Goal: Task Accomplishment & Management: Complete application form

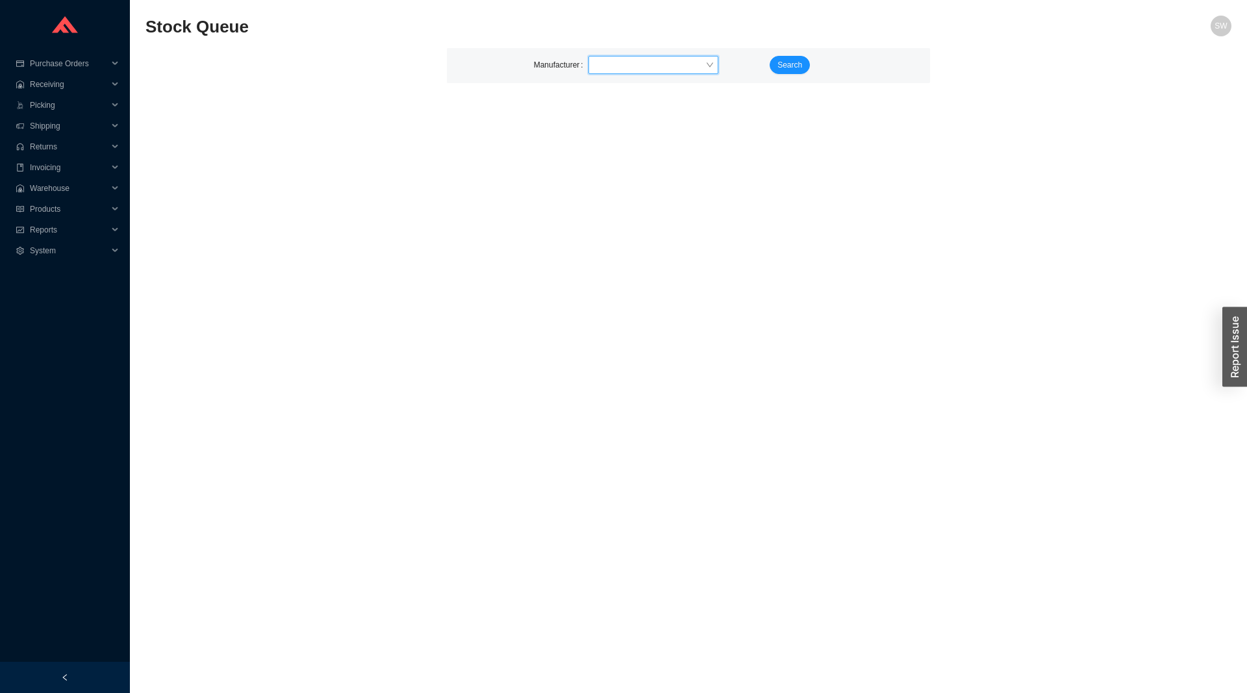
click at [685, 64] on input "search" at bounding box center [650, 65] width 112 height 17
type input "kall"
click at [806, 67] on button "Search" at bounding box center [790, 65] width 40 height 18
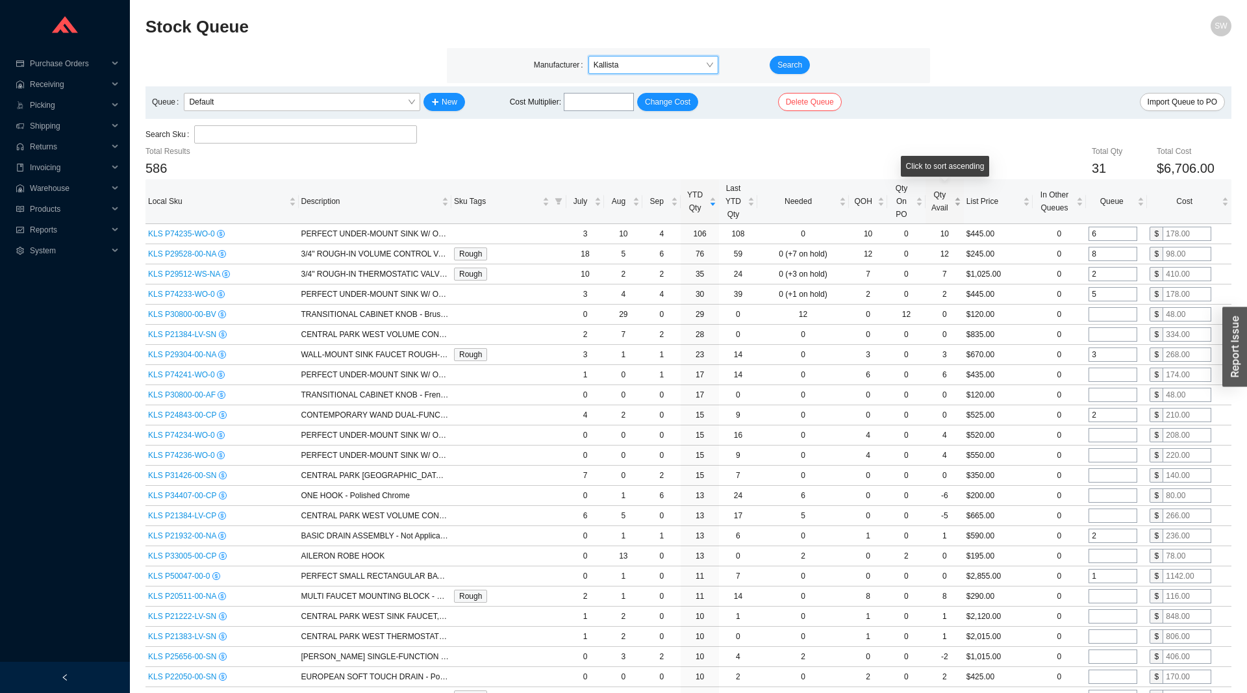
click at [945, 207] on span "Qty Avail" at bounding box center [939, 201] width 23 height 26
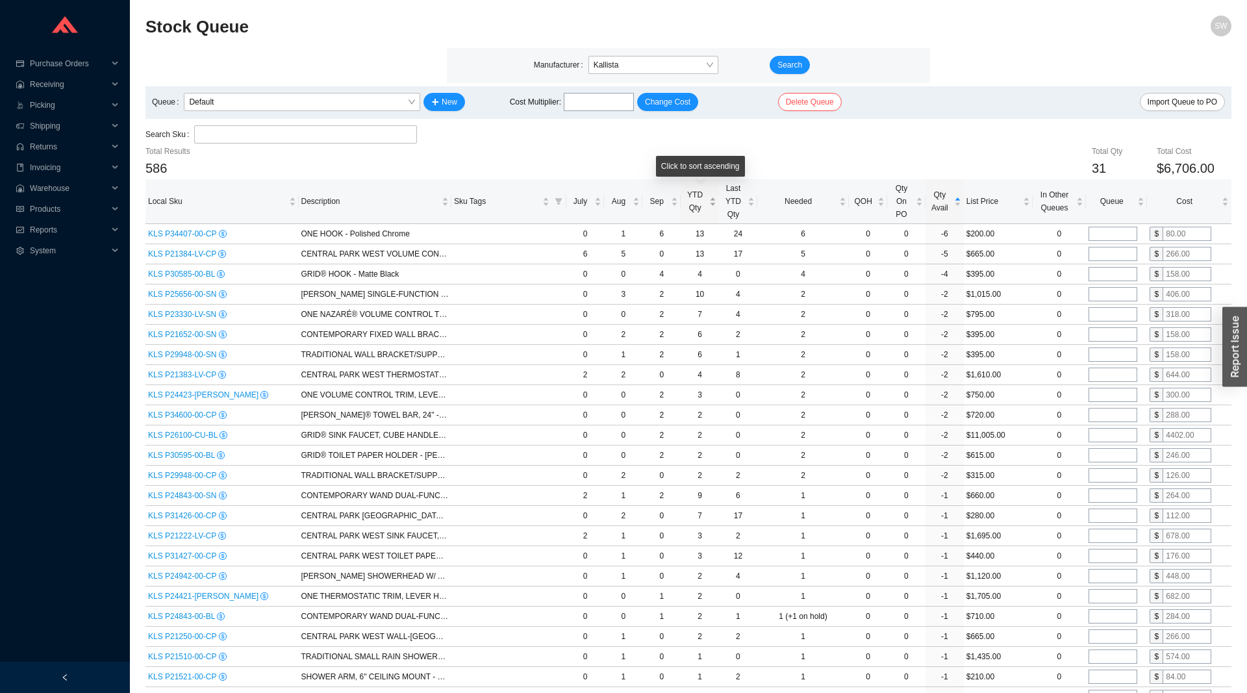
click at [700, 214] on span "YTD Qty" at bounding box center [694, 201] width 23 height 26
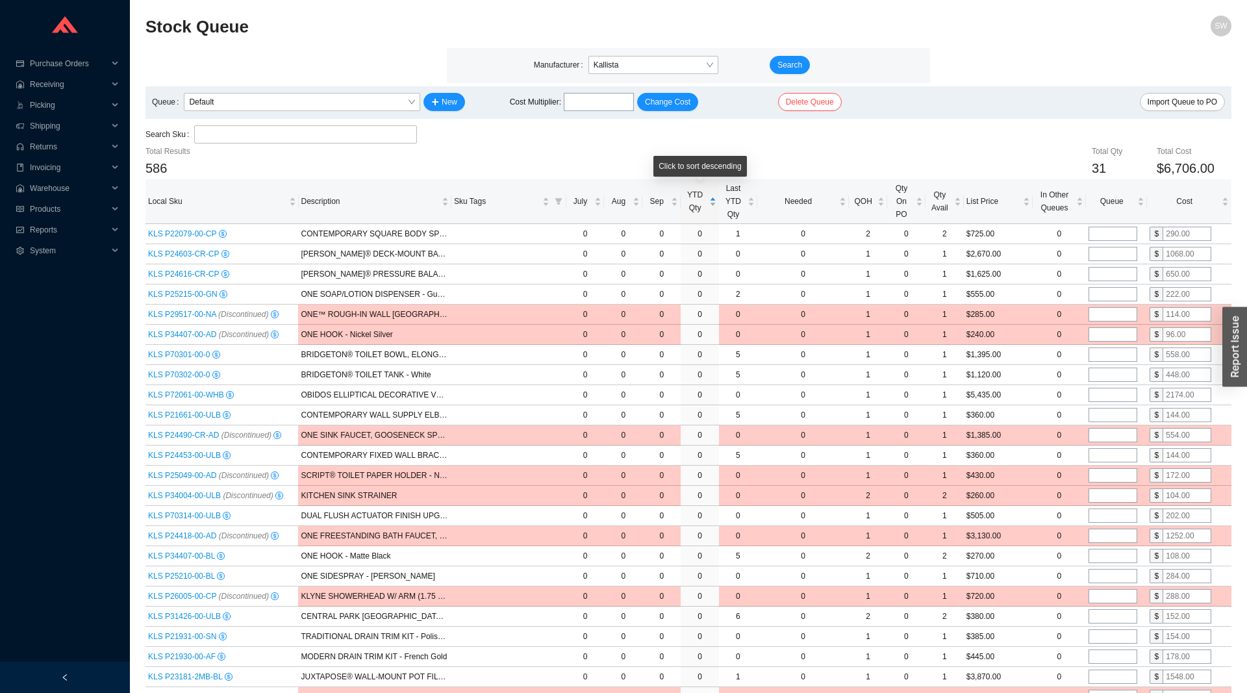
click at [700, 214] on span "YTD Qty" at bounding box center [694, 201] width 23 height 26
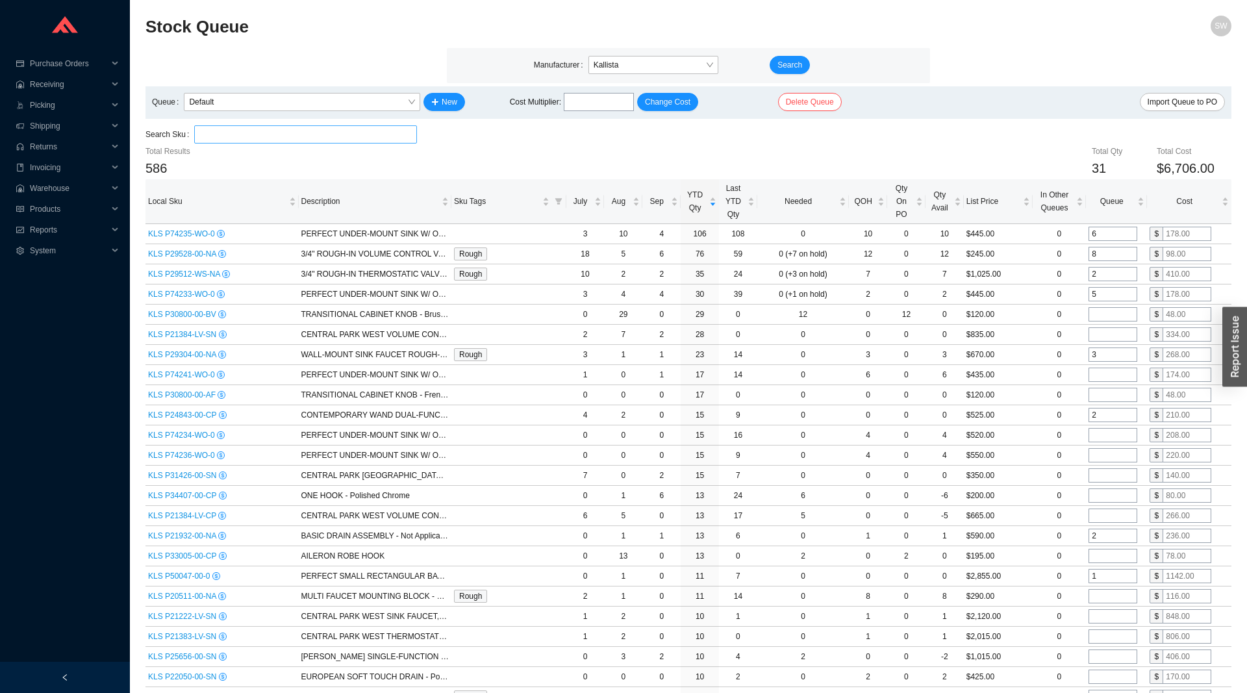
click at [219, 129] on input "search" at bounding box center [305, 134] width 212 height 17
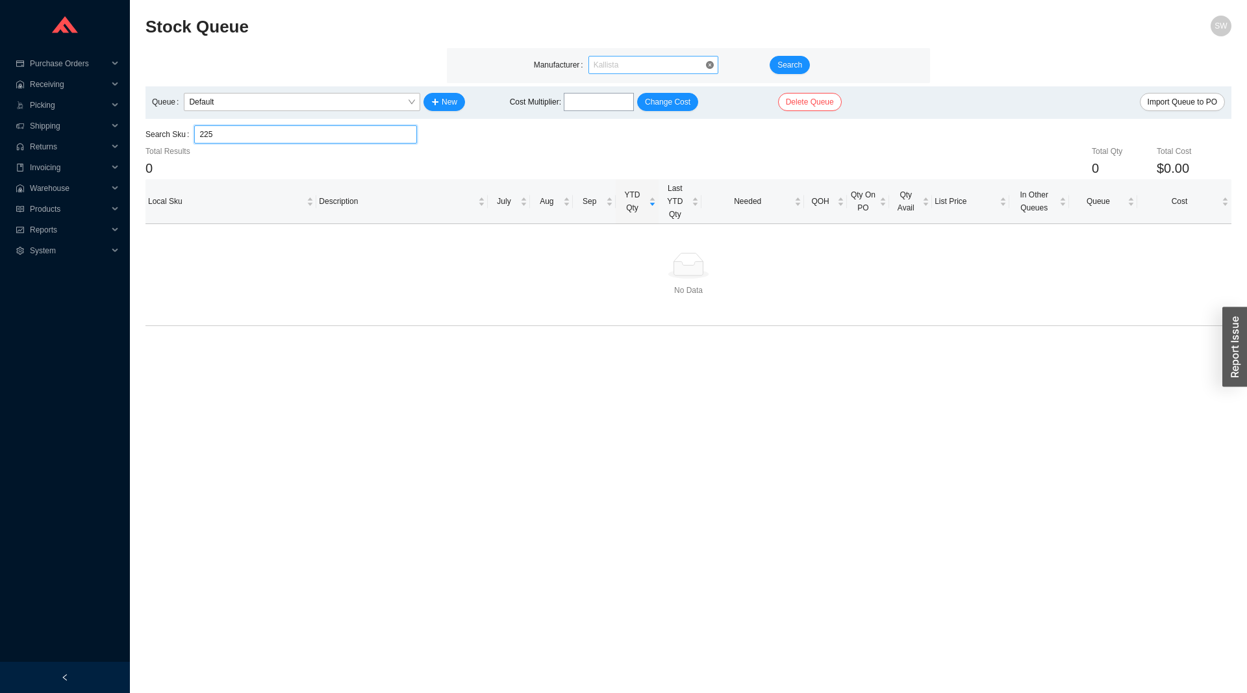
click at [648, 59] on span "Kallista" at bounding box center [654, 65] width 120 height 17
type input "225"
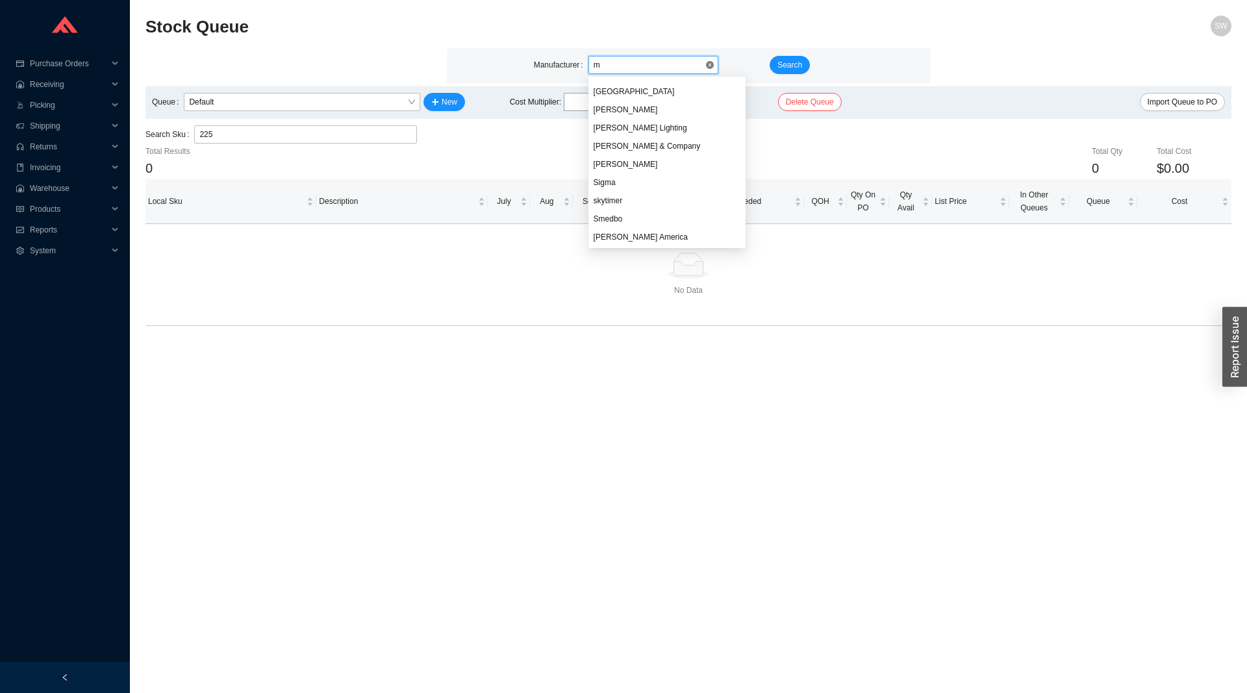
type input "mr"
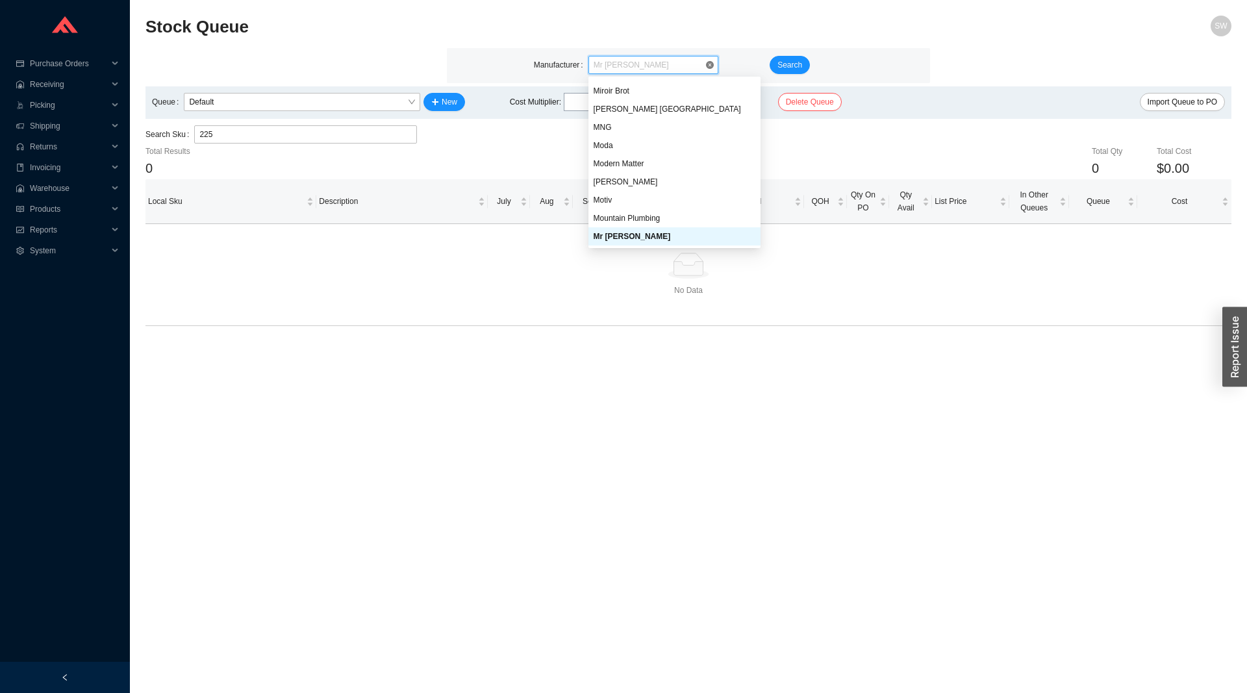
scroll to position [6037, 0]
click at [642, 235] on div "Mr Steam" at bounding box center [675, 237] width 162 height 12
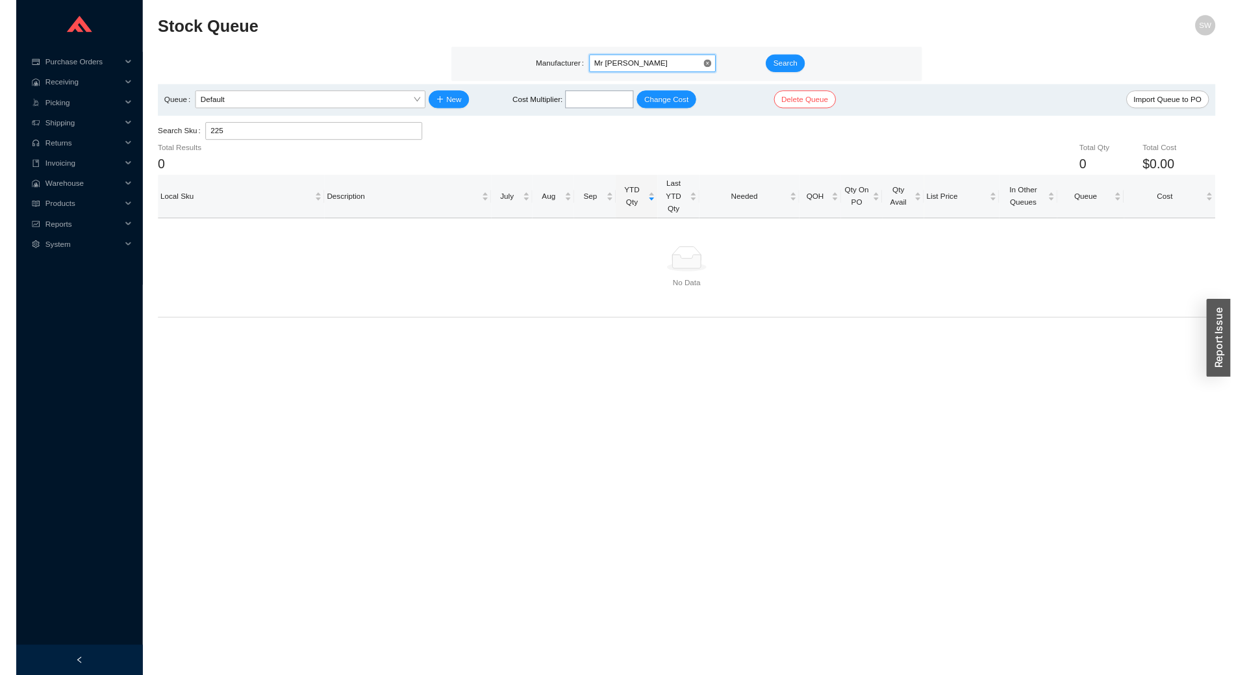
scroll to position [0, 0]
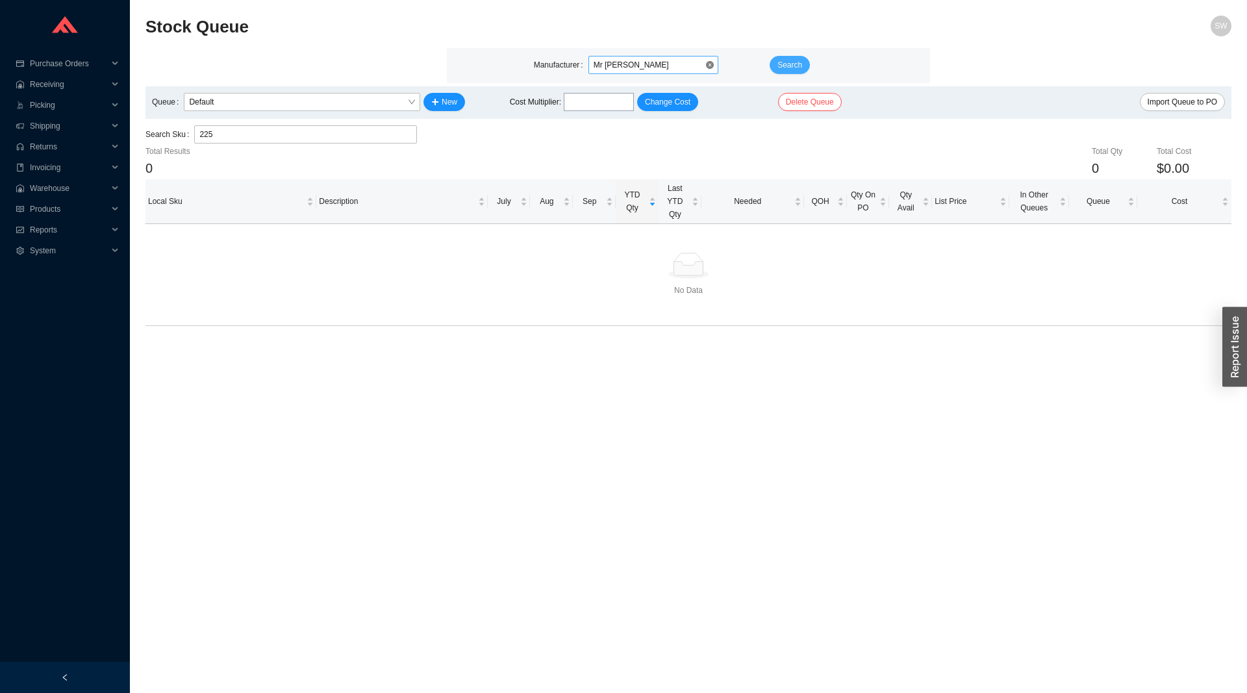
click at [777, 61] on button "Search" at bounding box center [790, 65] width 40 height 18
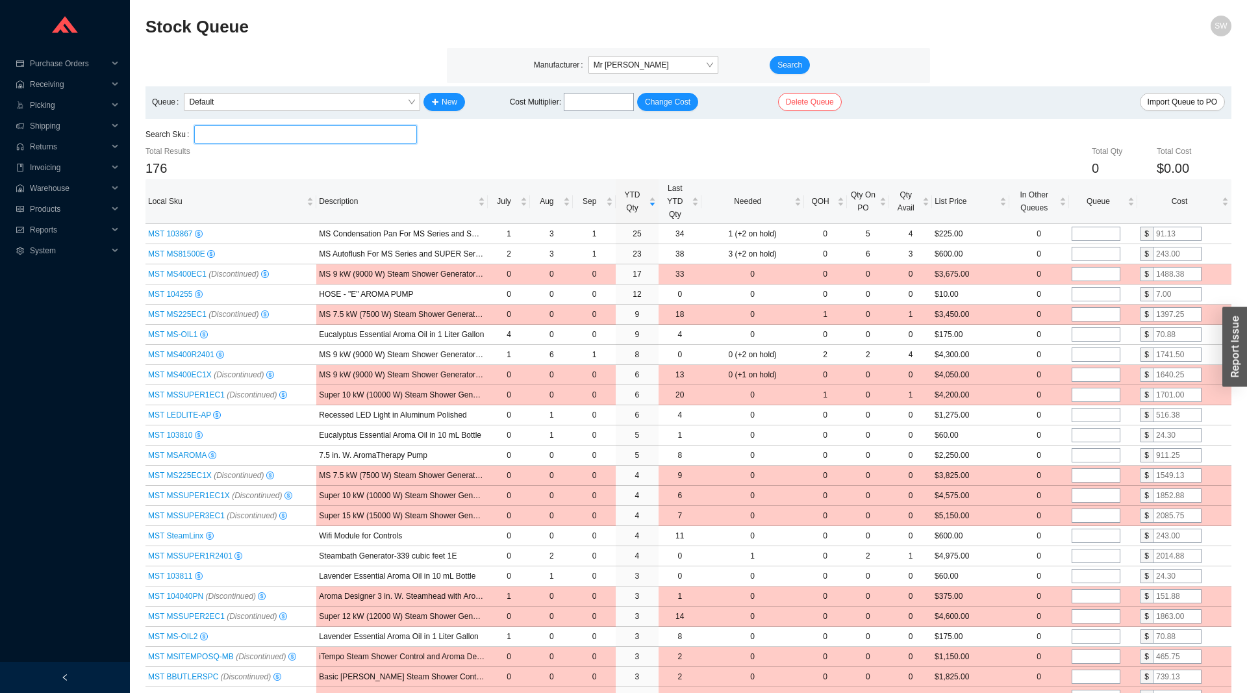
click at [270, 138] on input "search" at bounding box center [305, 134] width 212 height 17
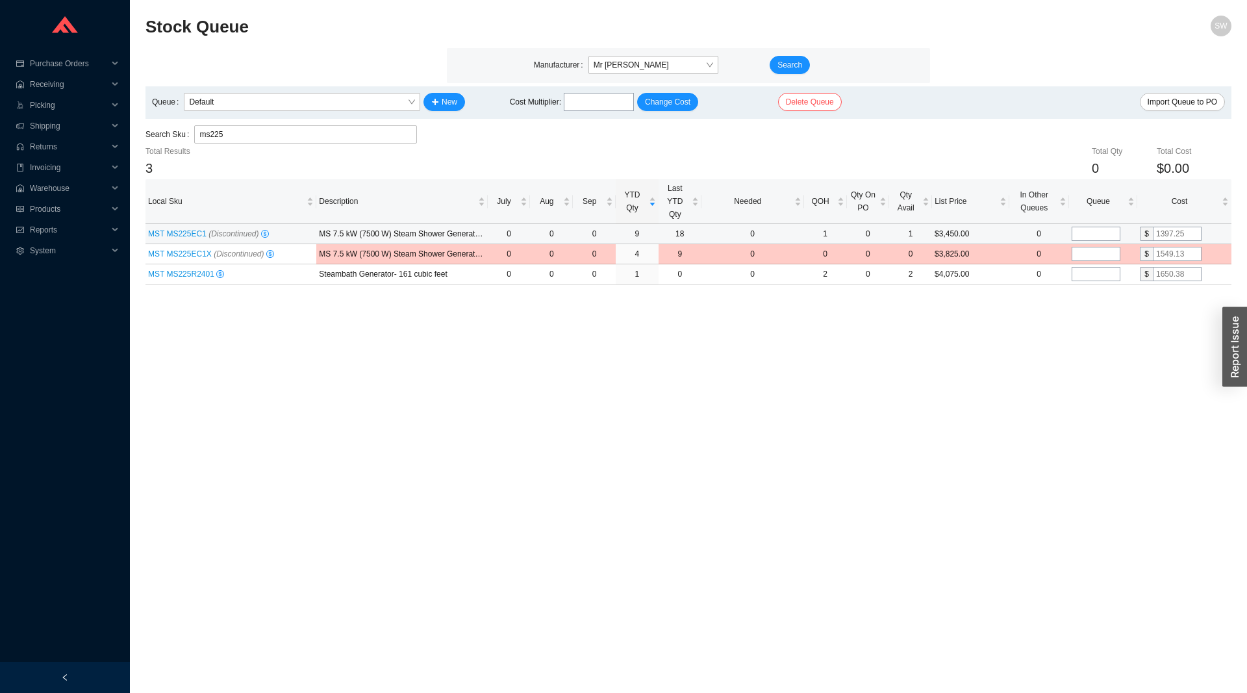
click at [170, 238] on span "MST MS225EC1 (Discontinued)" at bounding box center [203, 233] width 111 height 9
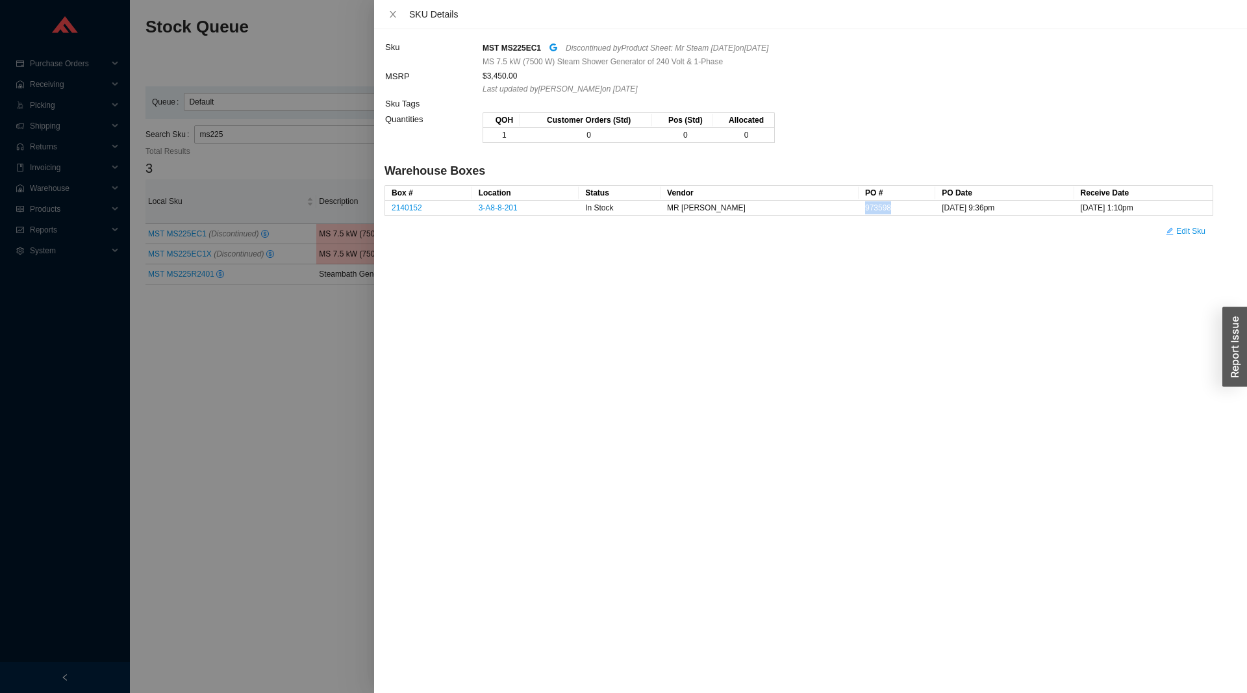
drag, startPoint x: 865, startPoint y: 205, endPoint x: 826, endPoint y: 208, distance: 39.1
click at [859, 208] on td "973598" at bounding box center [897, 208] width 77 height 15
copy link "973598"
click at [238, 401] on div at bounding box center [623, 346] width 1247 height 693
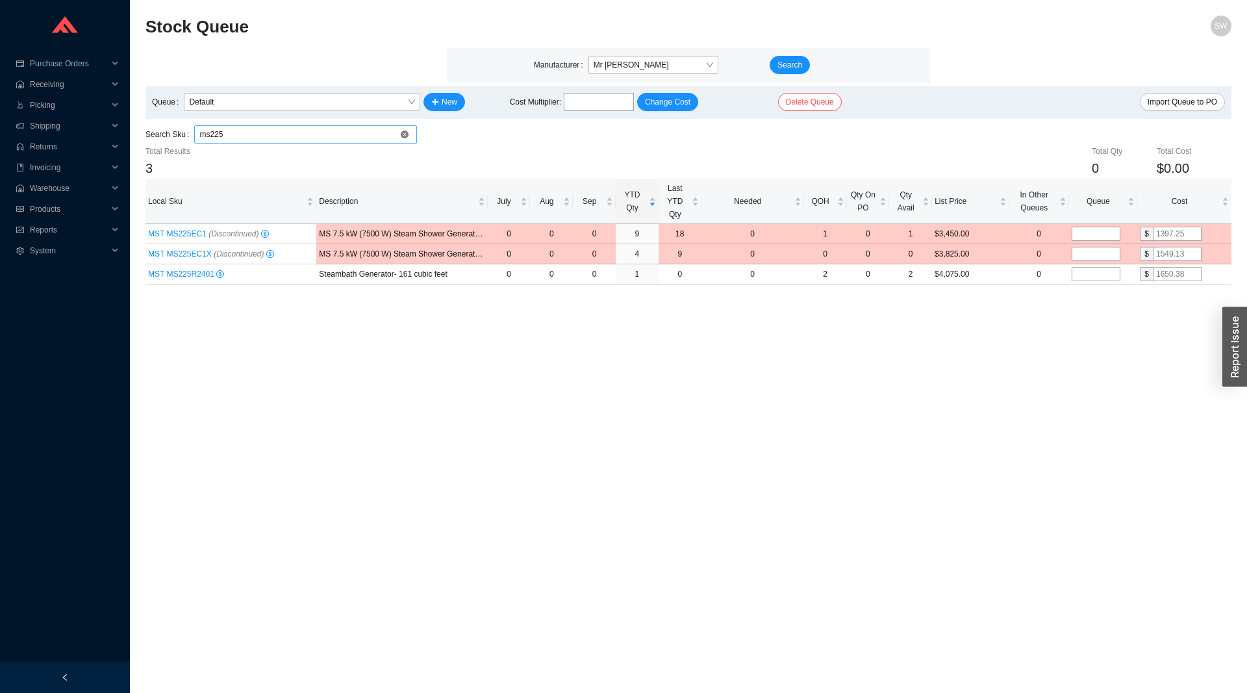
click at [241, 138] on input "ms225" at bounding box center [305, 134] width 212 height 17
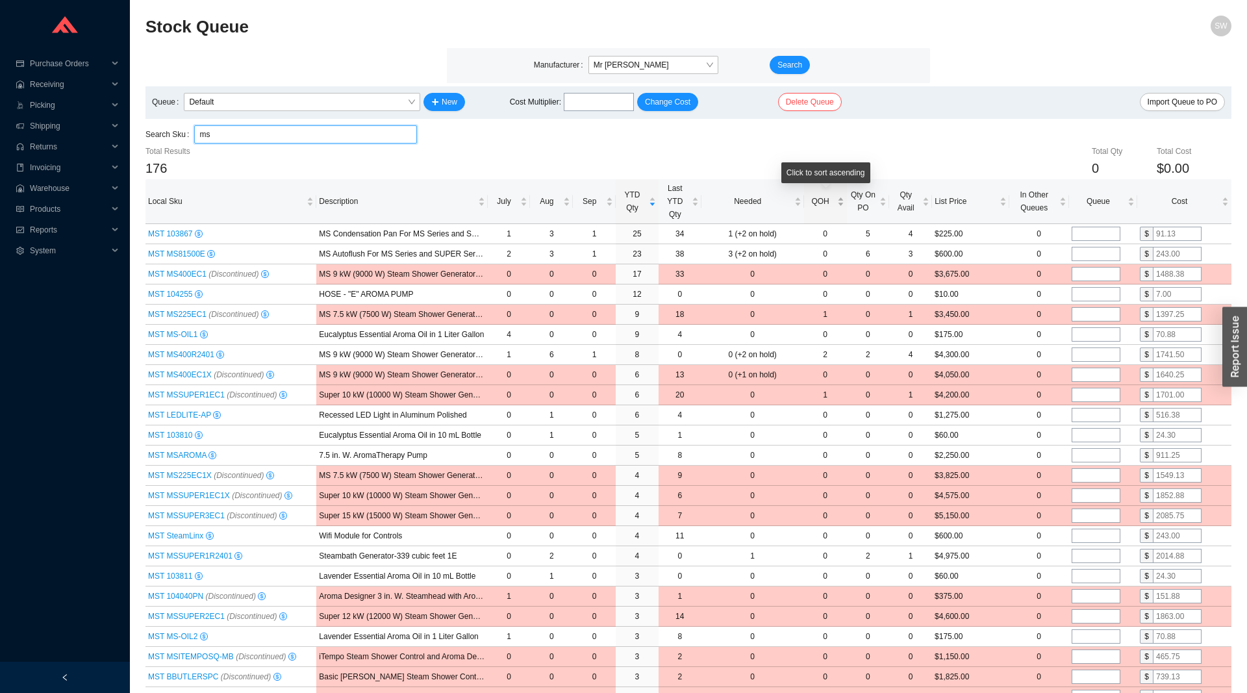
click at [824, 208] on div "QOH" at bounding box center [826, 201] width 38 height 13
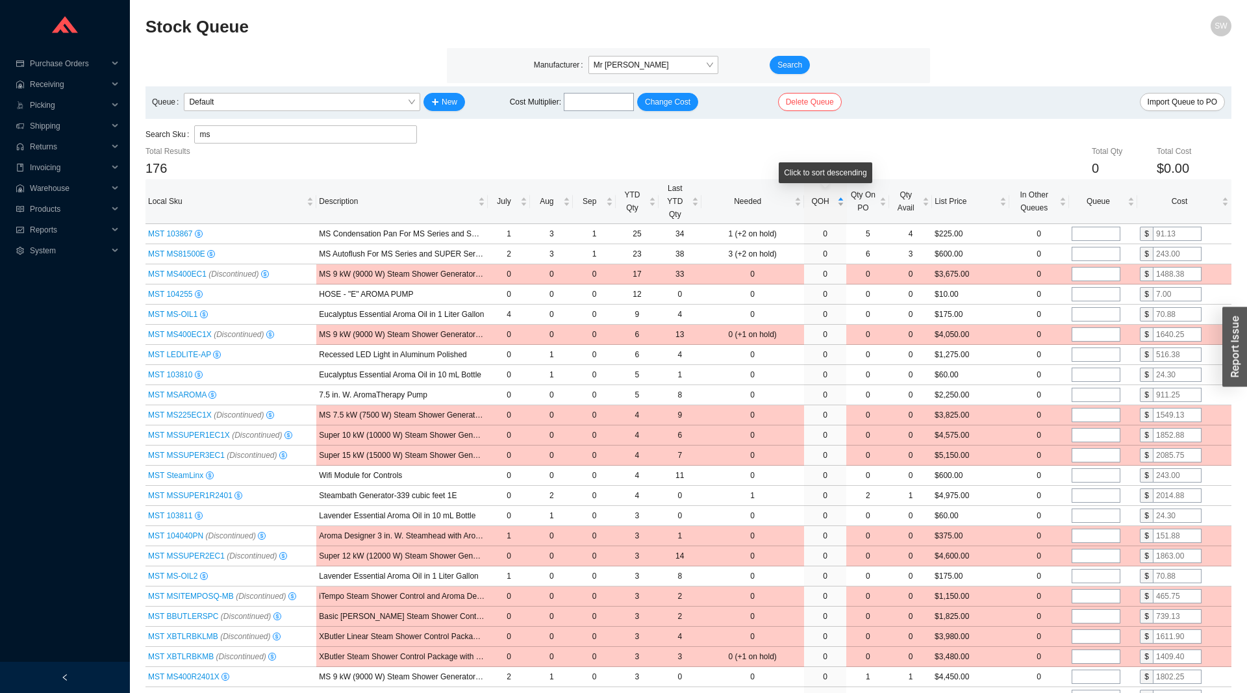
click at [824, 208] on div "QOH" at bounding box center [826, 201] width 38 height 13
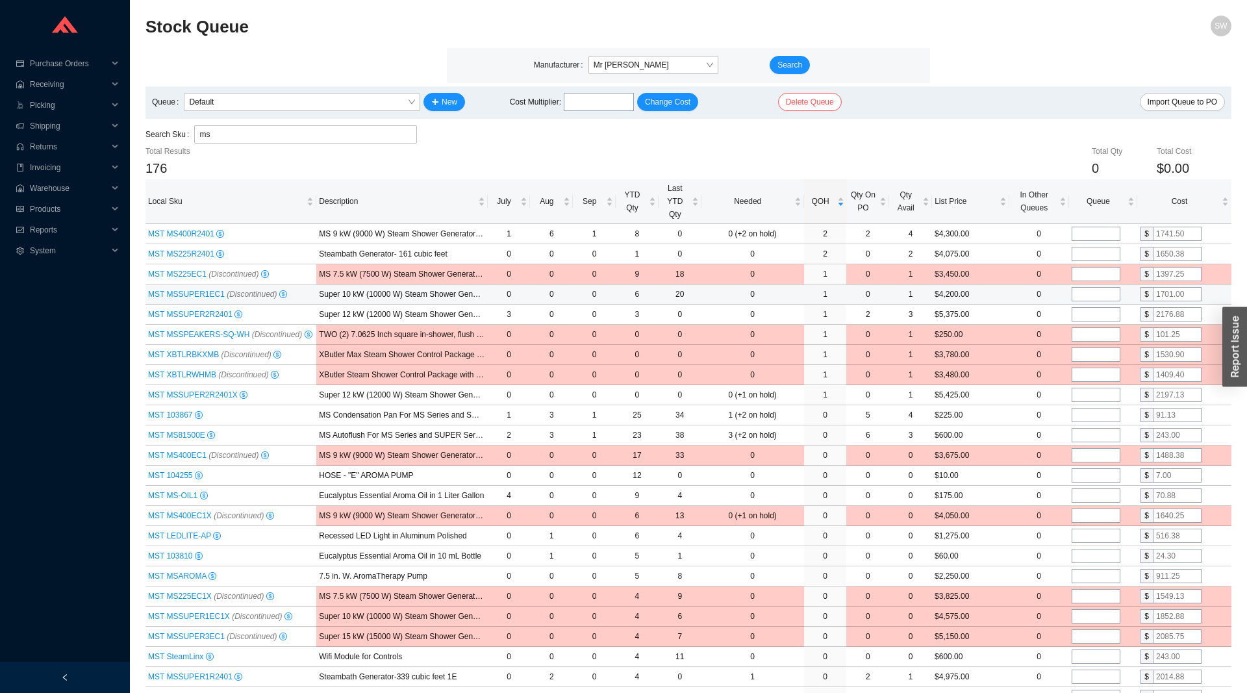
click at [202, 293] on span "MST MSSUPER1EC1 (Discontinued)" at bounding box center [212, 294] width 129 height 9
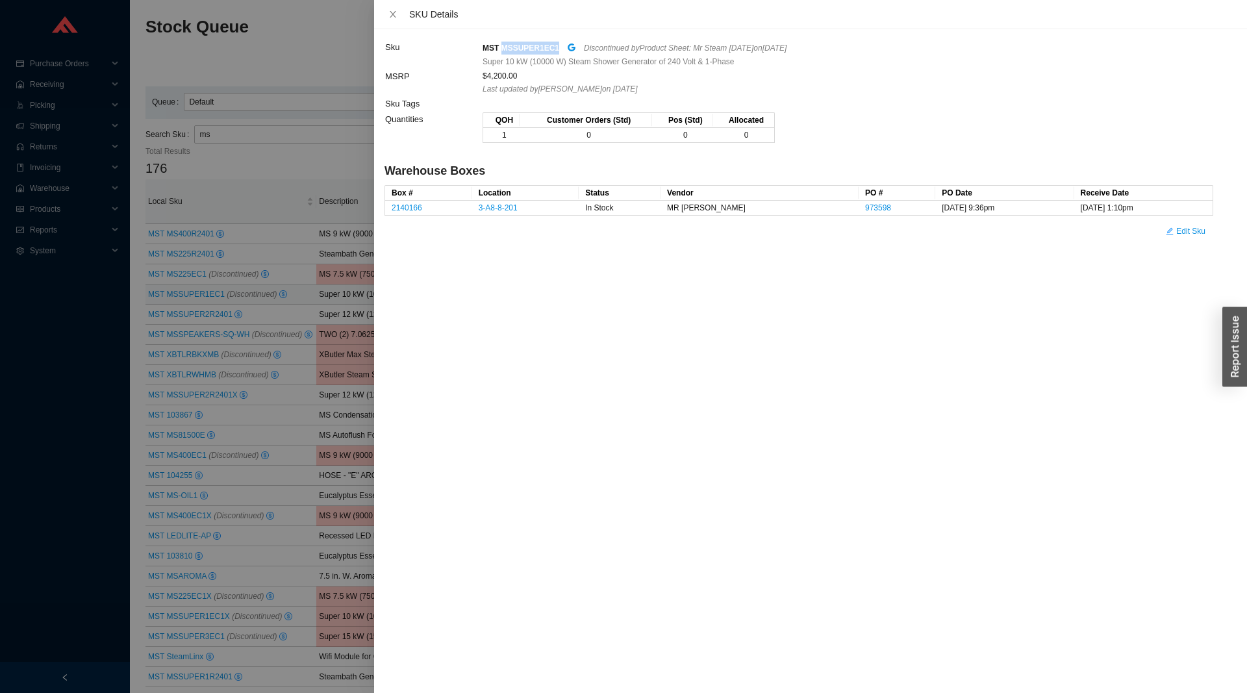
drag, startPoint x: 553, startPoint y: 45, endPoint x: 502, endPoint y: 50, distance: 50.9
click at [502, 50] on div "MST MSSUPER1EC1 Discontinued by Product Sheet: Mr Steam June 2025 on 6/19/2025" at bounding box center [848, 47] width 730 height 15
copy strong "MSSUPER1EC1"
click at [261, 173] on div at bounding box center [623, 346] width 1247 height 693
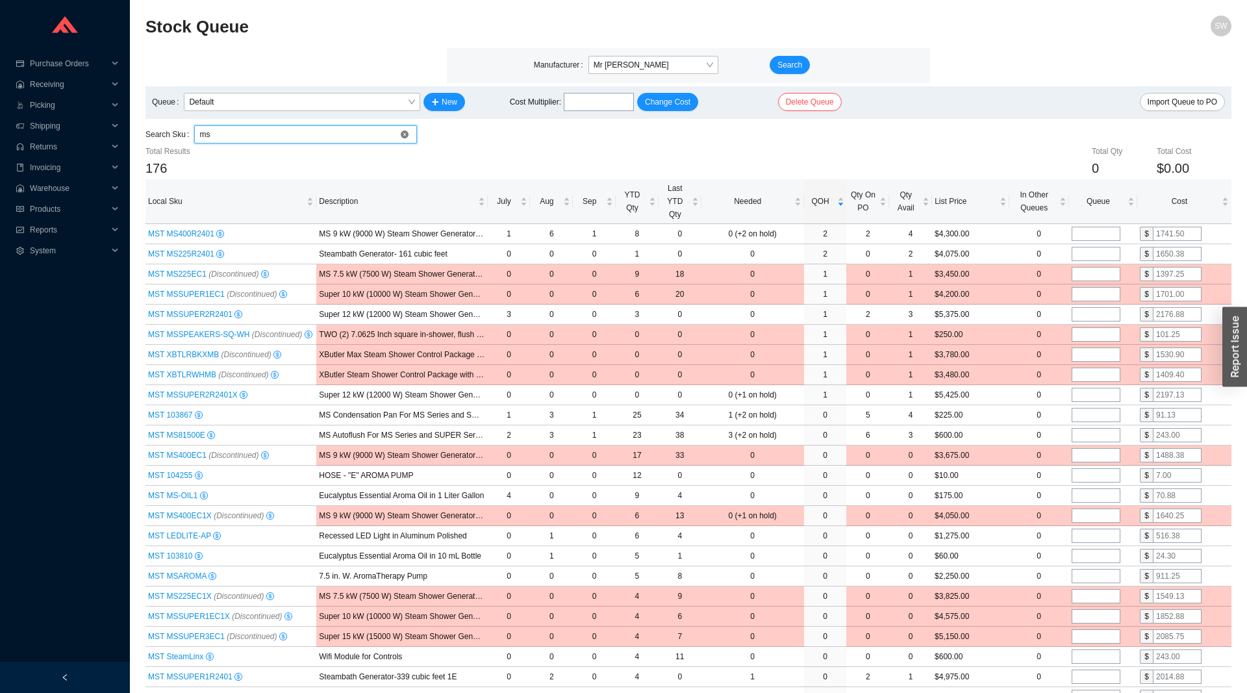
click at [260, 136] on input "ms" at bounding box center [305, 134] width 212 height 17
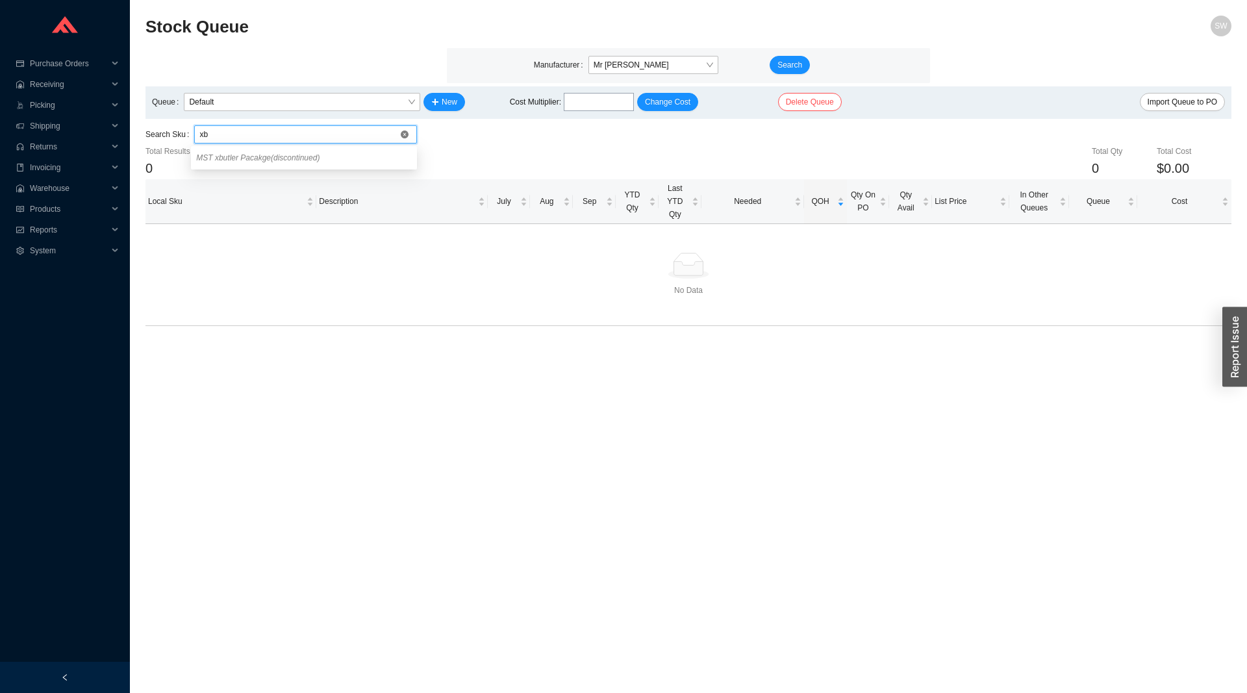
type input "x"
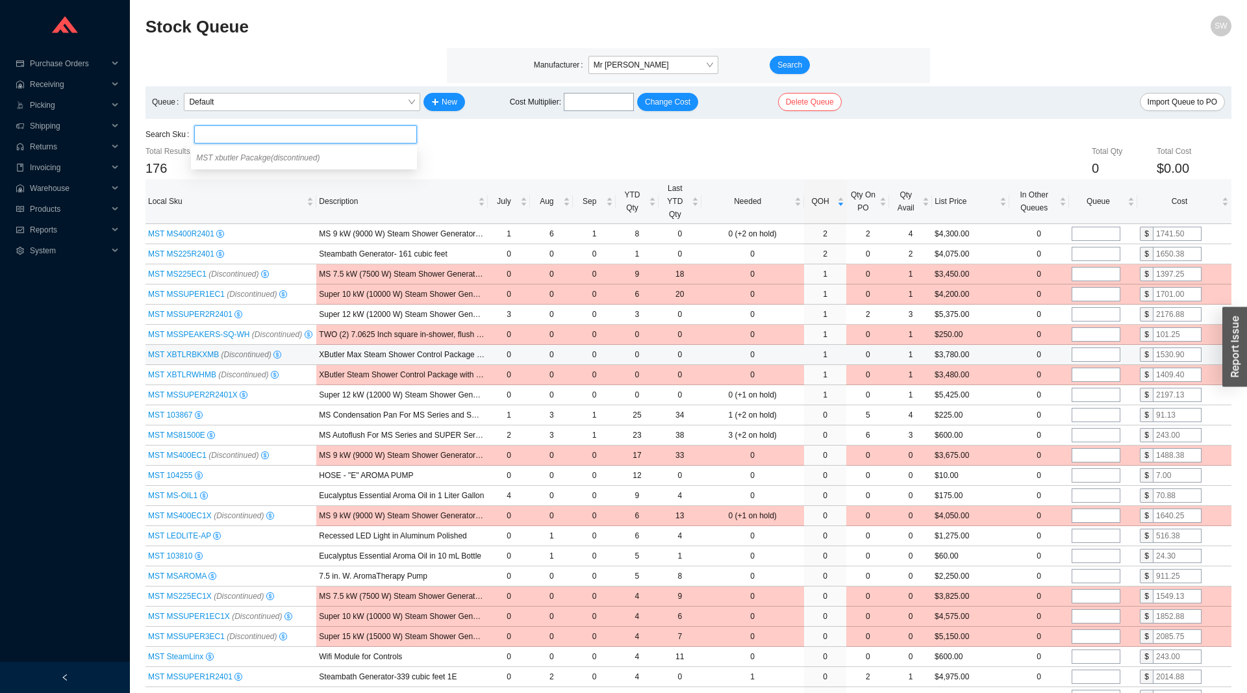
click at [196, 353] on span "MST XBTLRBKXMB (Discontinued)" at bounding box center [209, 354] width 123 height 9
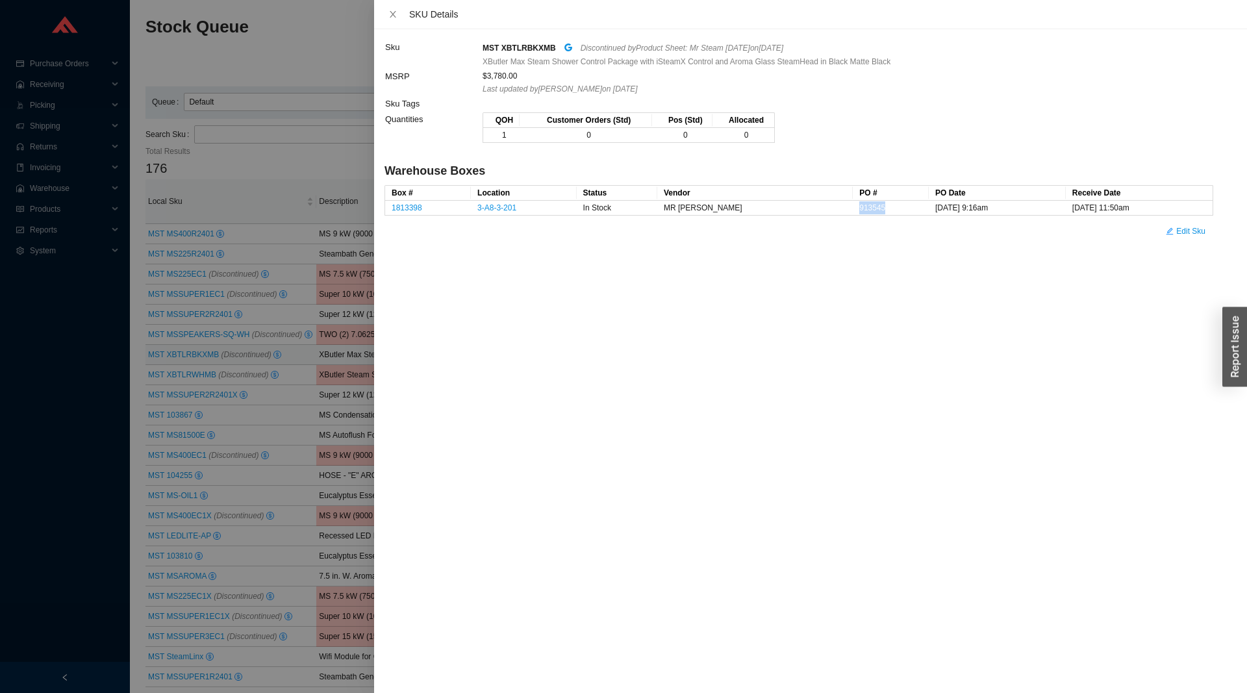
drag, startPoint x: 847, startPoint y: 209, endPoint x: 812, endPoint y: 209, distance: 34.4
click at [853, 209] on td "913545" at bounding box center [891, 208] width 76 height 15
copy link "913545"
click at [326, 351] on div at bounding box center [623, 346] width 1247 height 693
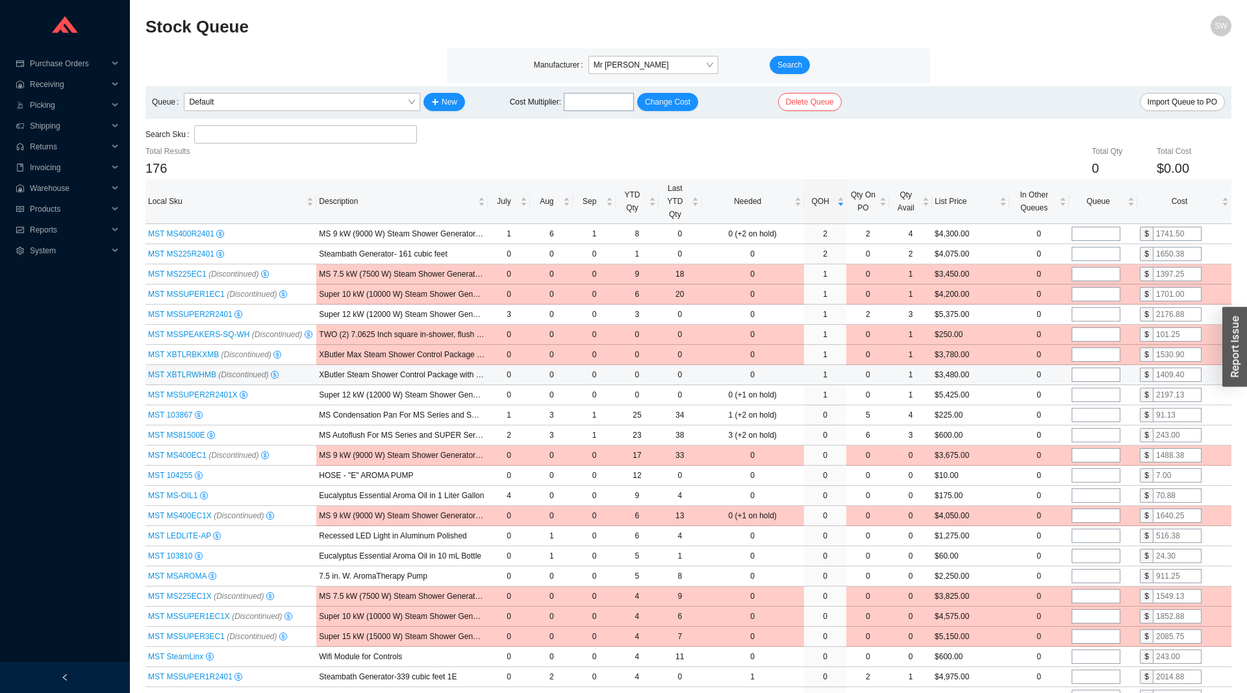
click at [185, 376] on span "MST XBTLRWHMB (Discontinued)" at bounding box center [208, 374] width 121 height 9
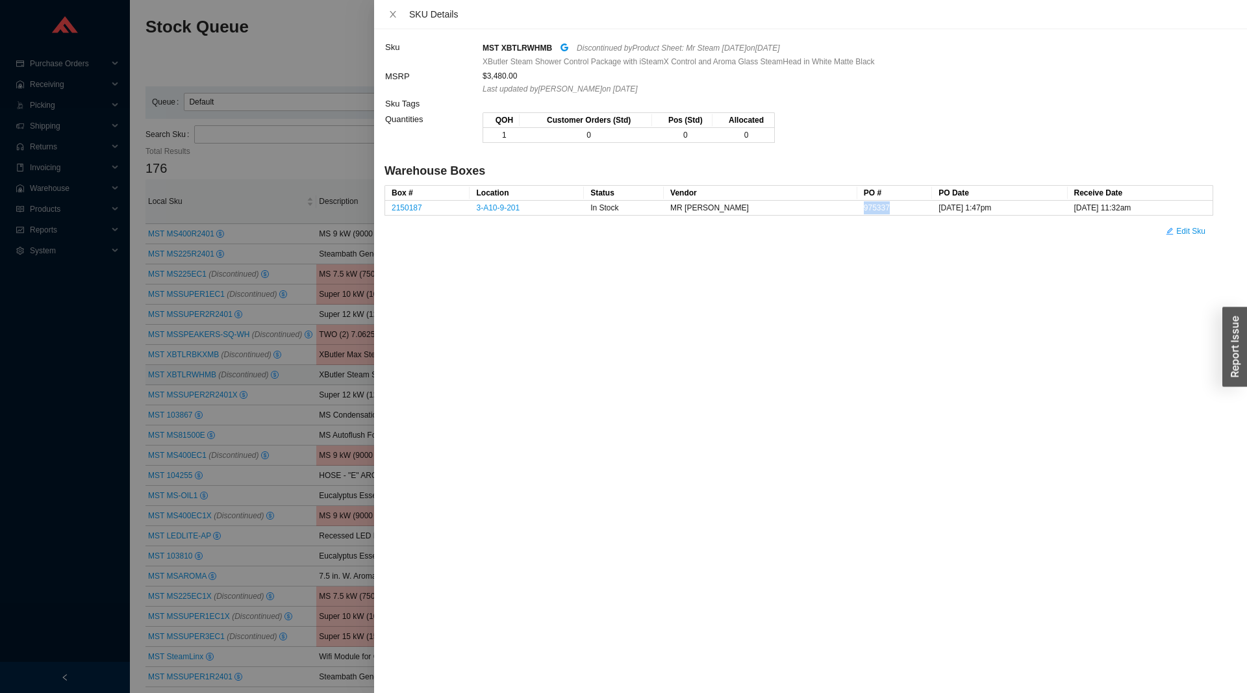
drag, startPoint x: 854, startPoint y: 206, endPoint x: 812, endPoint y: 214, distance: 42.4
click at [858, 214] on td "975337" at bounding box center [895, 208] width 75 height 15
copy link "975337"
click at [251, 174] on div at bounding box center [623, 346] width 1247 height 693
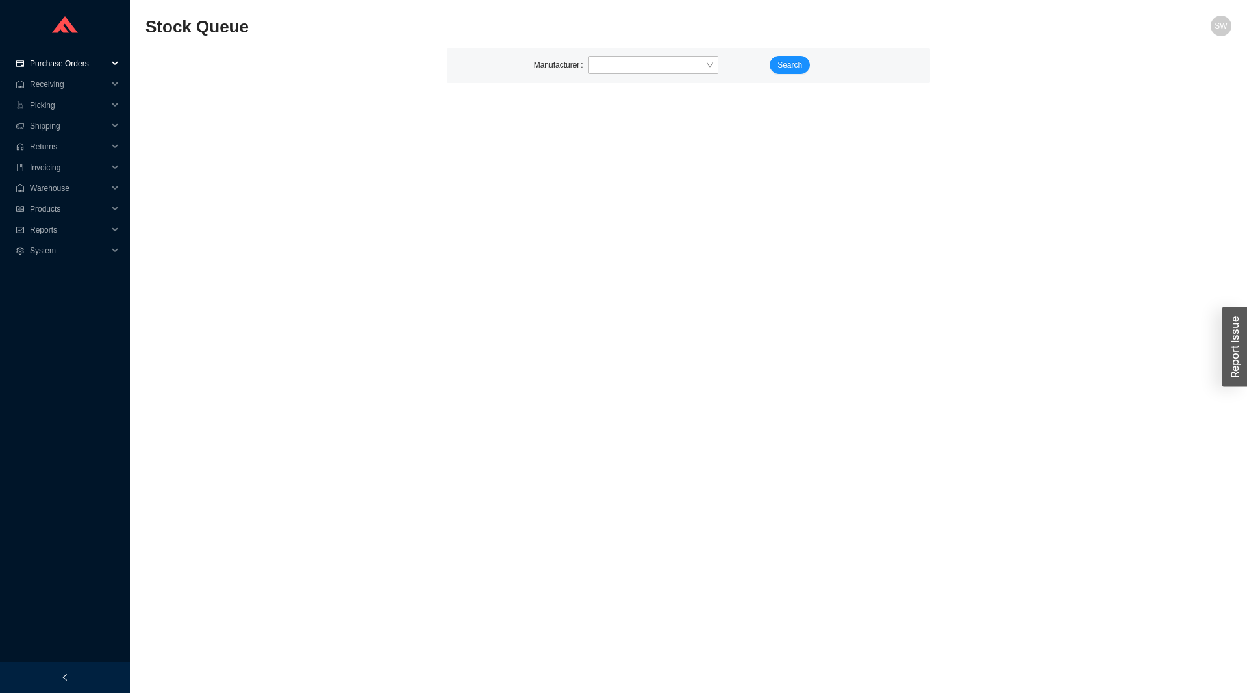
click at [58, 70] on span "Purchase Orders" at bounding box center [69, 63] width 78 height 21
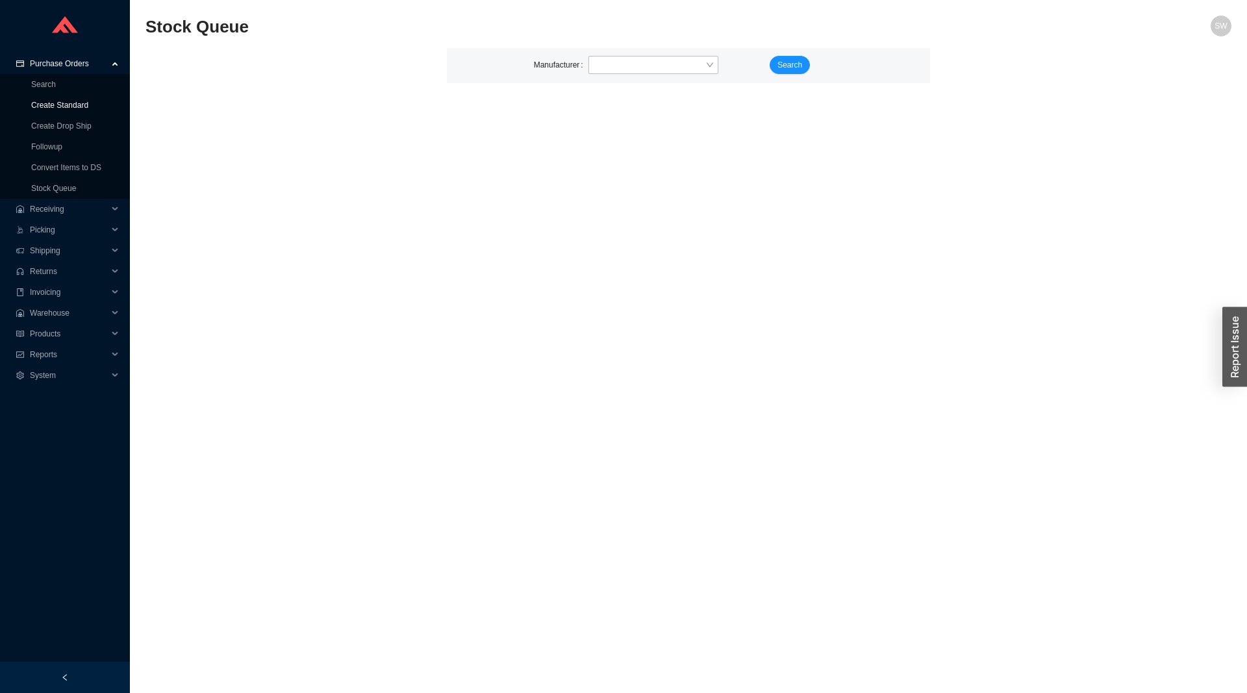
click at [72, 105] on link "Create Standard" at bounding box center [59, 105] width 57 height 9
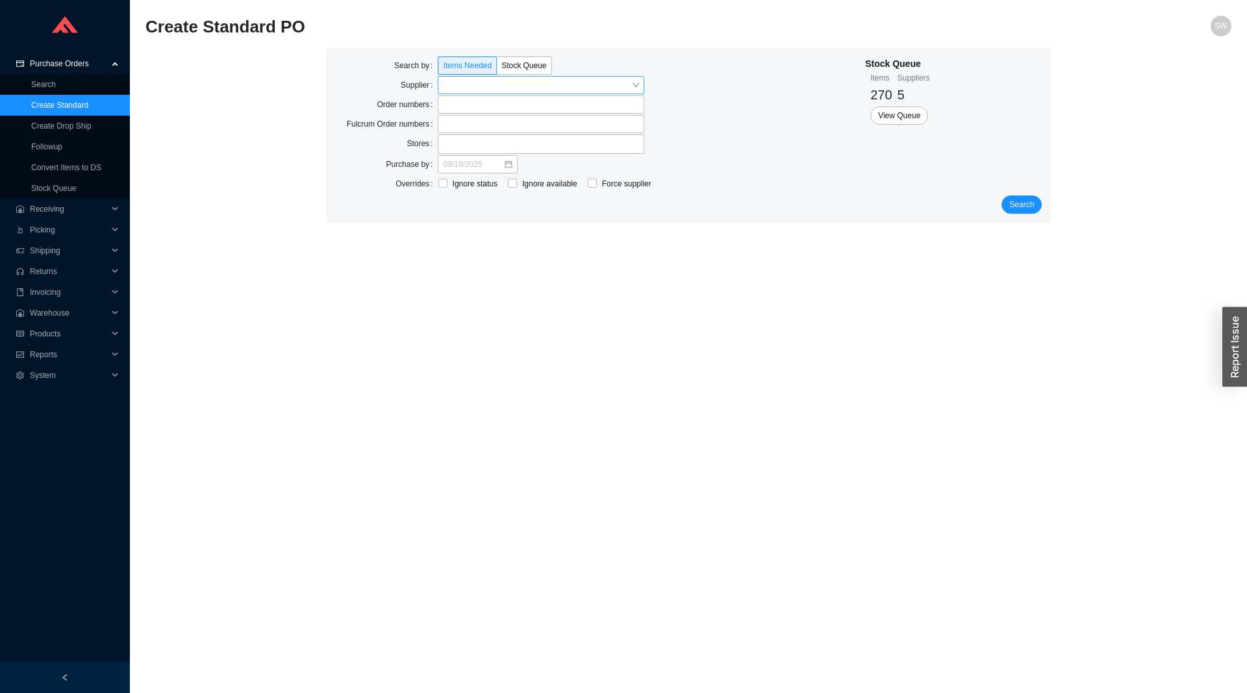
click at [481, 80] on input "search" at bounding box center [537, 85] width 188 height 17
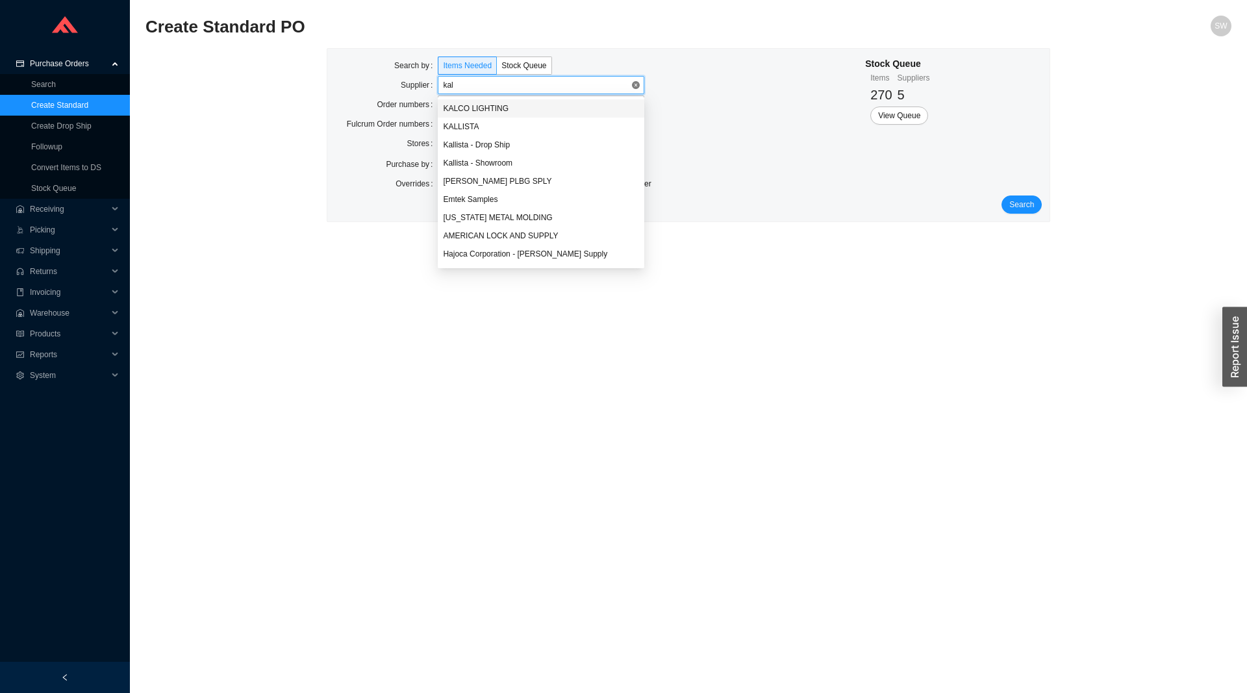
type input "kall"
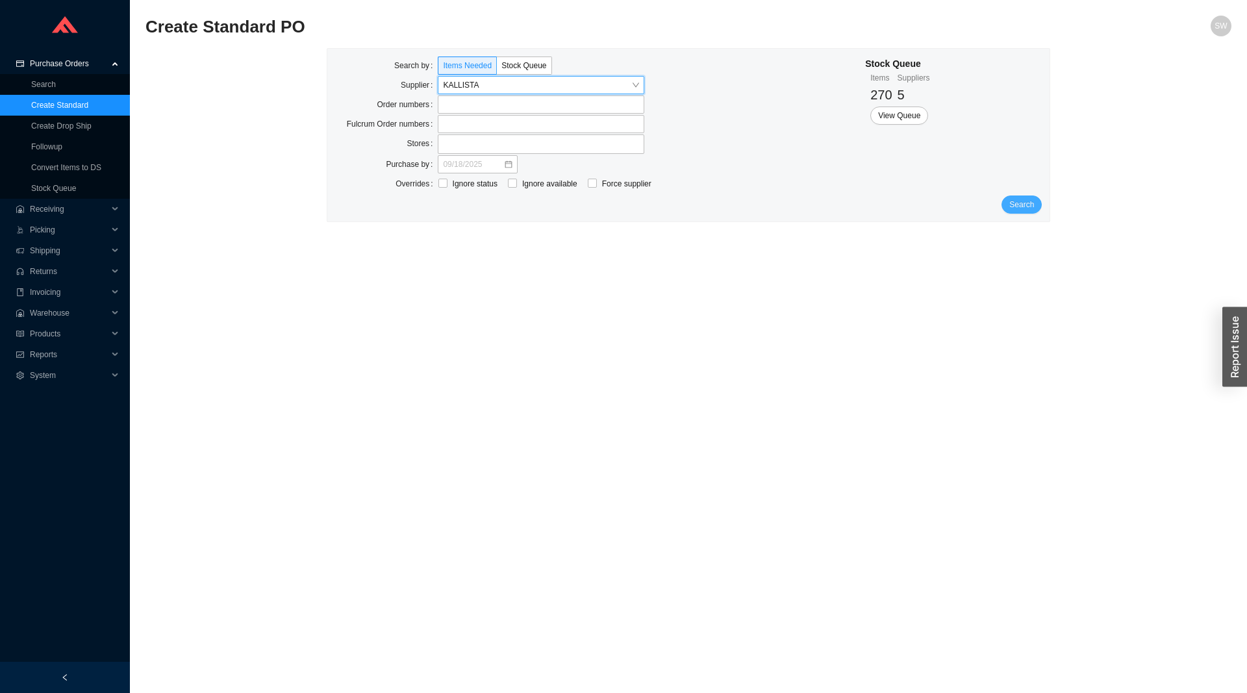
click at [1033, 209] on span "Search" at bounding box center [1022, 204] width 25 height 13
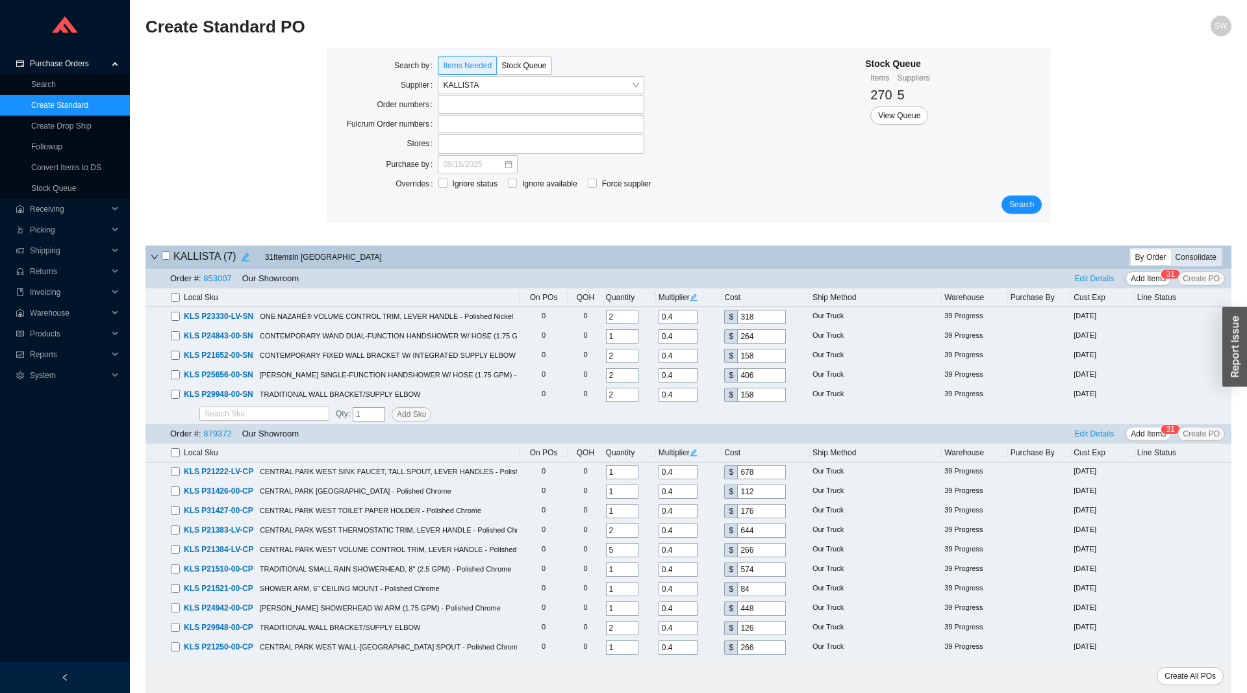
click at [1184, 261] on div "Consolidate" at bounding box center [1196, 257] width 50 height 16
click at [1171, 249] on input "Consolidate" at bounding box center [1171, 249] width 0 height 0
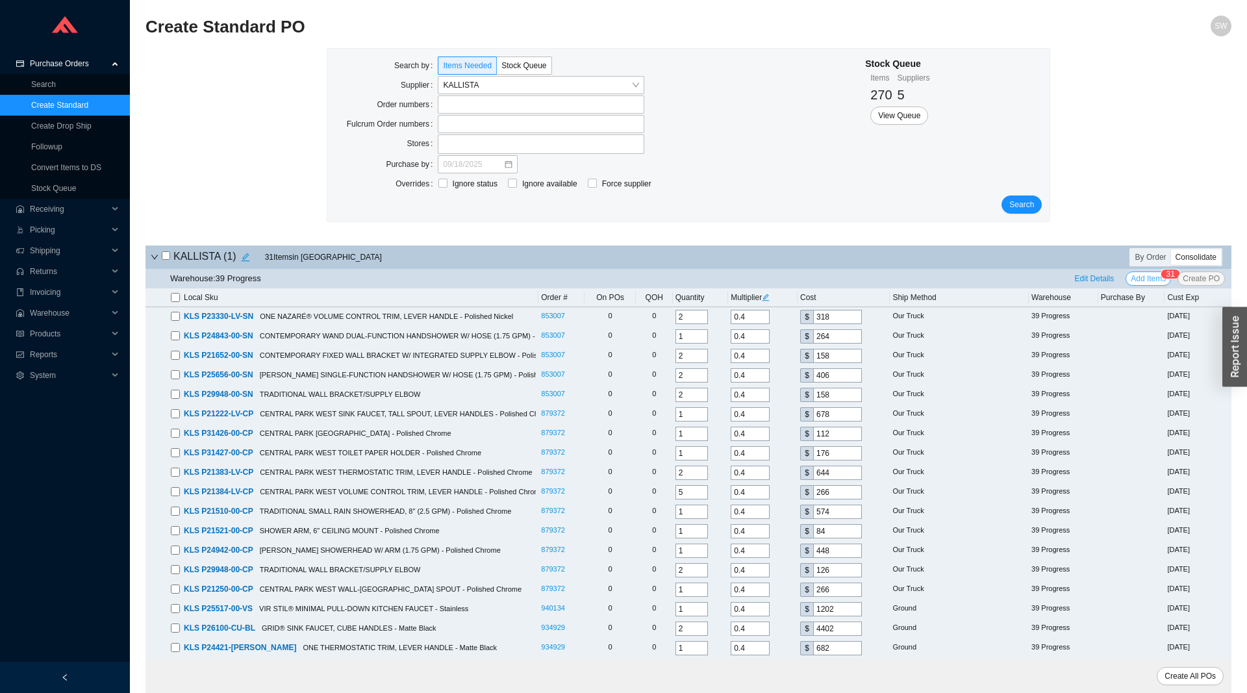
click at [1152, 277] on span "Add Items" at bounding box center [1148, 278] width 35 height 13
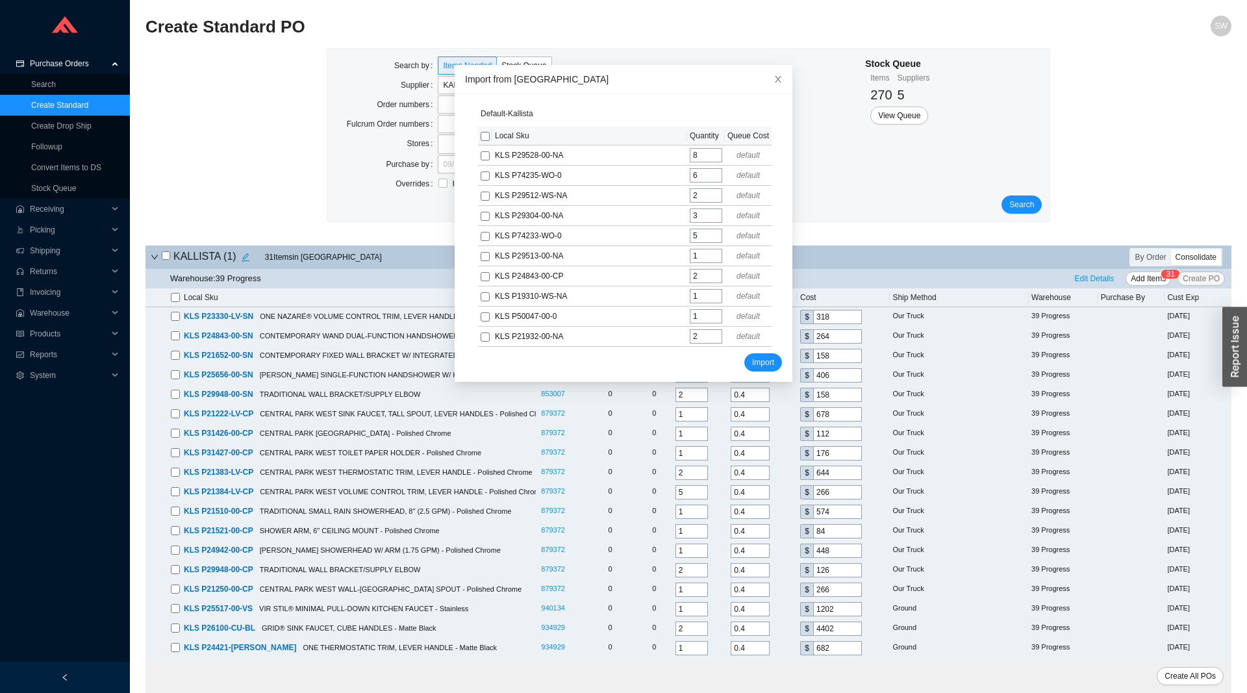
click at [489, 140] on input "checkbox" at bounding box center [485, 136] width 9 height 9
checkbox input "true"
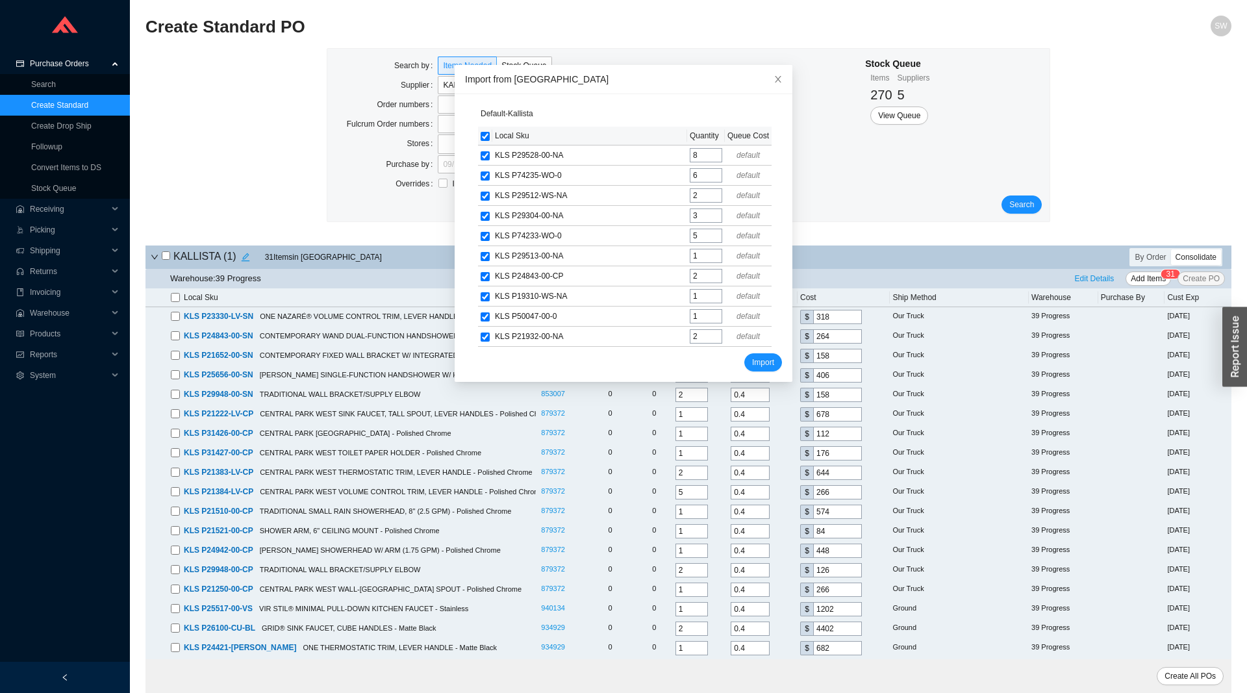
checkbox input "true"
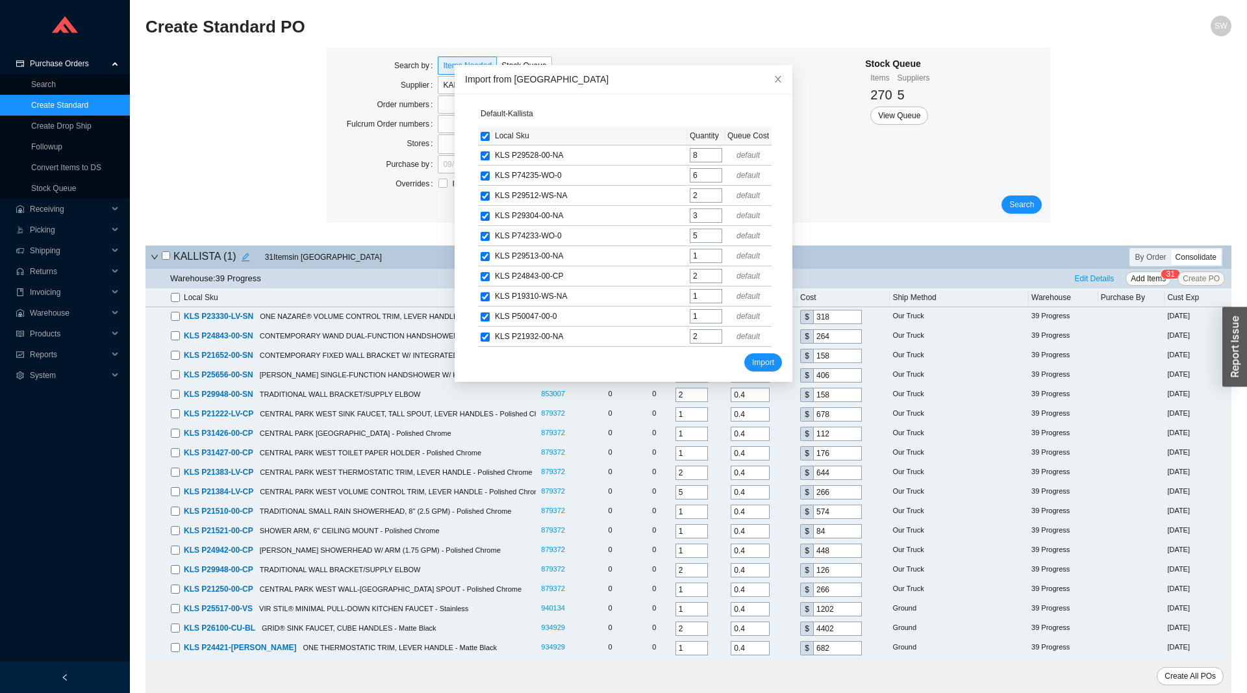
checkbox input "true"
click at [754, 359] on span "Import" at bounding box center [763, 362] width 22 height 13
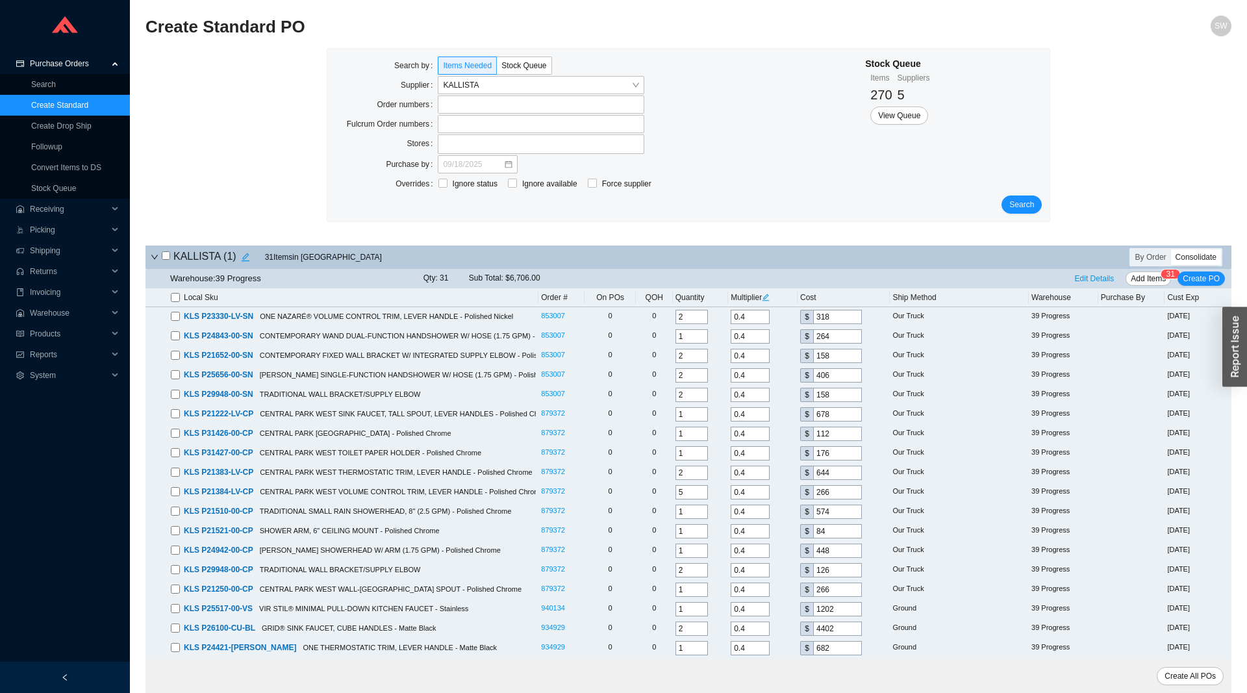
click at [177, 300] on input "checkbox" at bounding box center [175, 297] width 9 height 9
checkbox input "true"
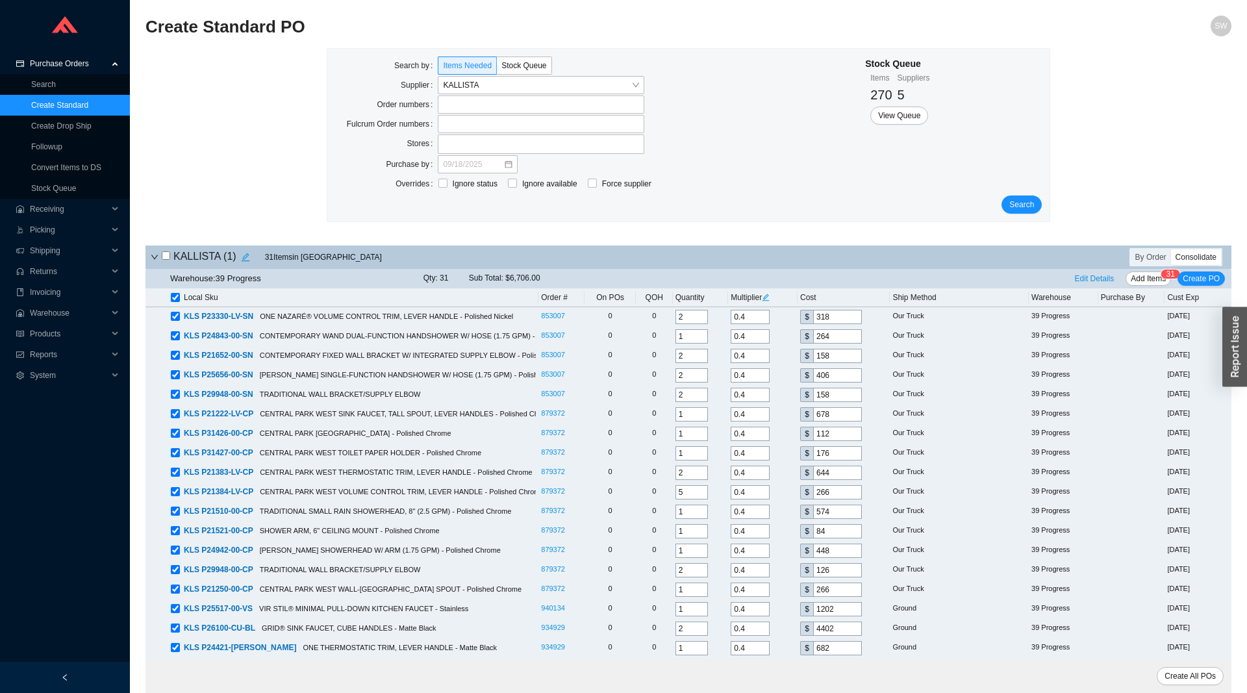
checkbox input "true"
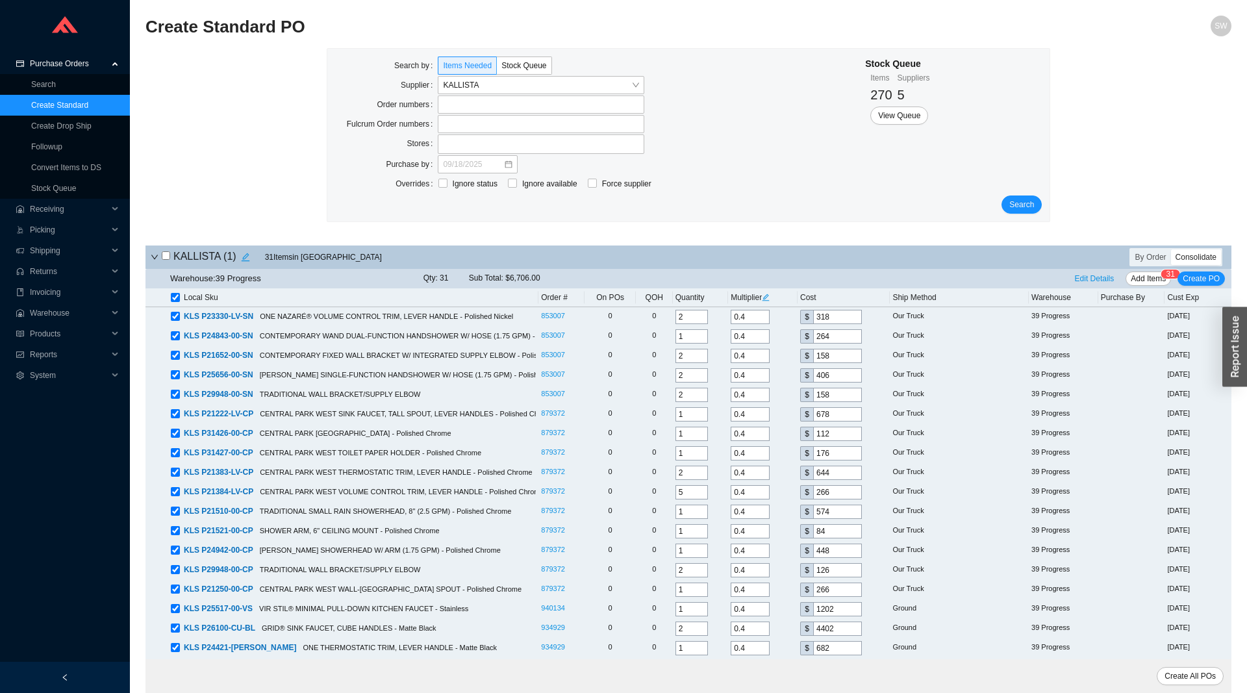
checkbox input "true"
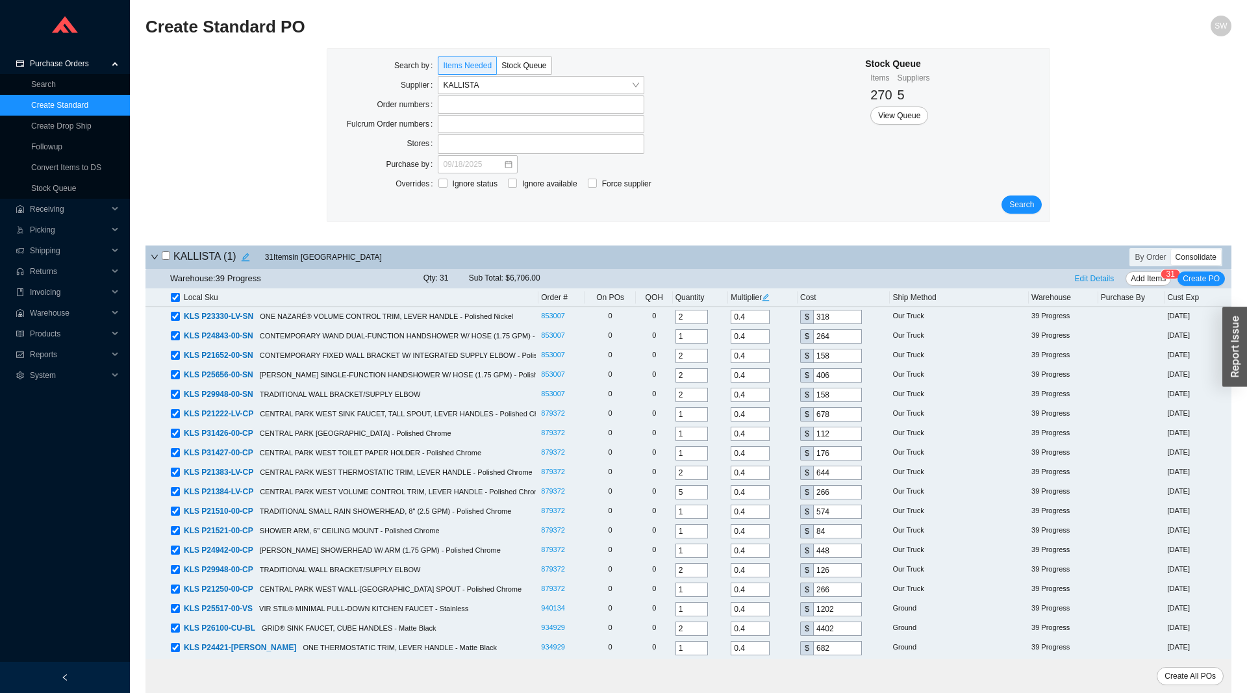
checkbox input "true"
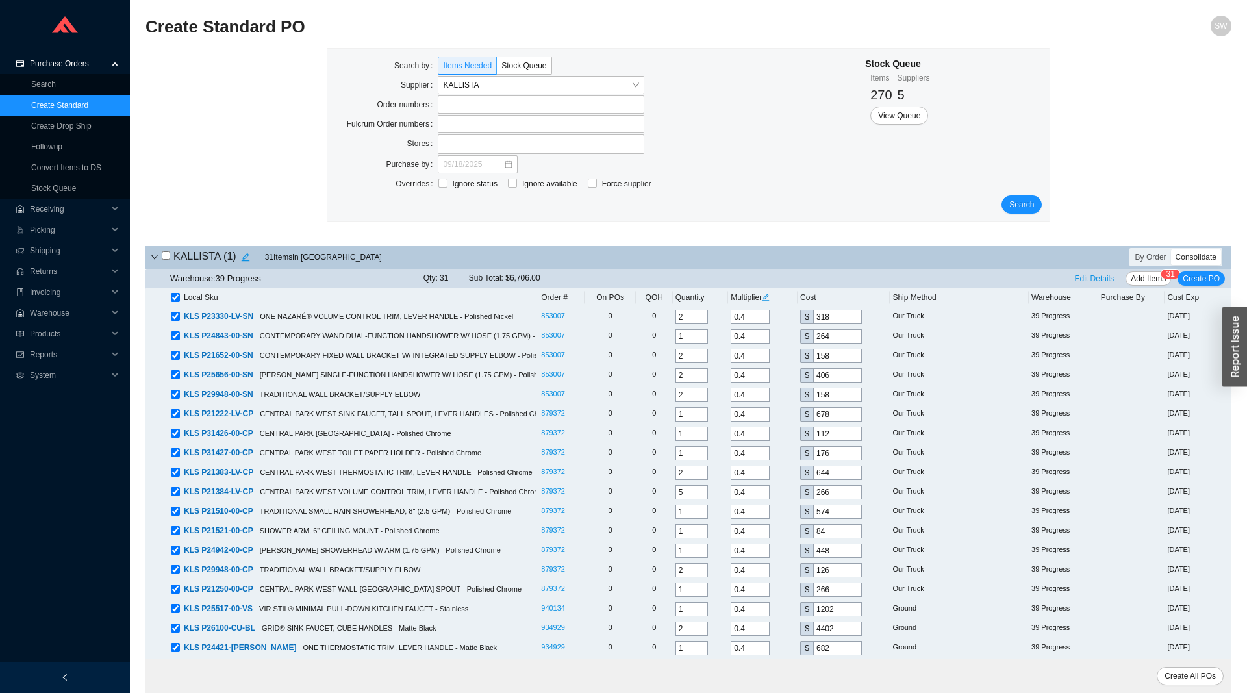
checkbox input "true"
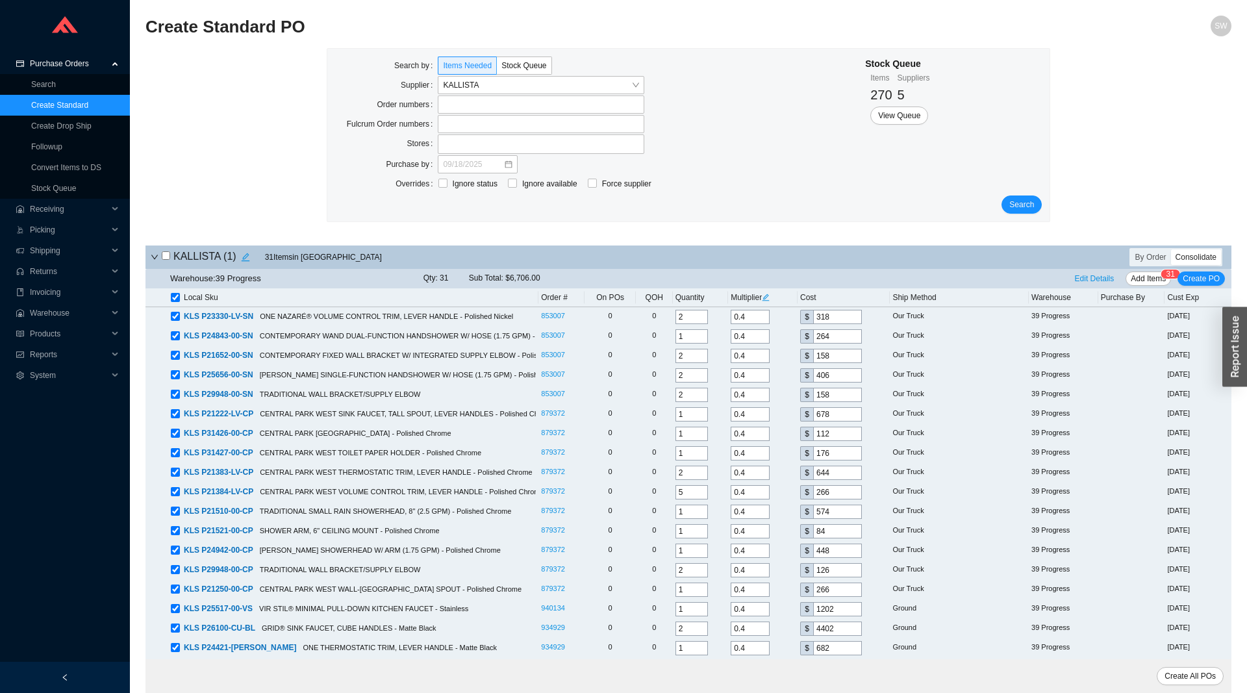
checkbox input "true"
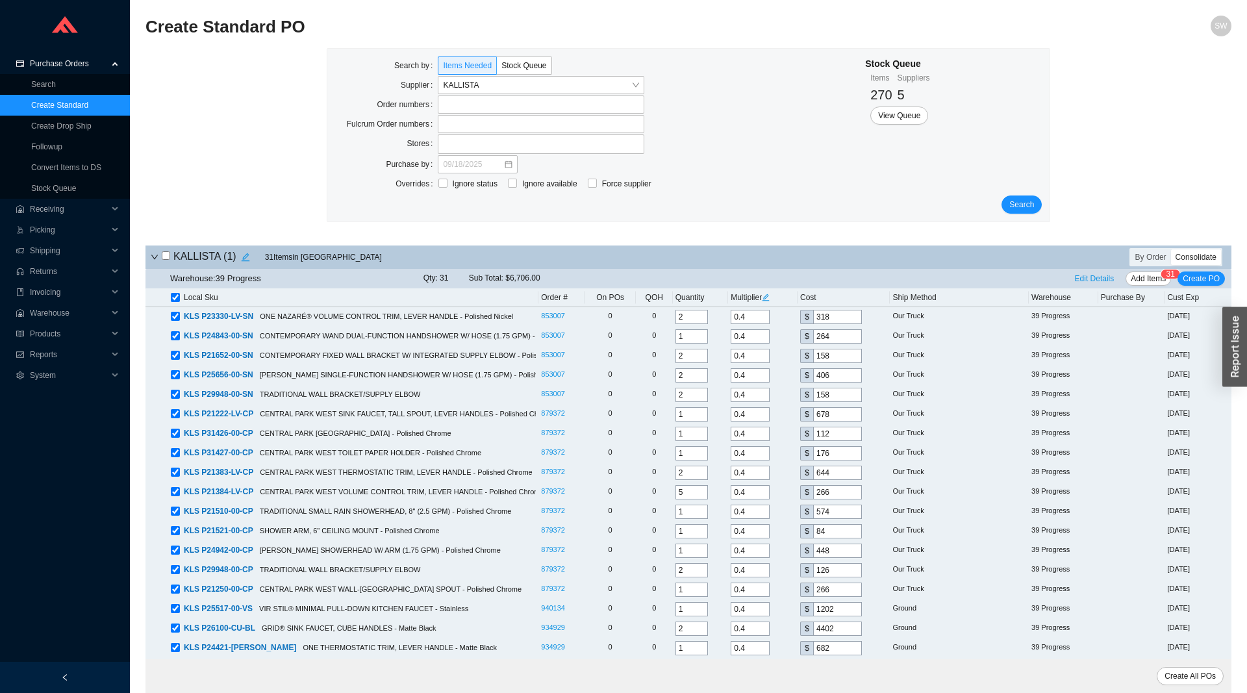
checkbox input "true"
click at [770, 299] on icon "edit" at bounding box center [766, 298] width 8 height 8
click at [795, 250] on input "0.4" at bounding box center [790, 245] width 39 height 14
type input "0.34"
click at [794, 268] on span "Update All" at bounding box center [790, 267] width 36 height 13
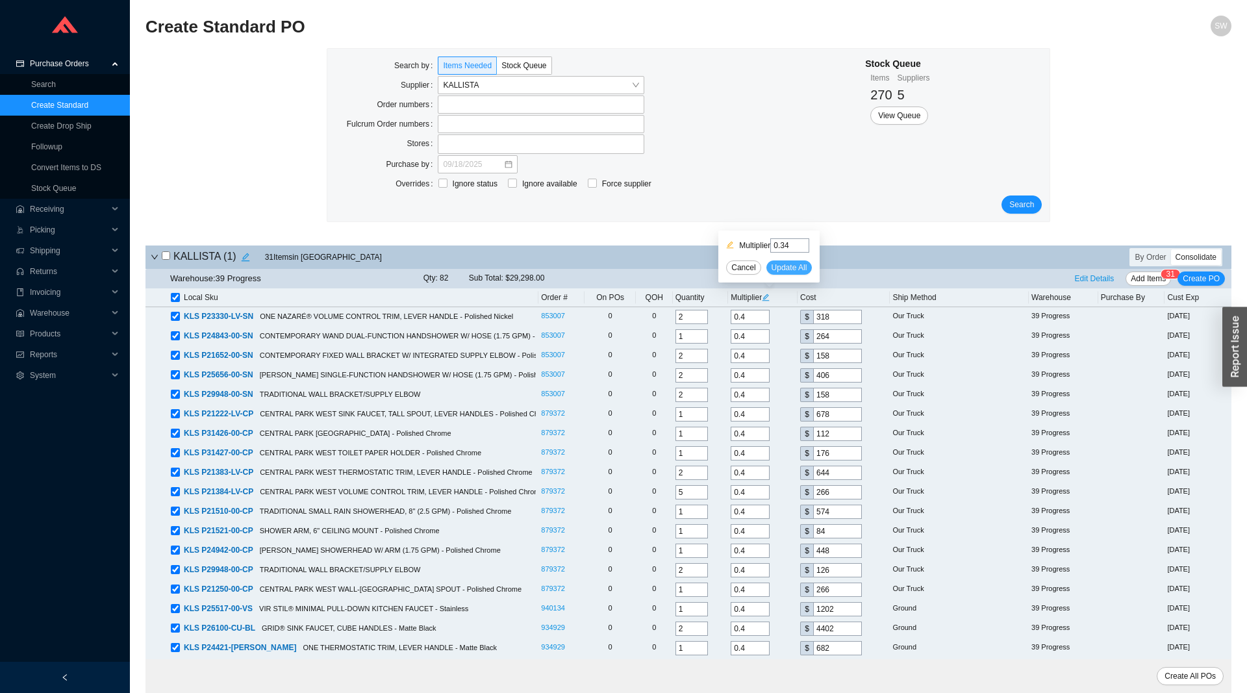
type input "0.34"
type input "270.3"
type input "0.34"
type input "224.4"
type input "0.34"
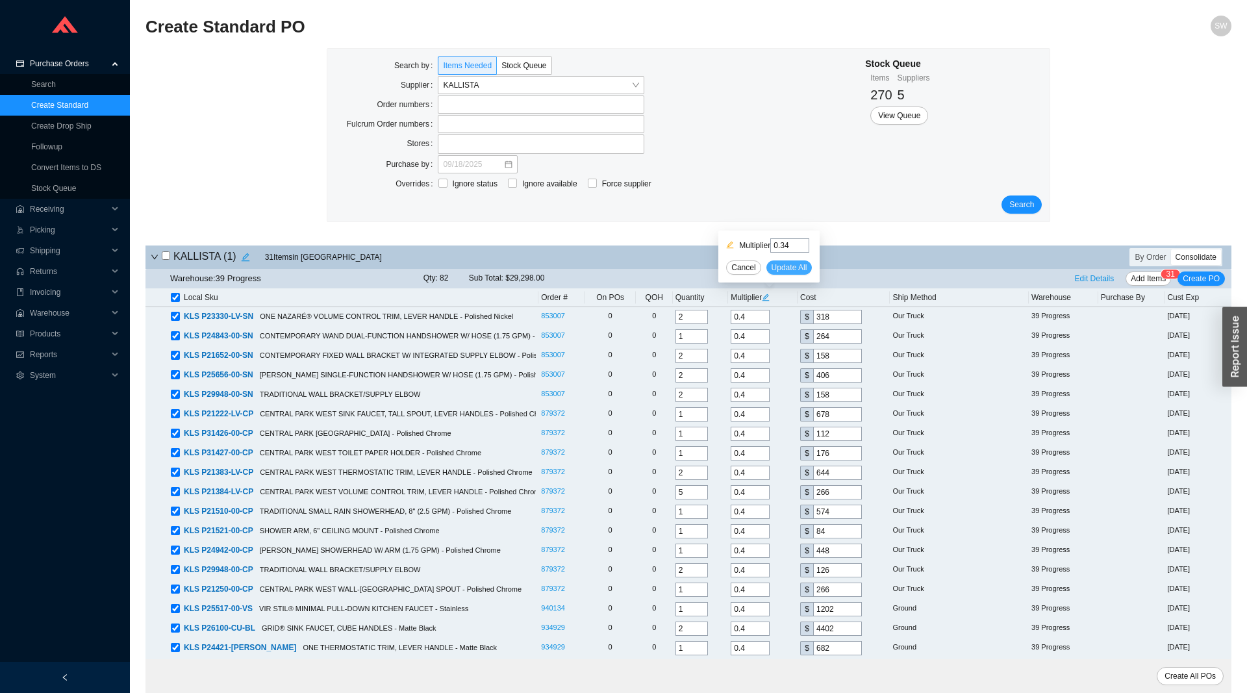
type input "134.3"
type input "0.34"
type input "345.1"
type input "0.34"
type input "134.3"
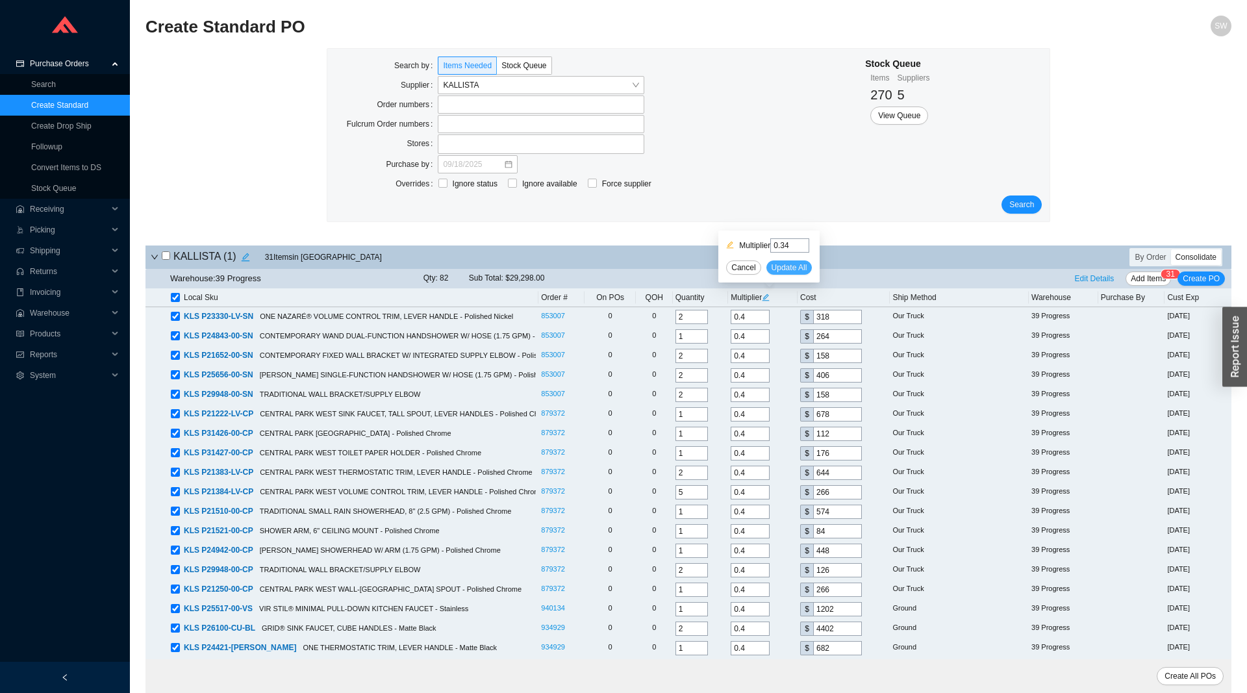
type input "0.34"
type input "576.3"
type input "0.34"
type input "95.2"
type input "0.34"
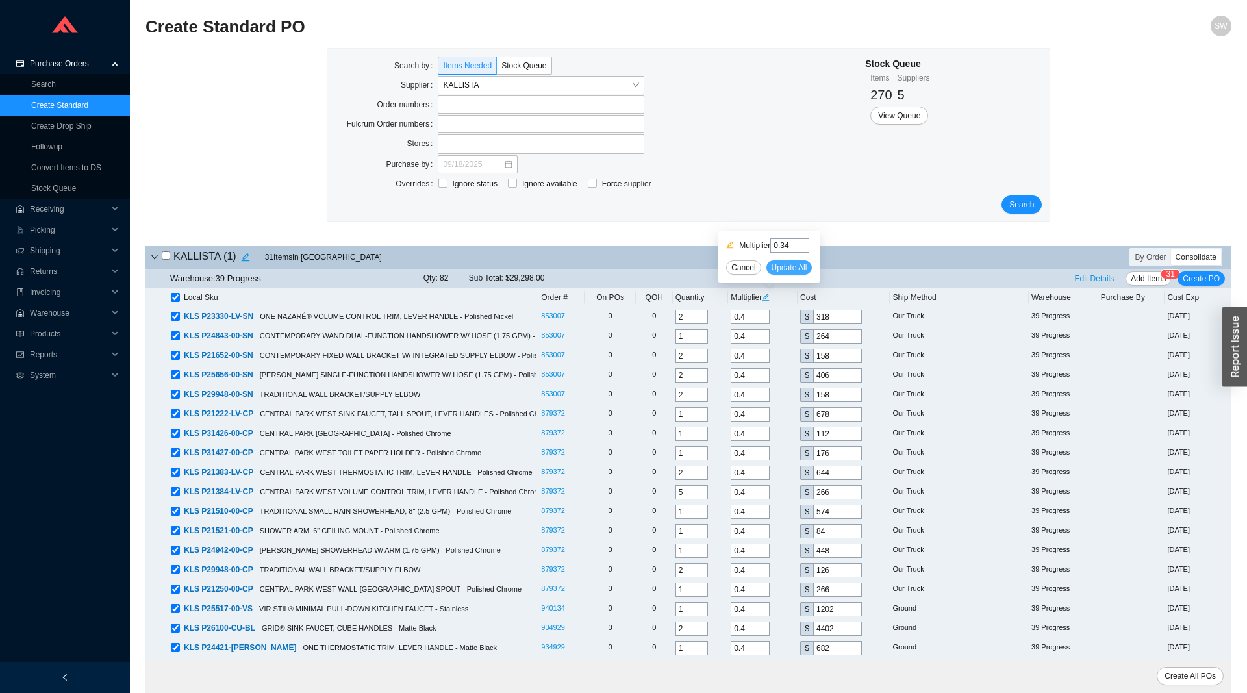
type input "149.6"
type input "0.34"
type input "547.4"
type input "0.34"
type input "226.1"
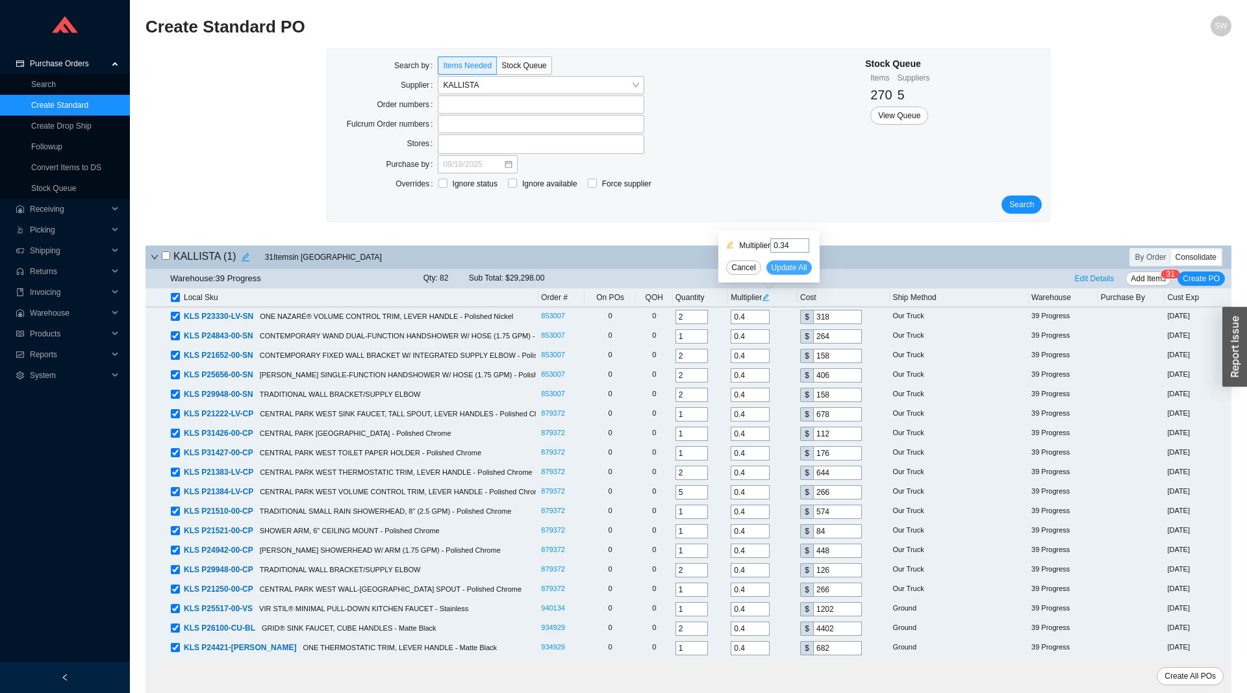
type input "0.34"
type input "487.9"
type input "0.34"
type input "71.4"
type input "0.34"
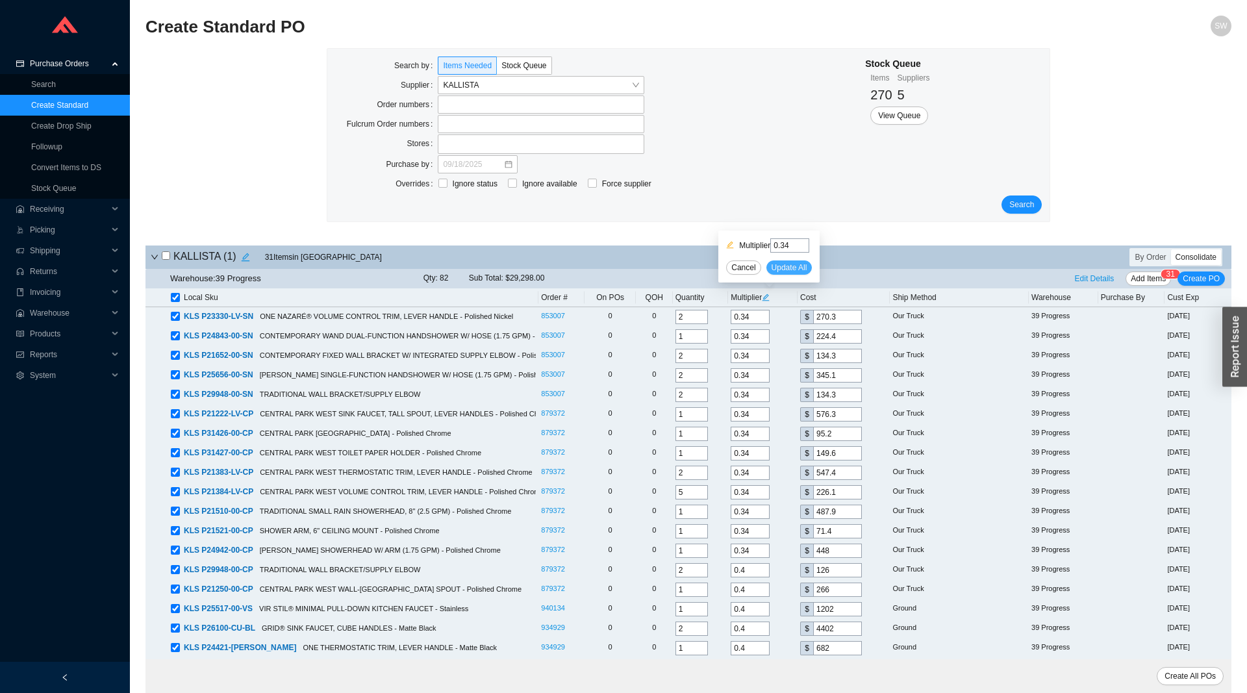
type input "380.8"
type input "0.34"
type input "107.1"
type input "0.34"
type input "226.1"
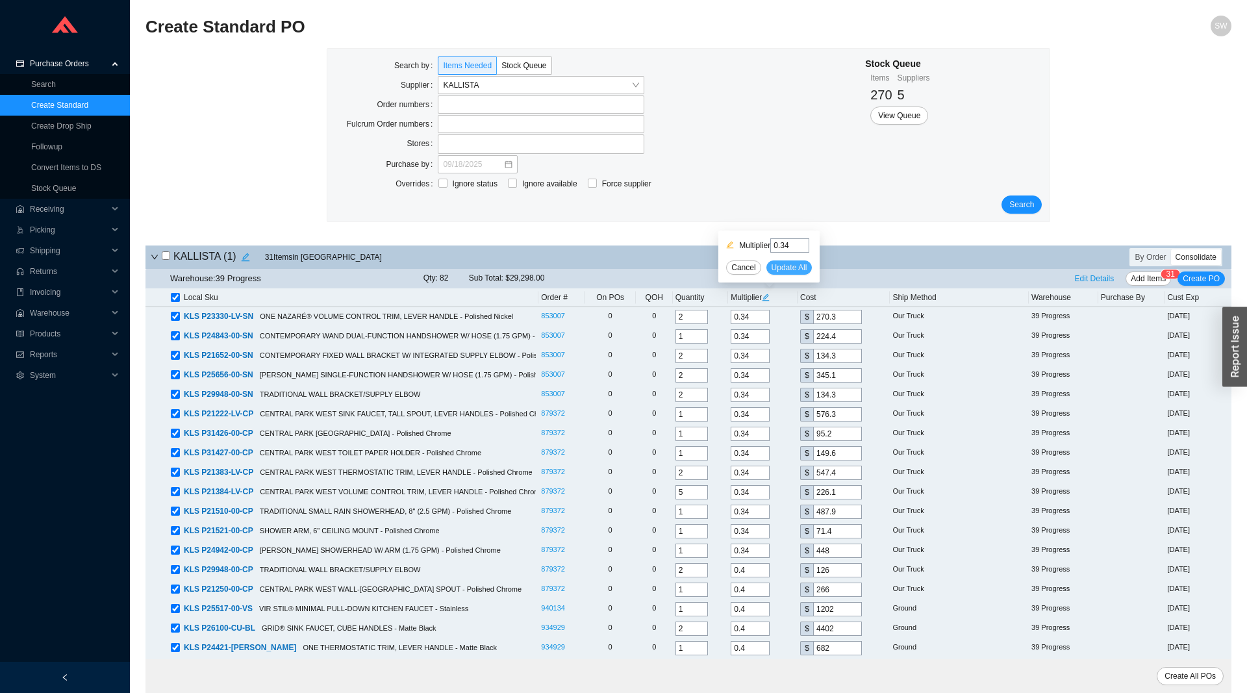
type input "0.34"
type input "1021.7"
type input "0.34"
type input "3741.7"
type input "0.34"
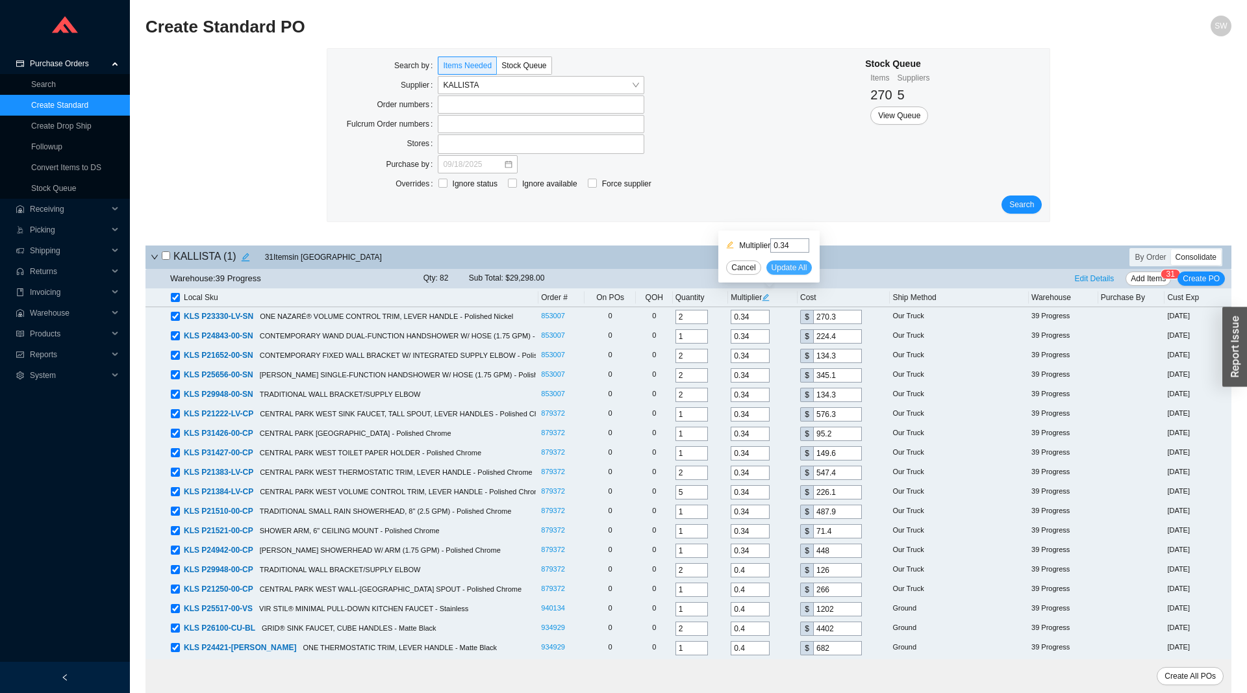
type input "579.7"
type input "0.34"
type input "255"
type input "0.34"
type input "241.4"
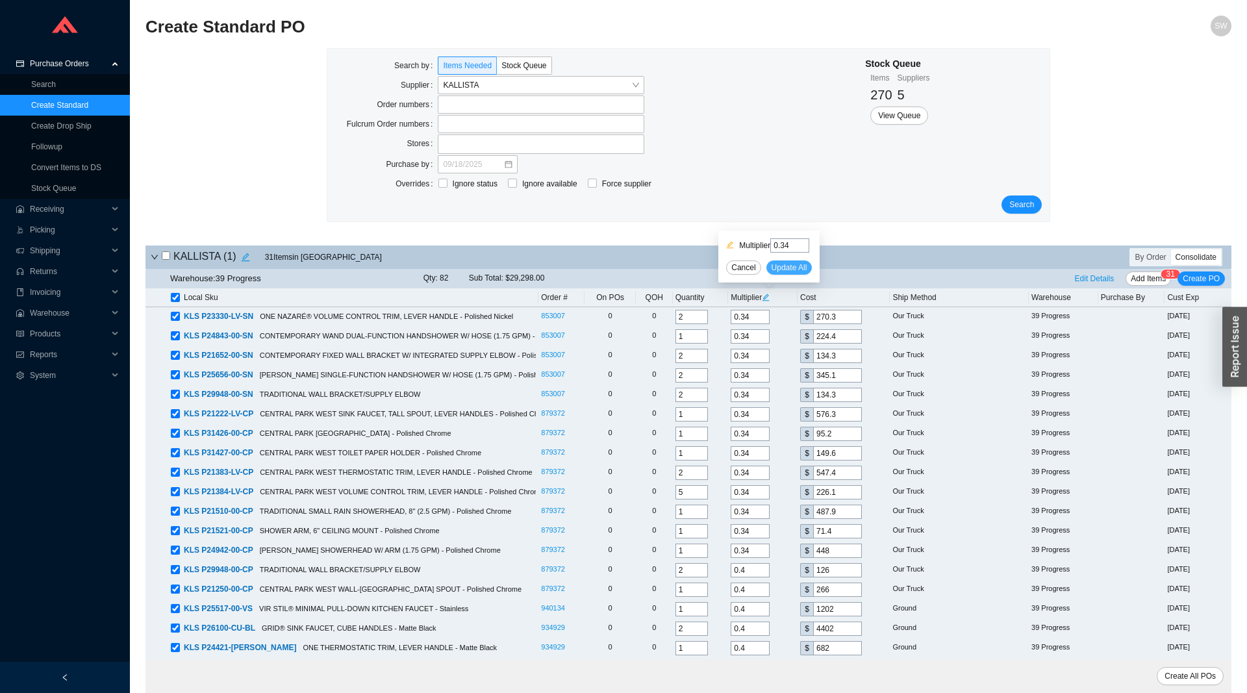
type input "0.34"
type input "122.4"
type input "0.34"
type input "122.4"
type input "0.34"
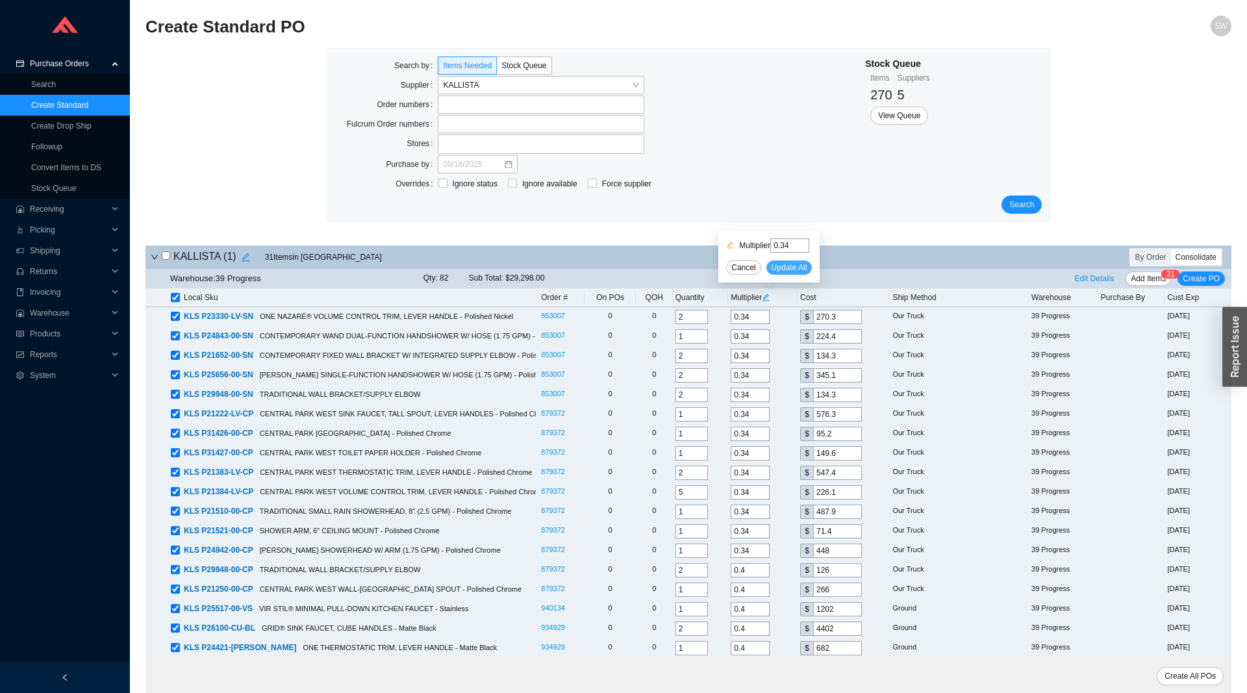
type input "209.1"
type input "0.34"
type input "134.3"
type input "0.34"
type input "397.8"
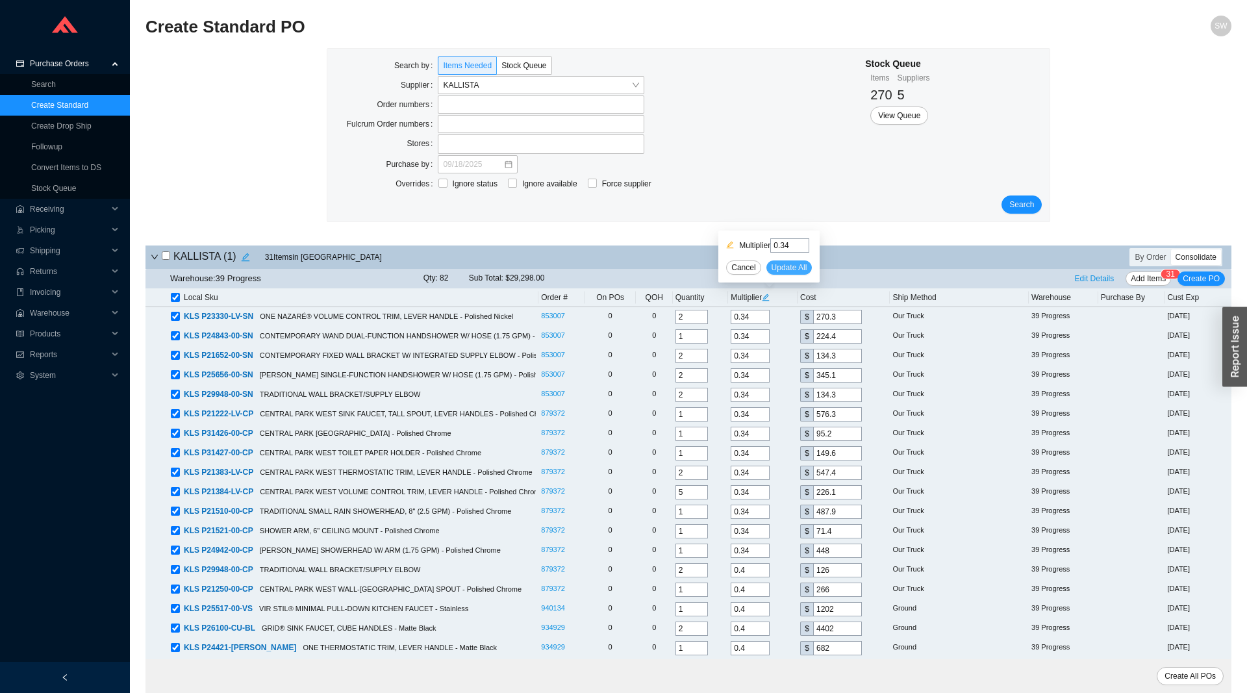
type input "0.34"
type input "188.7"
type input "0.34"
type input "244.8"
type input "0.34"
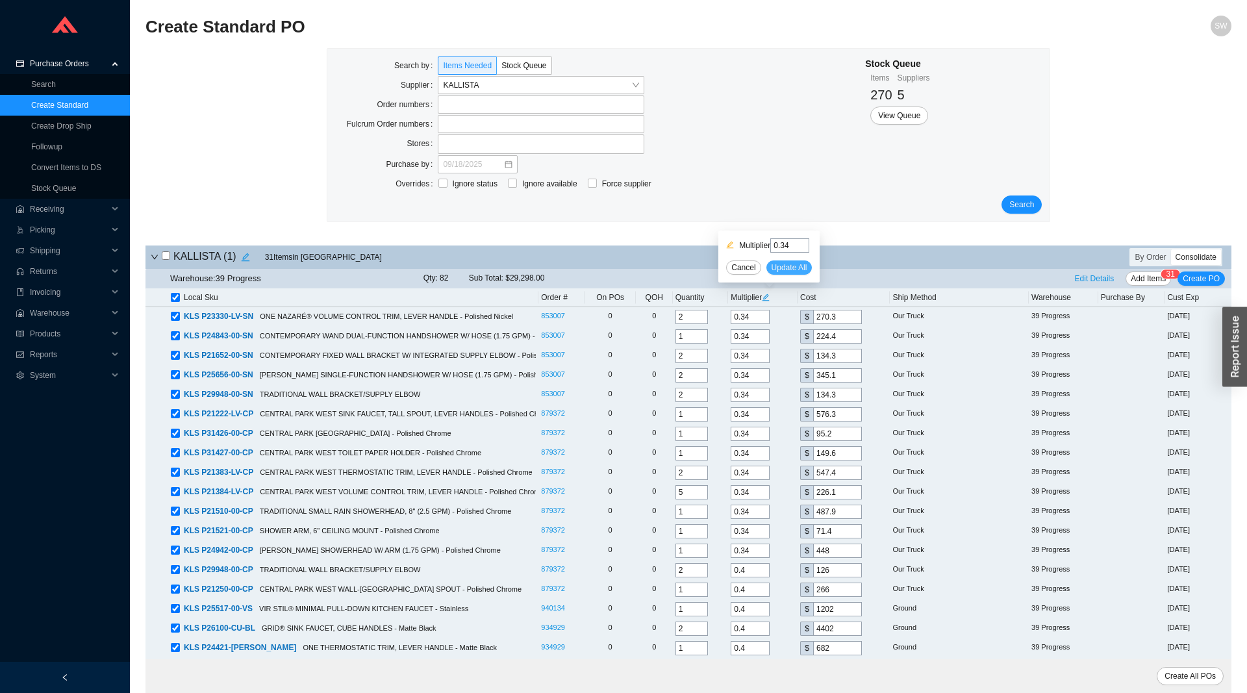
type input "263.5"
type input "0.34"
type input "68"
type input "0.34"
type input "83.3"
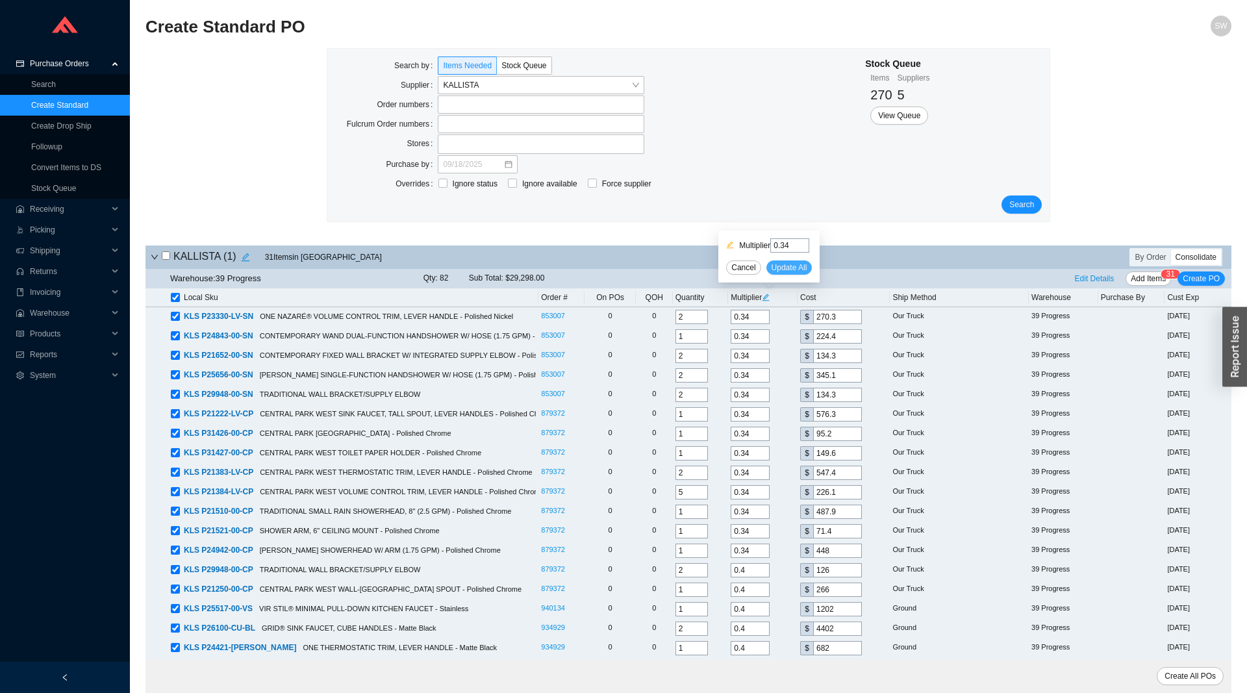
type input "0.34"
type input "151.3"
type input "0.34"
type input "348.5"
type input "0.34"
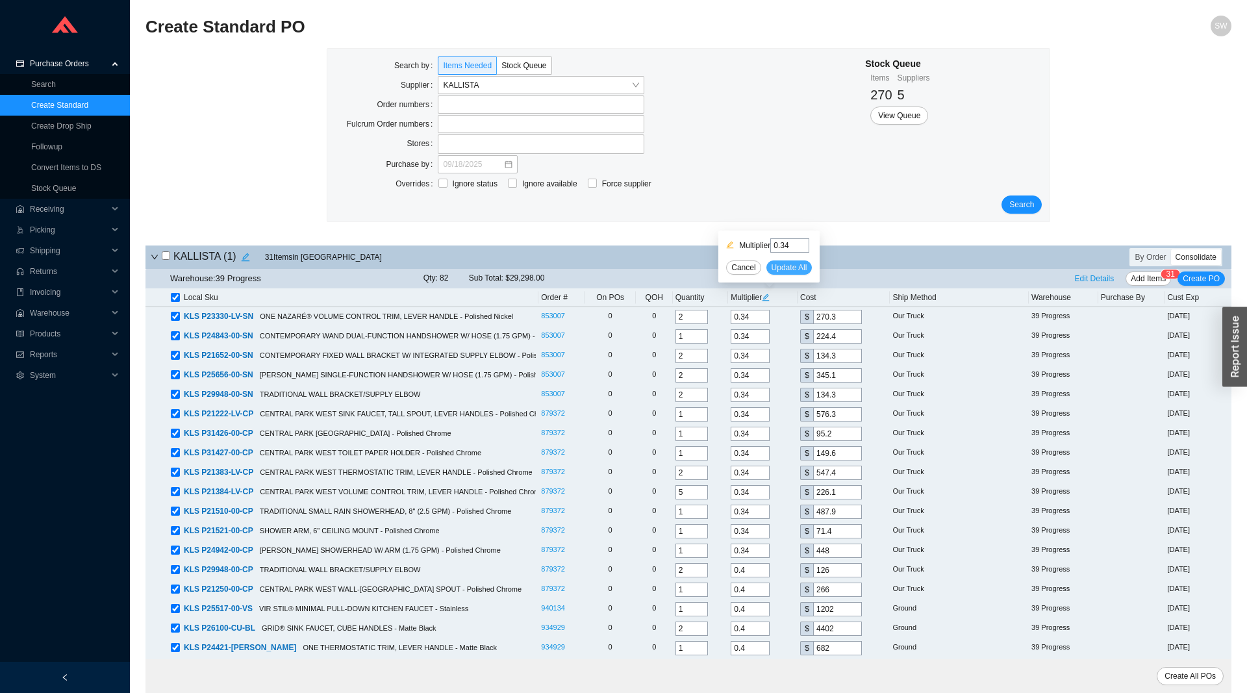
type input "227.8"
type input "0.34"
type input "151.3"
type input "0.34"
type input "156.4"
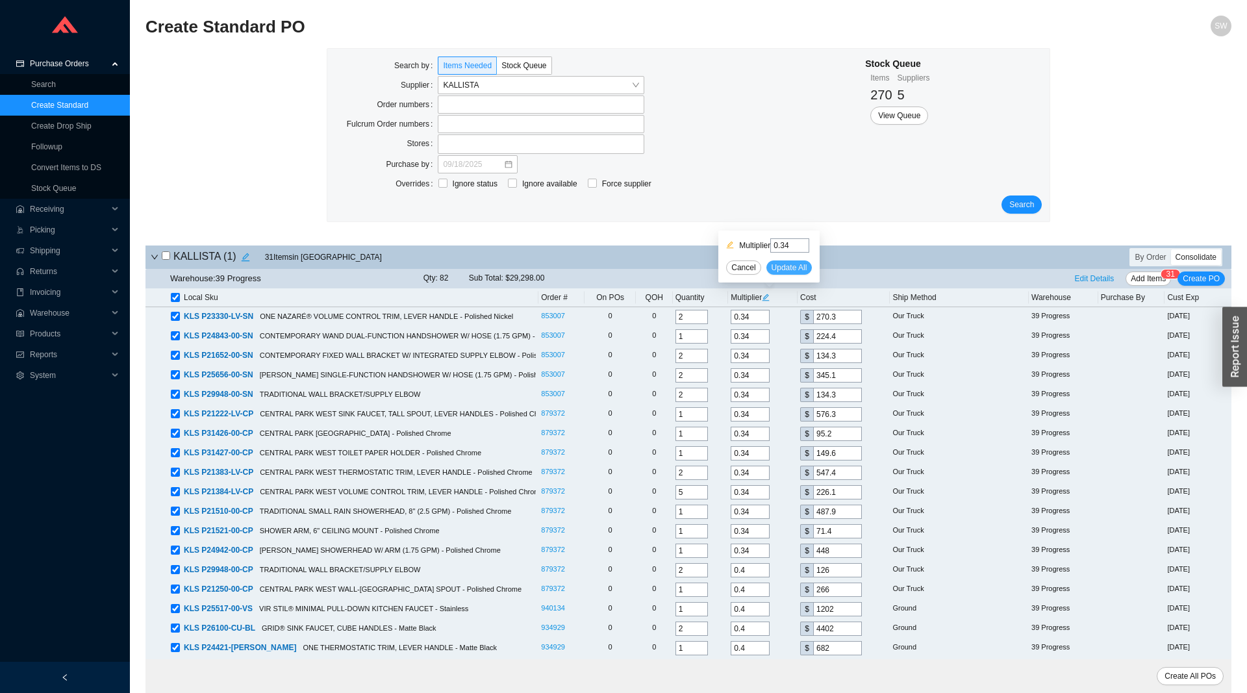
type input "0.34"
type input "178.5"
type input "0.34"
type input "103.7"
type input "0.34"
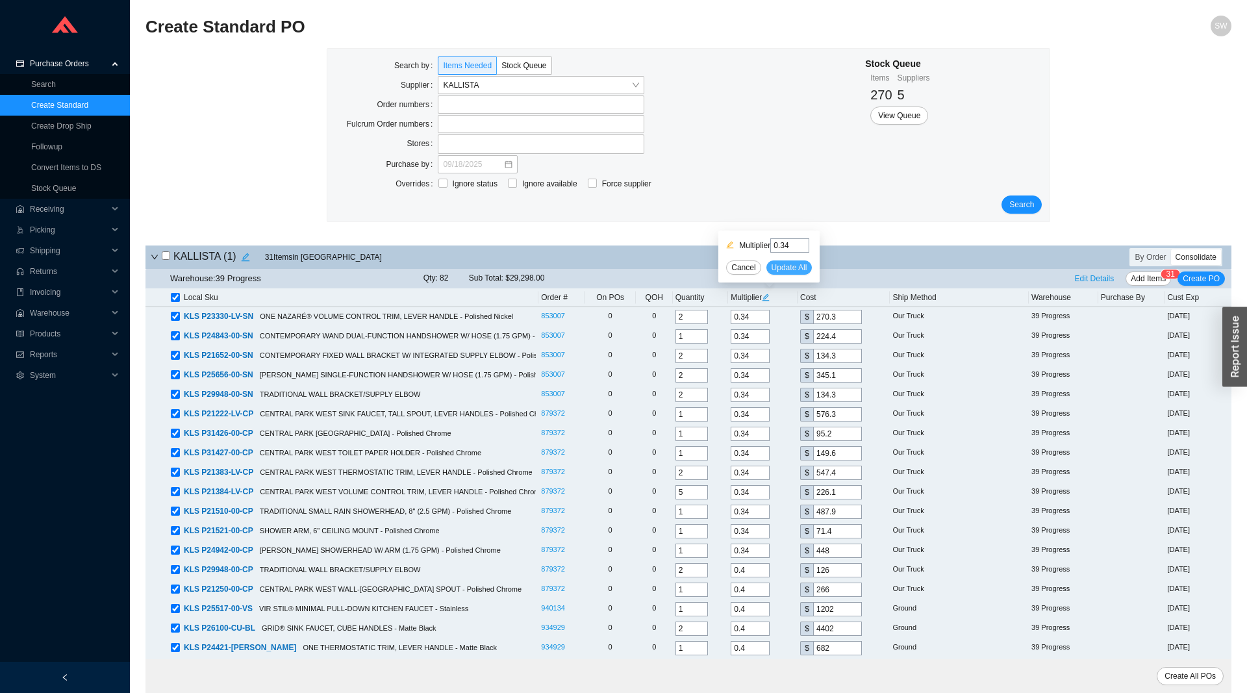
type input "970.7"
type input "0.34"
type input "200.6"
click at [1097, 279] on span "Edit Details" at bounding box center [1095, 278] width 40 height 13
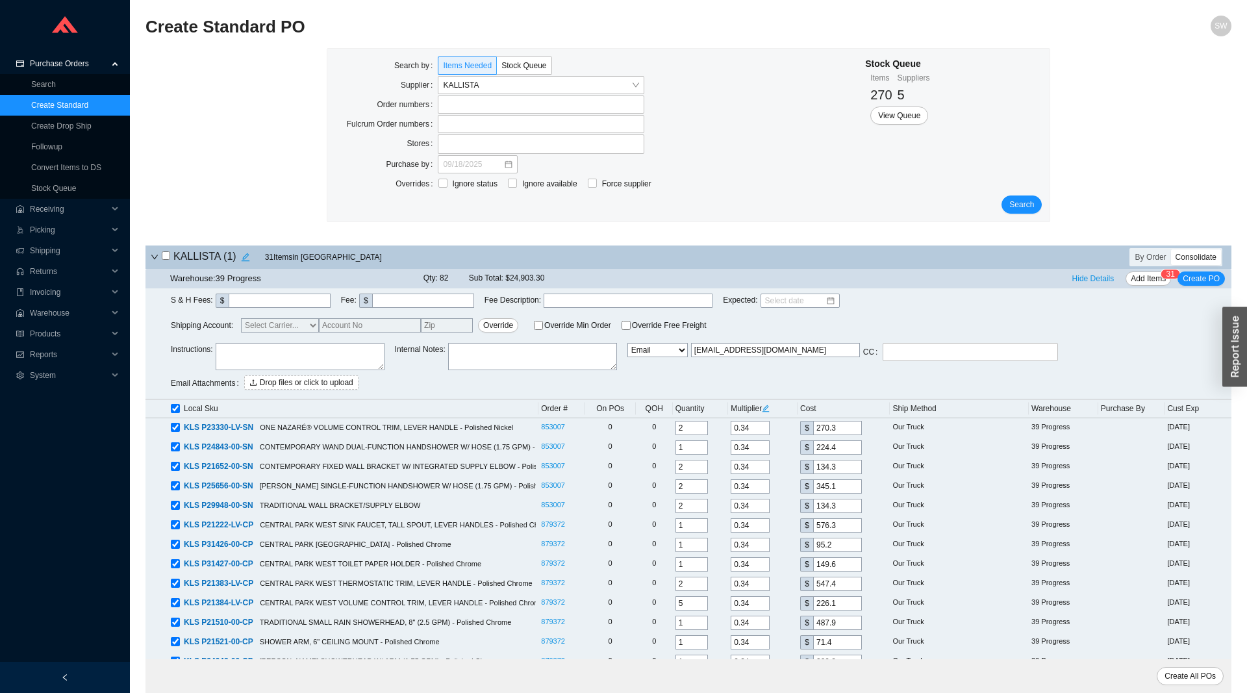
click at [628, 343] on select "Email Email Buyer EDI Do Not Send" at bounding box center [658, 350] width 60 height 14
select select "5"
click option "Email Buyer" at bounding box center [0, 0] width 0 height 0
type input "sammyw@homeandstone.com"
click at [335, 351] on textarea at bounding box center [300, 356] width 169 height 27
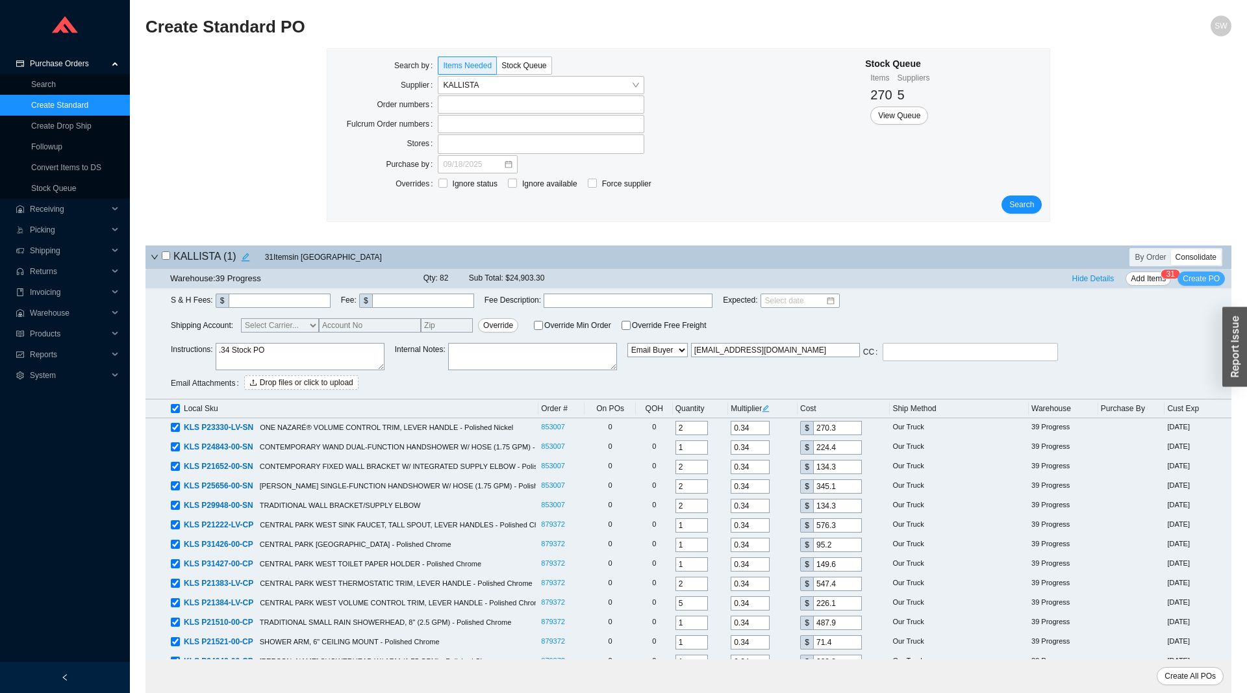
type textarea ".34 Stock PO"
click at [1200, 281] on span "Create PO" at bounding box center [1201, 278] width 37 height 13
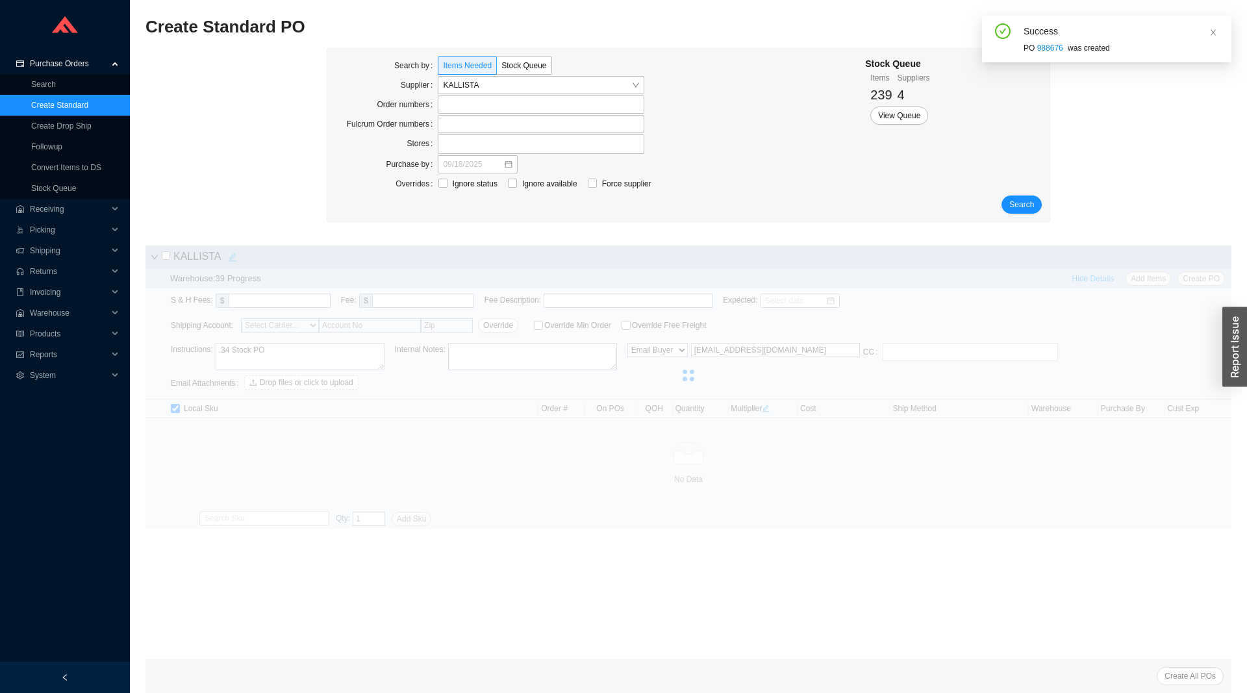
select select "4"
type input "customerservice@kallista.com"
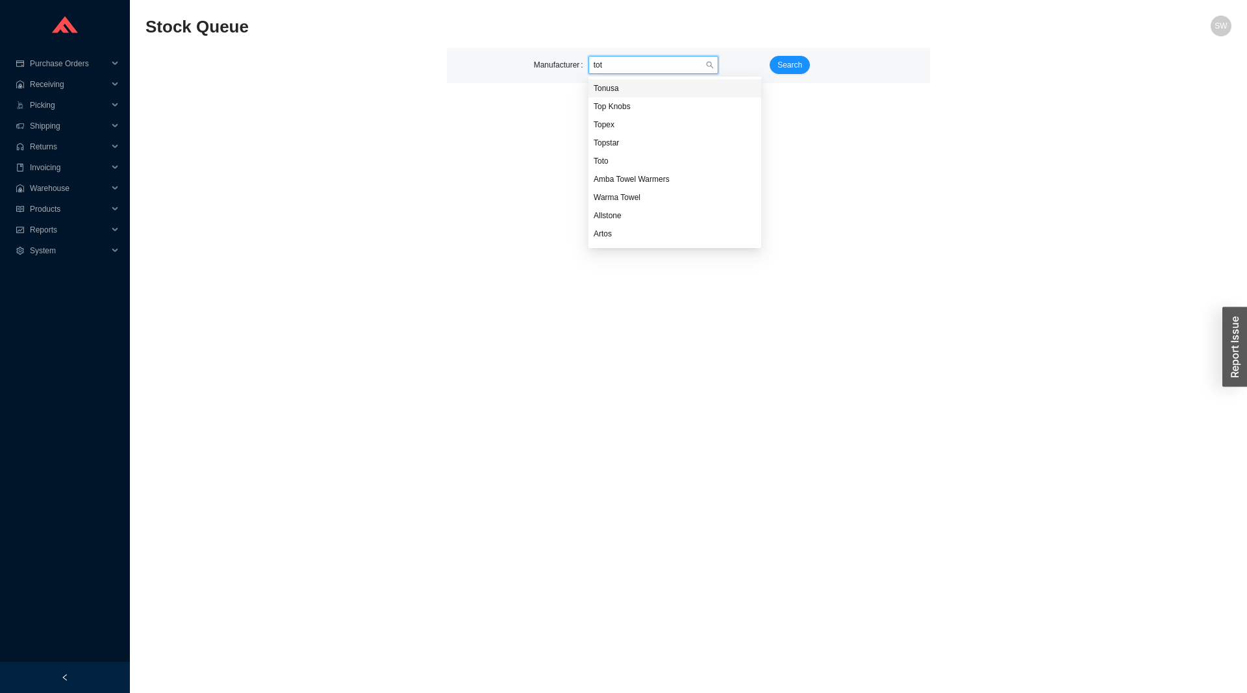
type input "toto"
click at [784, 65] on span "Search" at bounding box center [790, 64] width 25 height 13
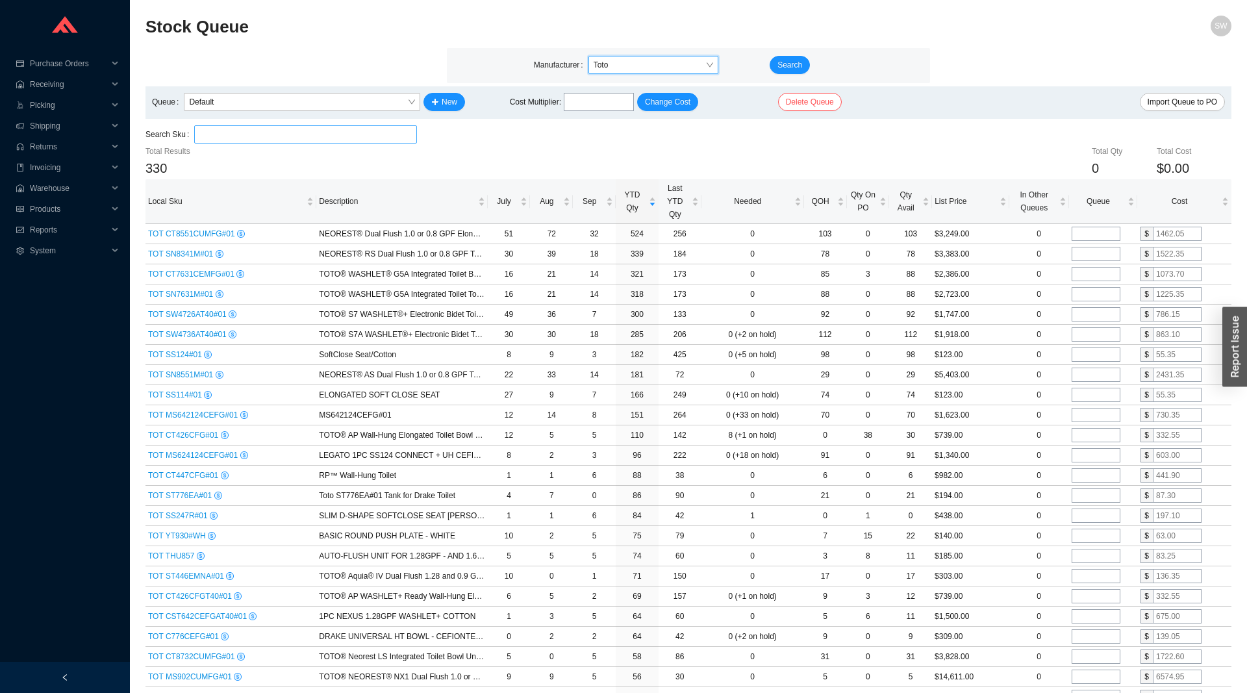
click at [249, 136] on input "search" at bounding box center [305, 134] width 212 height 17
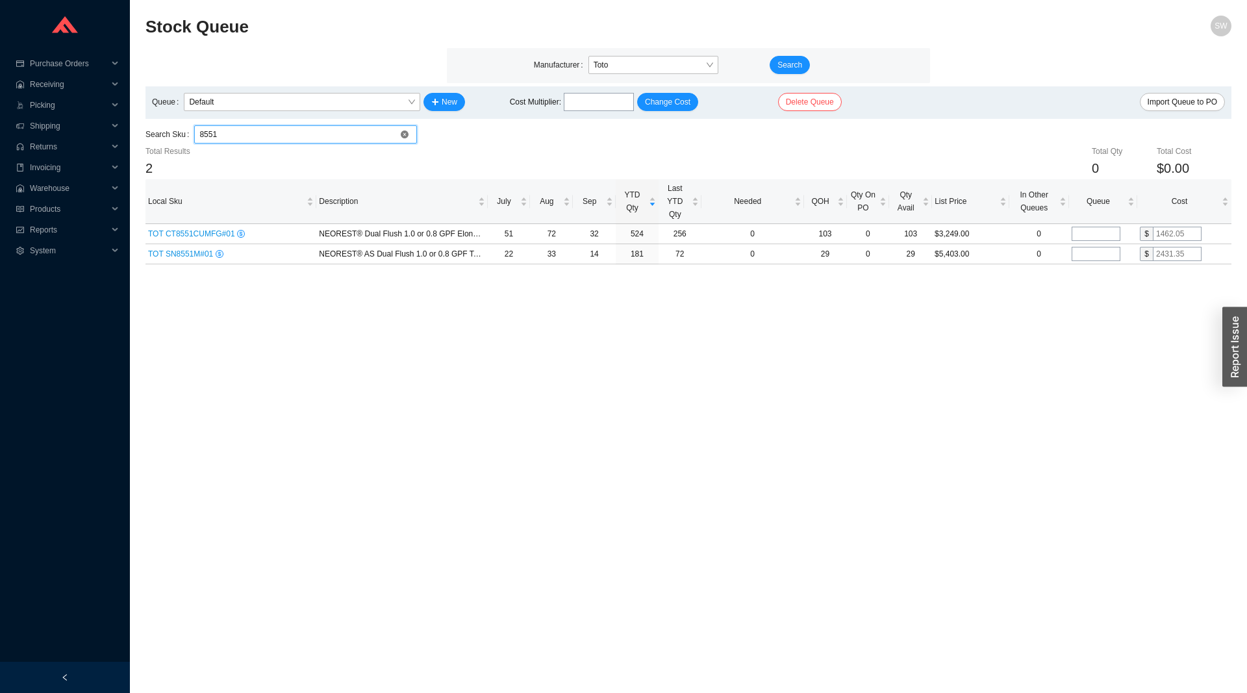
click at [220, 131] on input "8551" at bounding box center [305, 134] width 212 height 17
click at [253, 143] on input "902" at bounding box center [305, 134] width 212 height 17
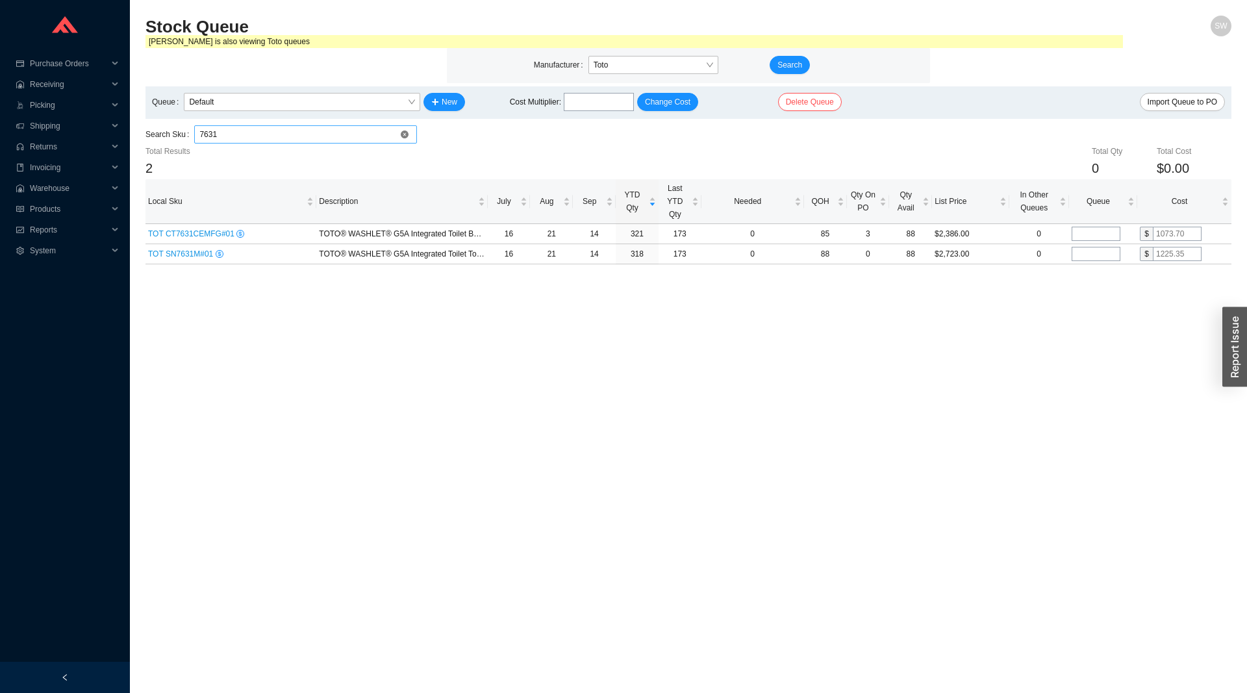
click at [222, 137] on input "7631" at bounding box center [305, 134] width 212 height 17
click at [216, 140] on input "7631" at bounding box center [305, 134] width 212 height 17
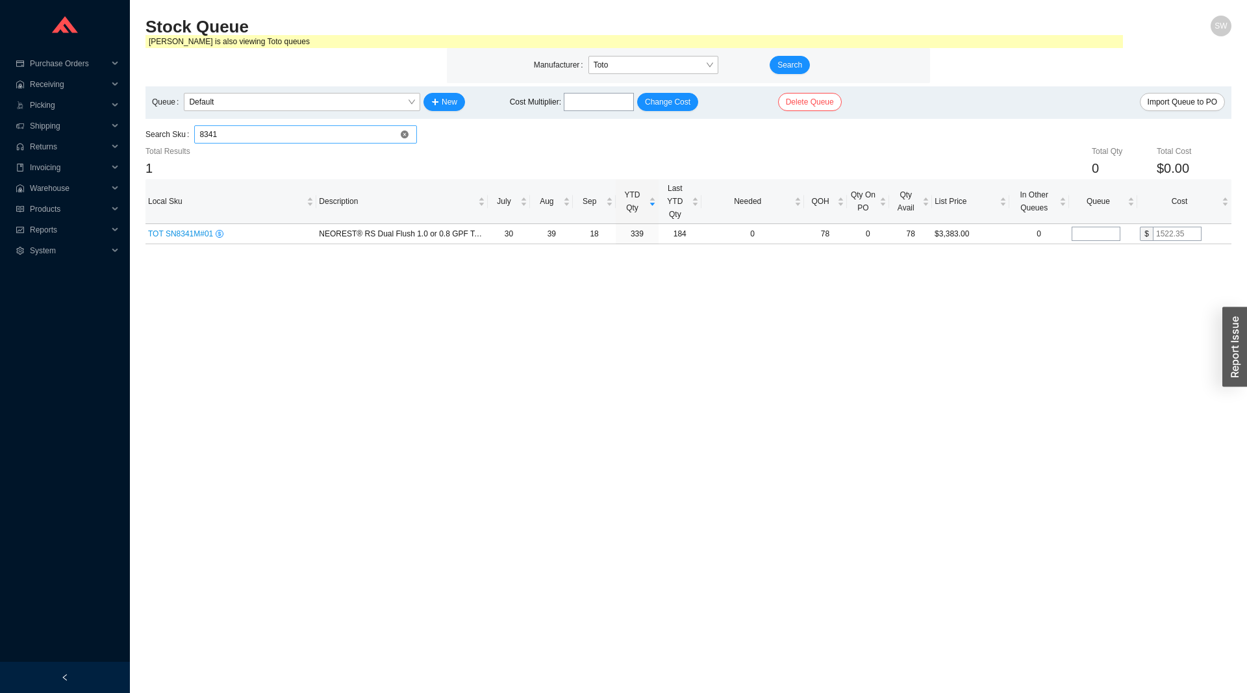
click at [217, 131] on input "8341" at bounding box center [305, 134] width 212 height 17
click at [255, 133] on input "8551" at bounding box center [305, 134] width 212 height 17
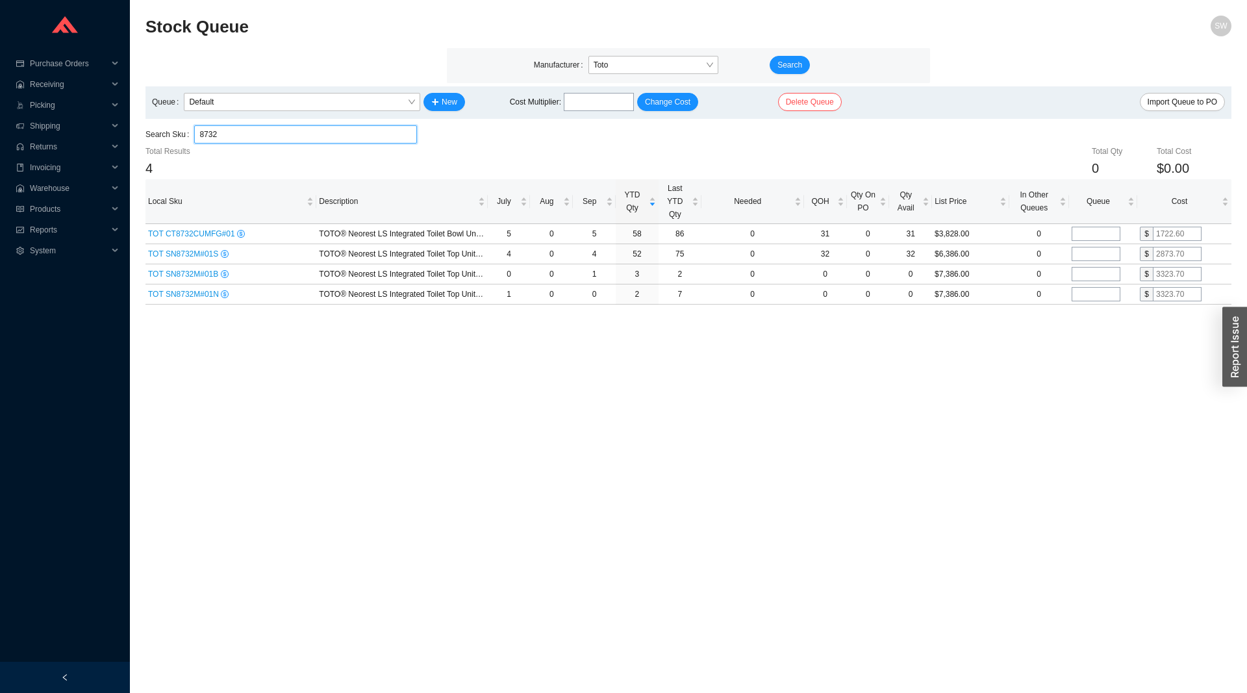
click at [238, 145] on div "Search Sku 8732 8732" at bounding box center [282, 134] width 272 height 19
click at [238, 146] on main "Manufacturer Toto Search Queue Default New Cost Multiplier : Change Cost Delete…" at bounding box center [689, 176] width 1086 height 257
click at [241, 143] on div "8732" at bounding box center [305, 134] width 223 height 18
click at [241, 143] on input "8732" at bounding box center [305, 134] width 212 height 17
type input "9"
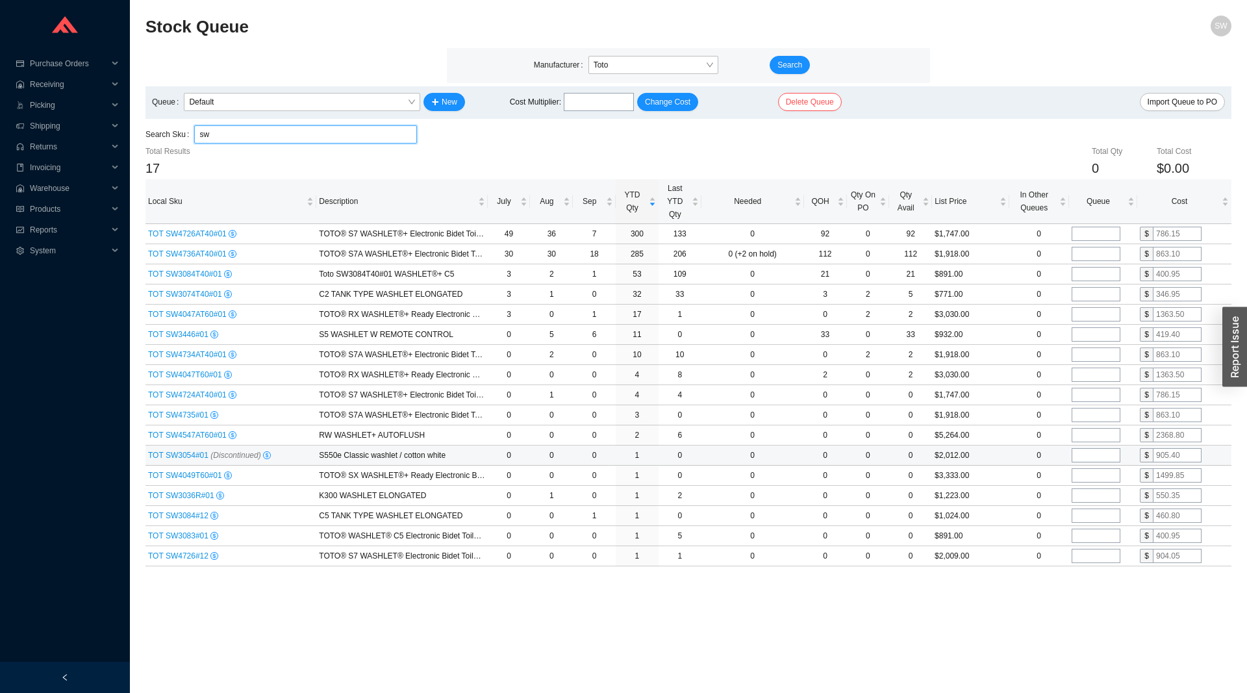
type input "sw"
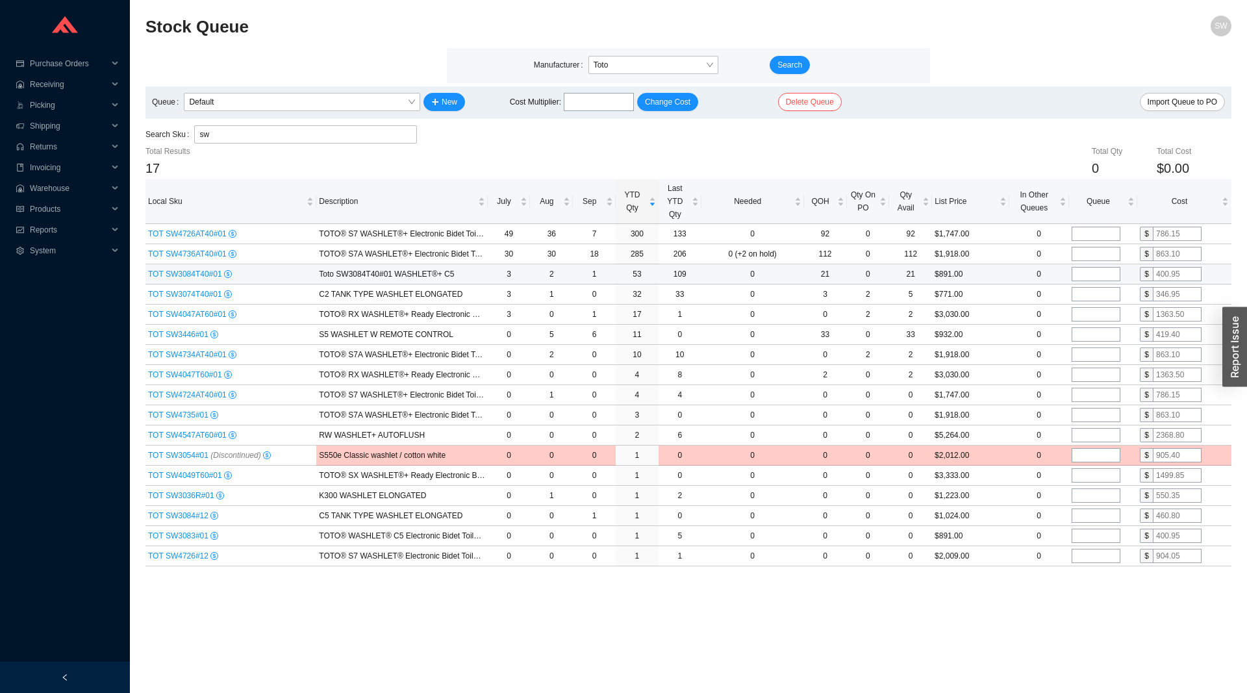
click at [166, 281] on div "TOT SW3084T40#01" at bounding box center [231, 274] width 166 height 13
click at [169, 275] on span "TOT SW3084T40#01" at bounding box center [186, 274] width 76 height 9
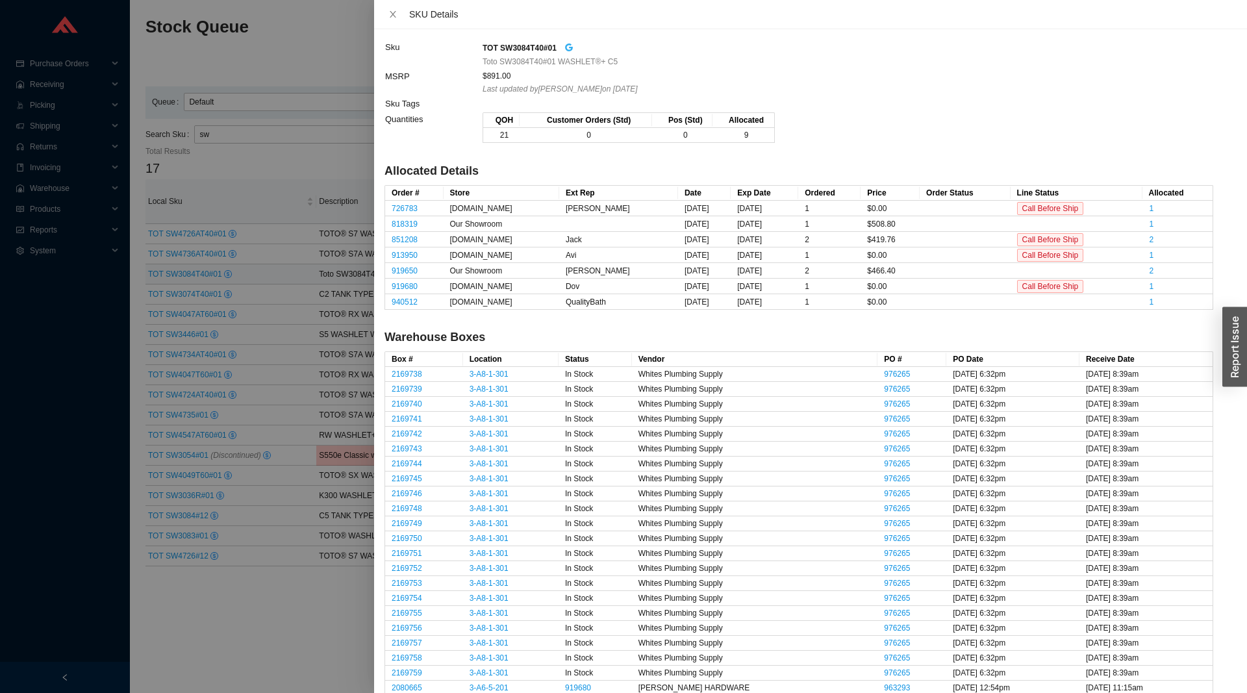
click at [570, 50] on icon "google" at bounding box center [569, 48] width 8 height 8
click at [333, 329] on div at bounding box center [623, 346] width 1247 height 693
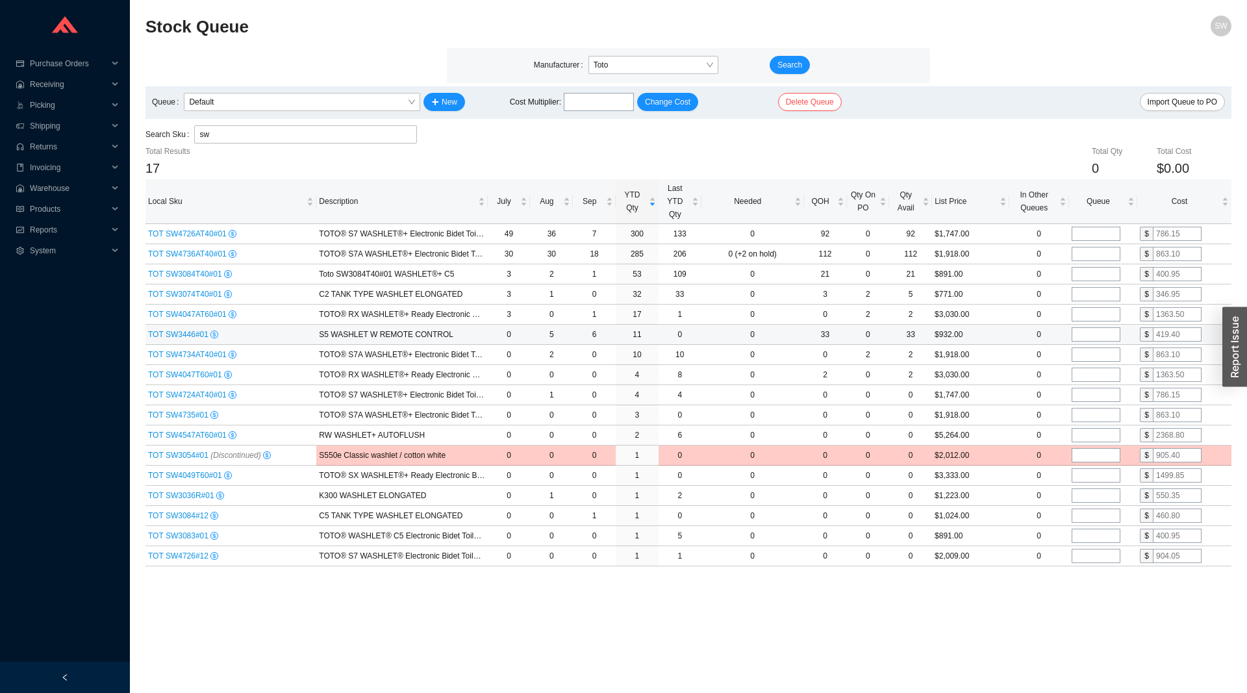
click at [180, 340] on div "TOT SW3446#01" at bounding box center [231, 334] width 166 height 13
click at [181, 336] on span "TOT SW3446#01" at bounding box center [179, 334] width 62 height 9
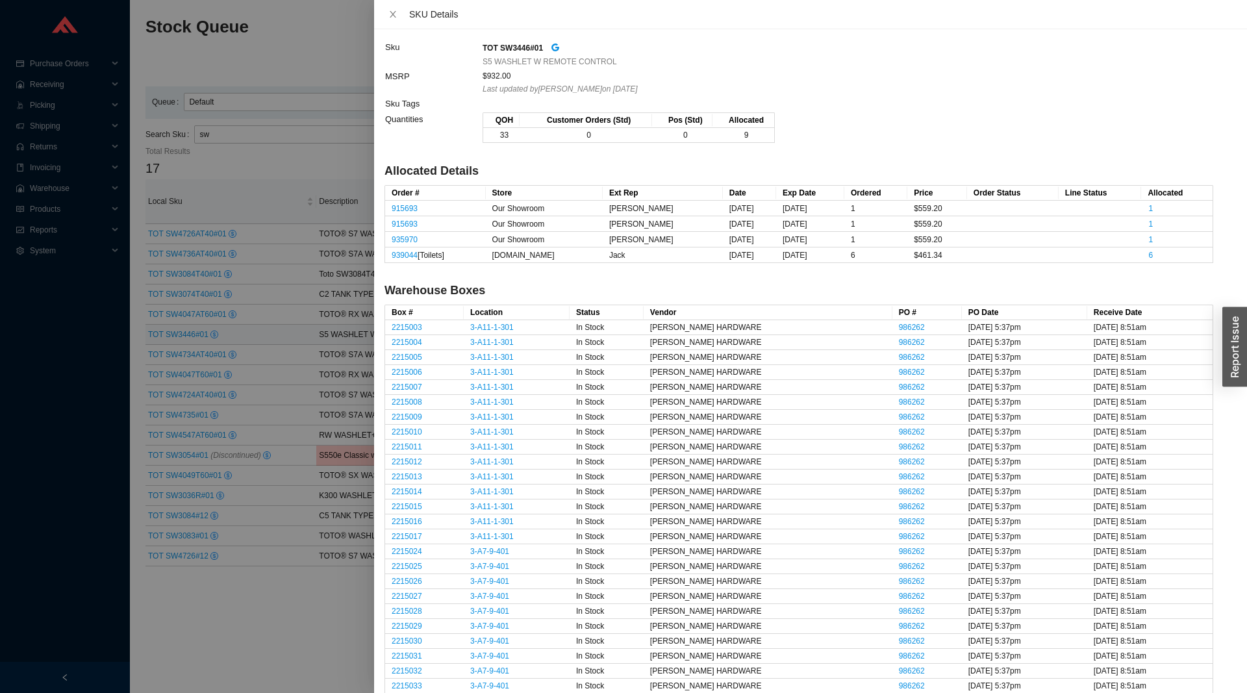
click at [559, 44] on div "TOT SW3446#01" at bounding box center [848, 47] width 730 height 15
click at [555, 49] on icon "google" at bounding box center [556, 48] width 8 height 8
click at [307, 446] on div at bounding box center [623, 346] width 1247 height 693
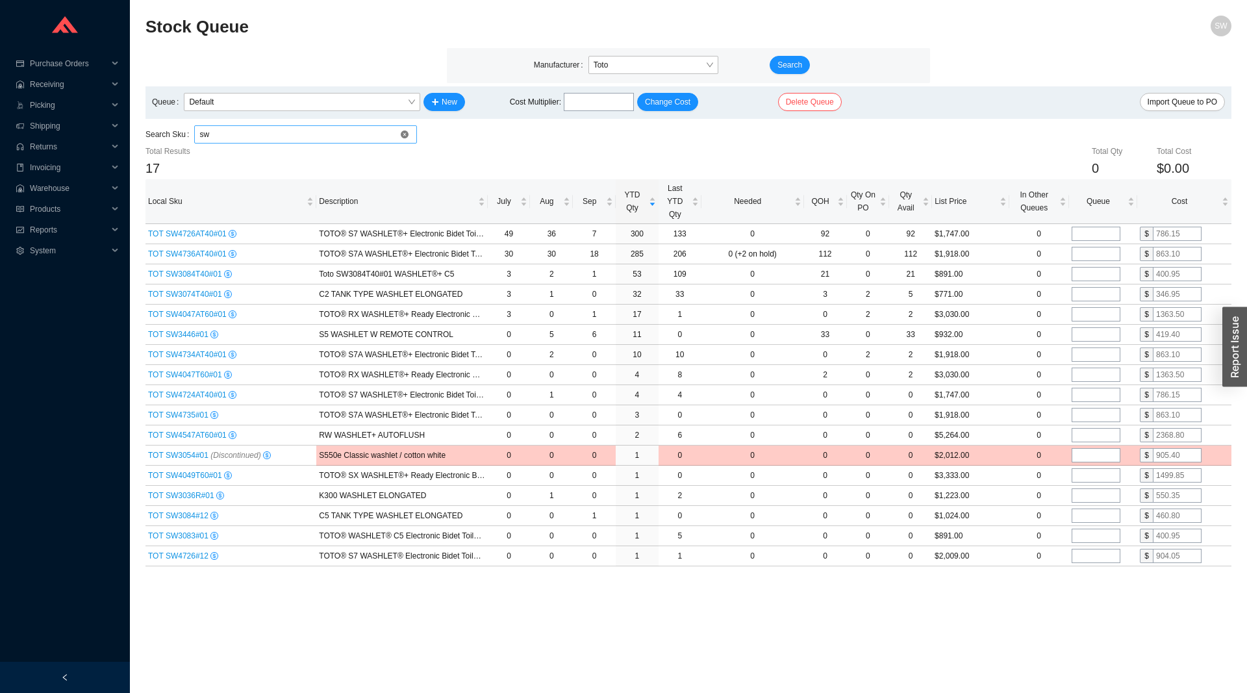
click at [255, 133] on input "sw" at bounding box center [305, 134] width 212 height 17
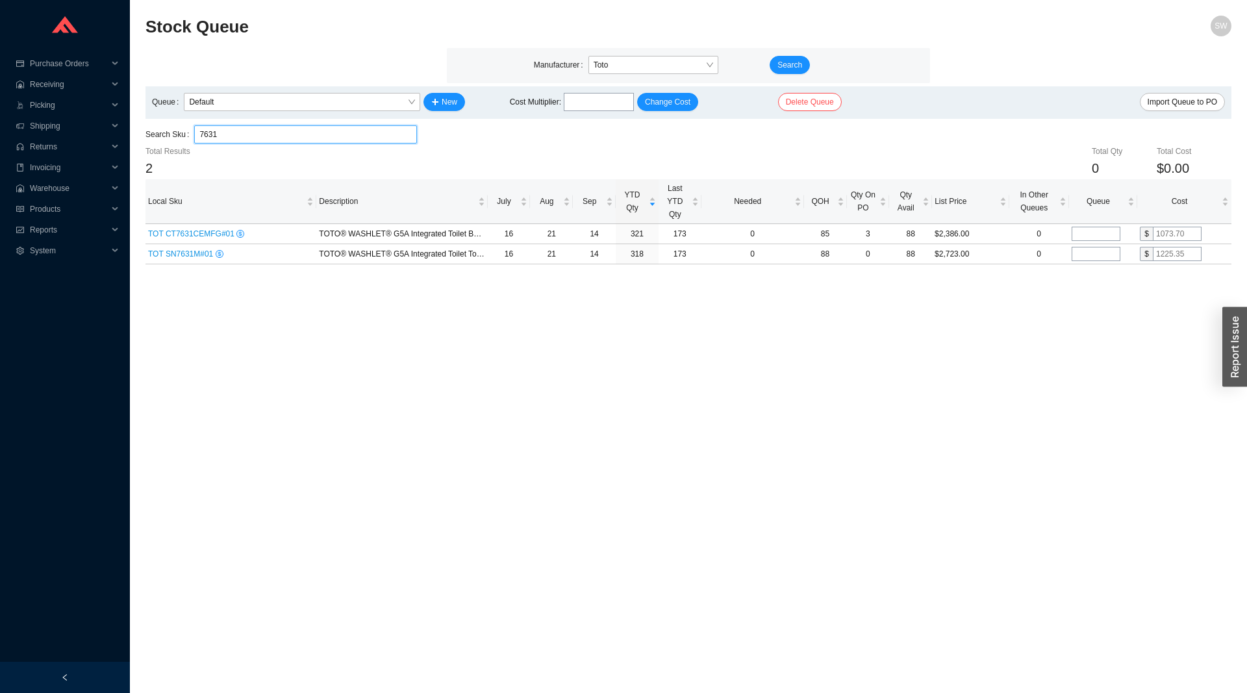
type input "7631"
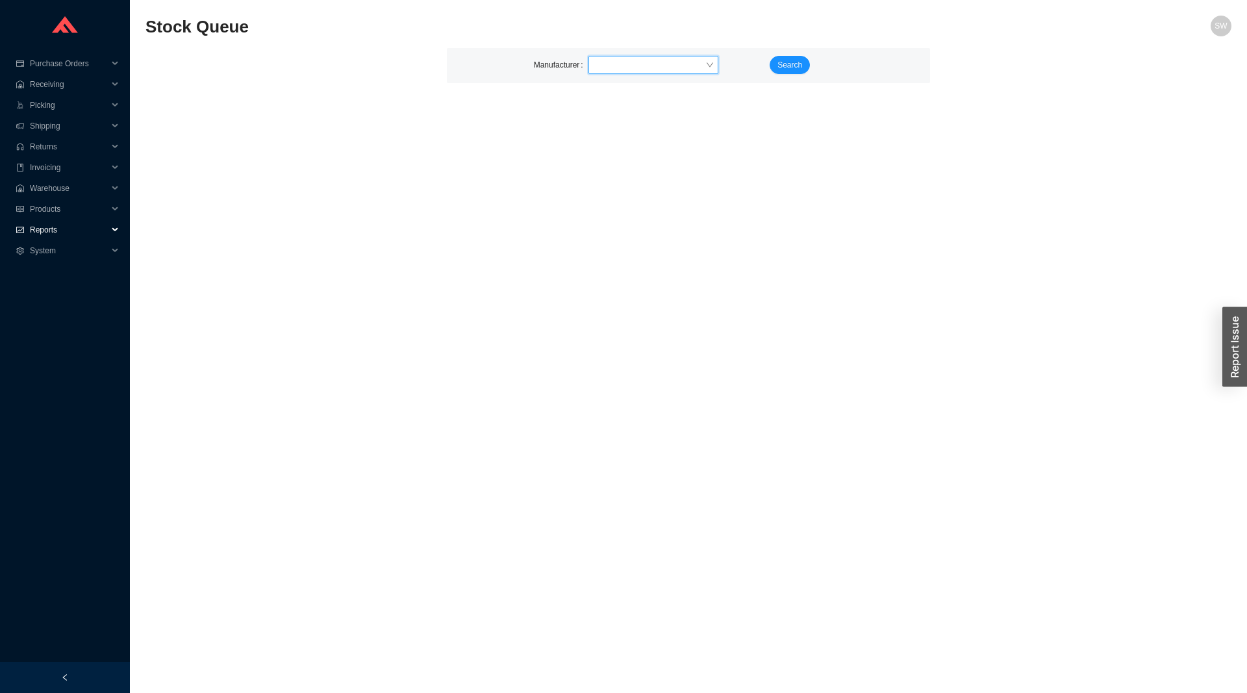
click at [78, 227] on span "Reports" at bounding box center [69, 230] width 78 height 21
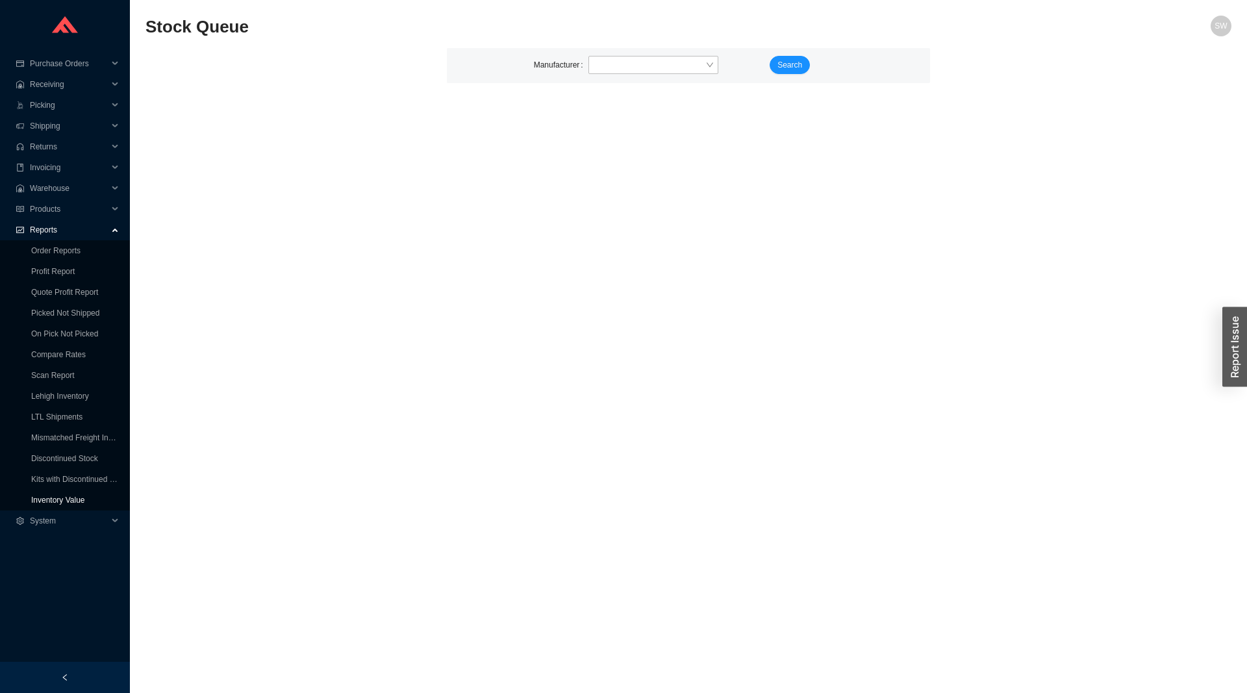
click at [61, 496] on link "Inventory Value" at bounding box center [58, 500] width 54 height 9
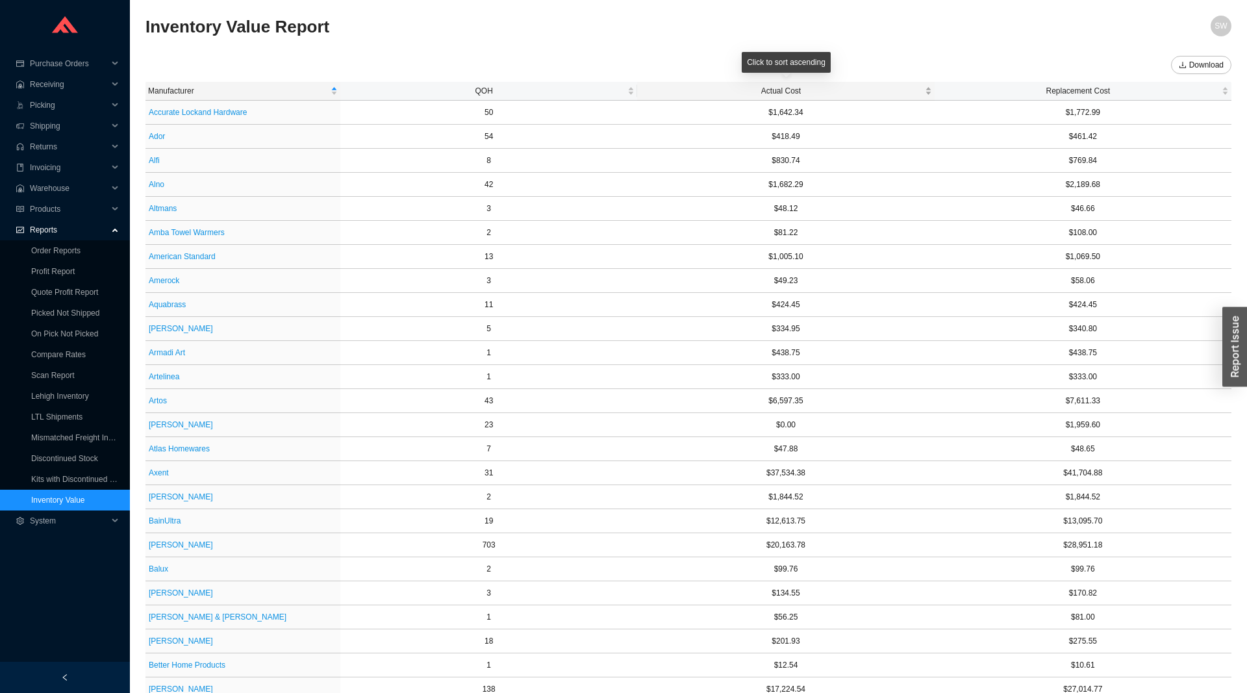
click at [765, 88] on span "Actual Cost" at bounding box center [781, 90] width 282 height 13
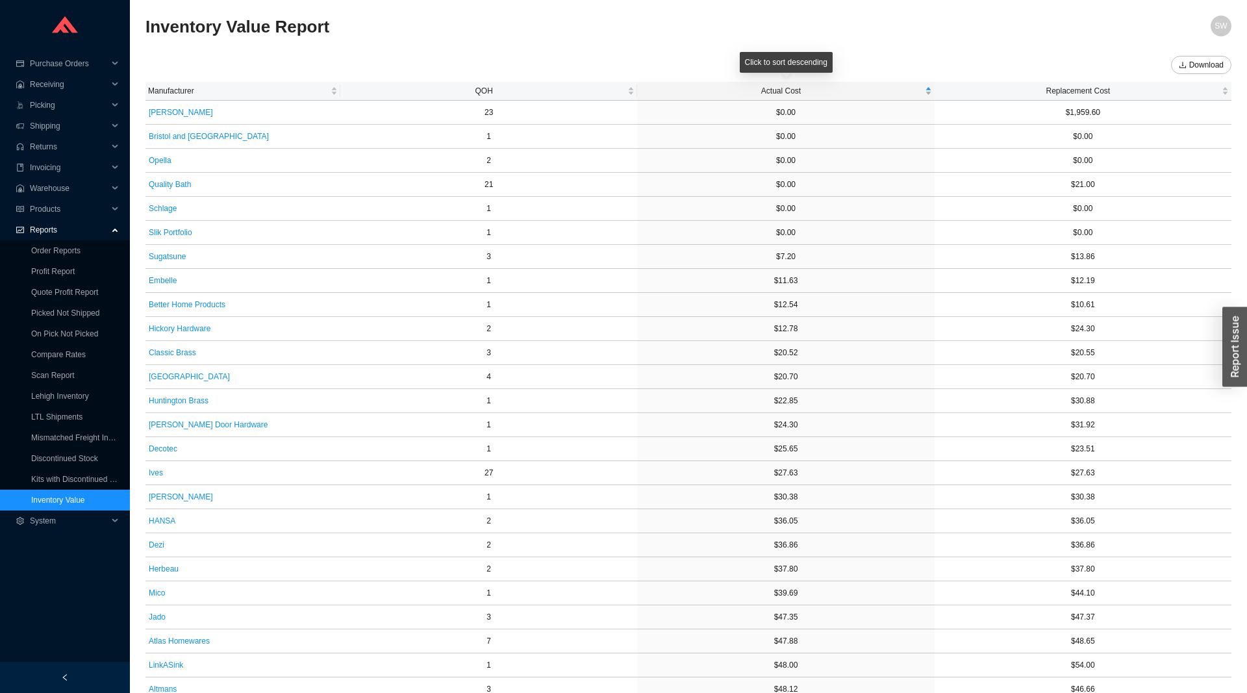
click at [765, 88] on span "Actual Cost" at bounding box center [781, 90] width 282 height 13
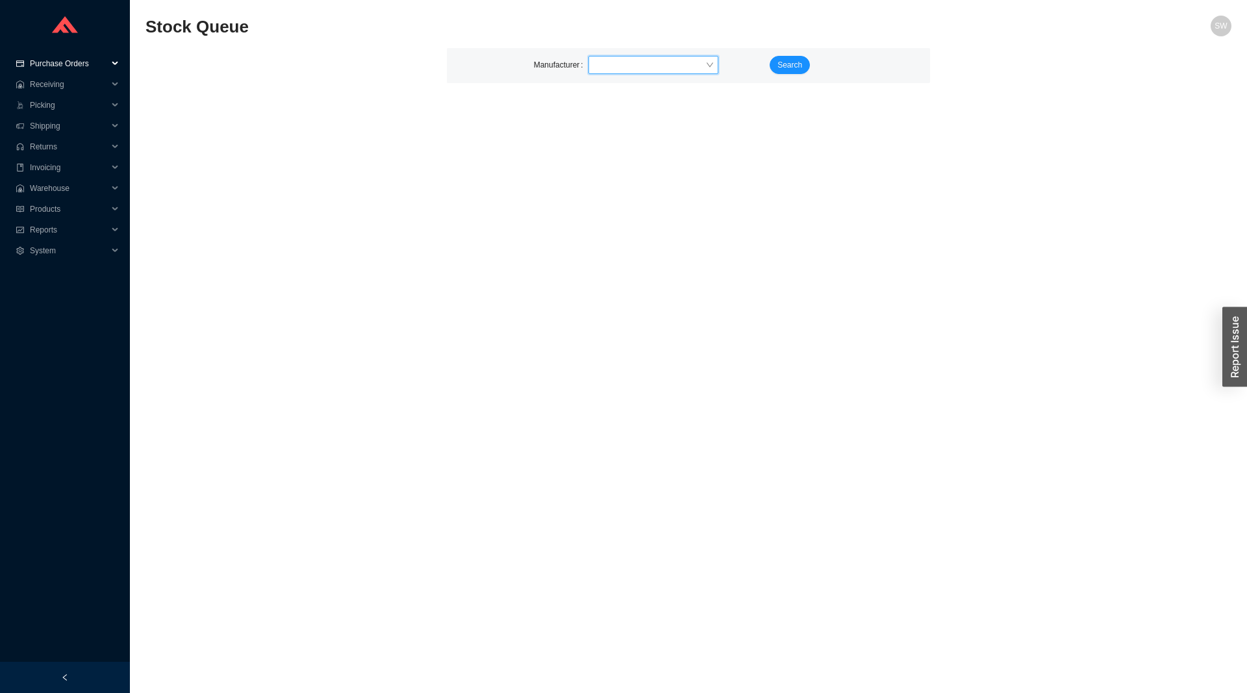
click at [61, 57] on span "Purchase Orders" at bounding box center [69, 63] width 78 height 21
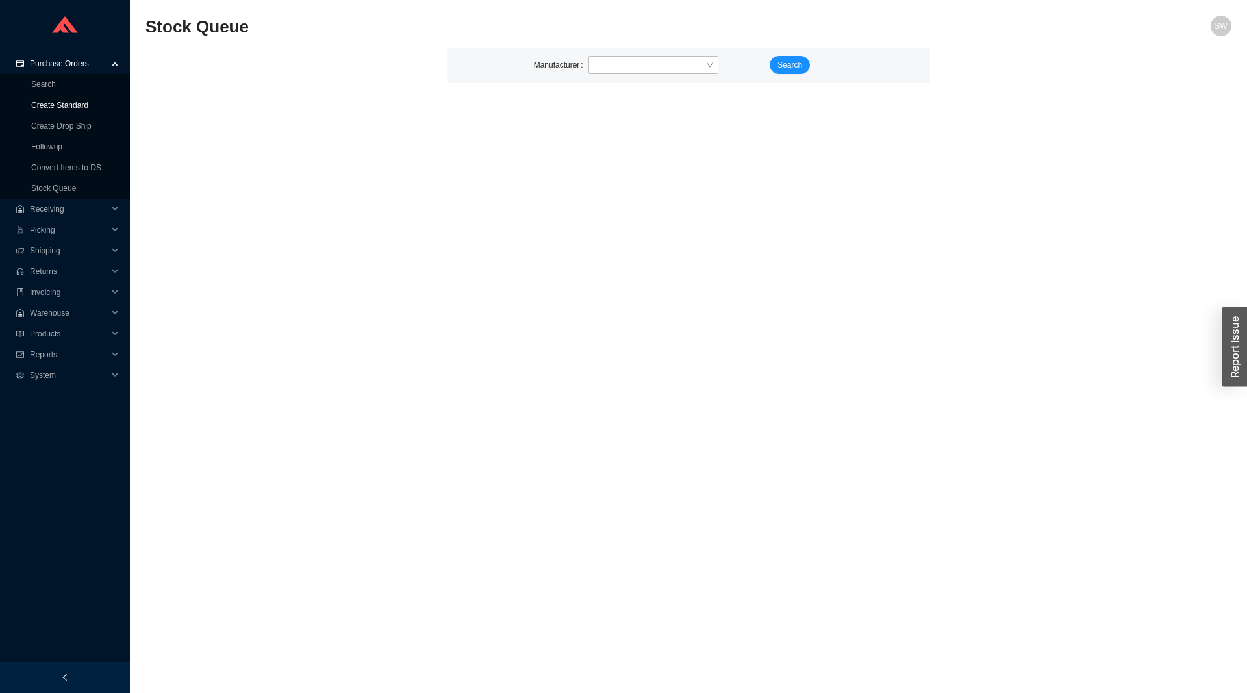
click at [79, 101] on link "Create Standard" at bounding box center [59, 105] width 57 height 9
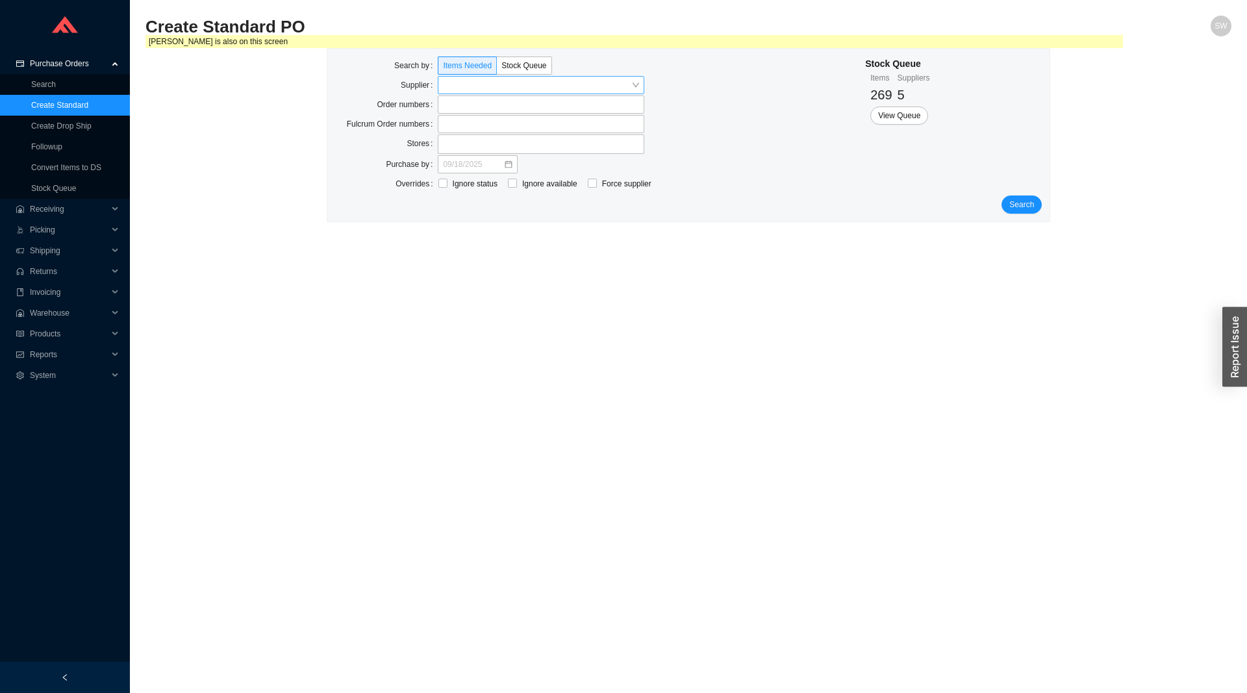
click at [466, 86] on input "search" at bounding box center [537, 85] width 188 height 17
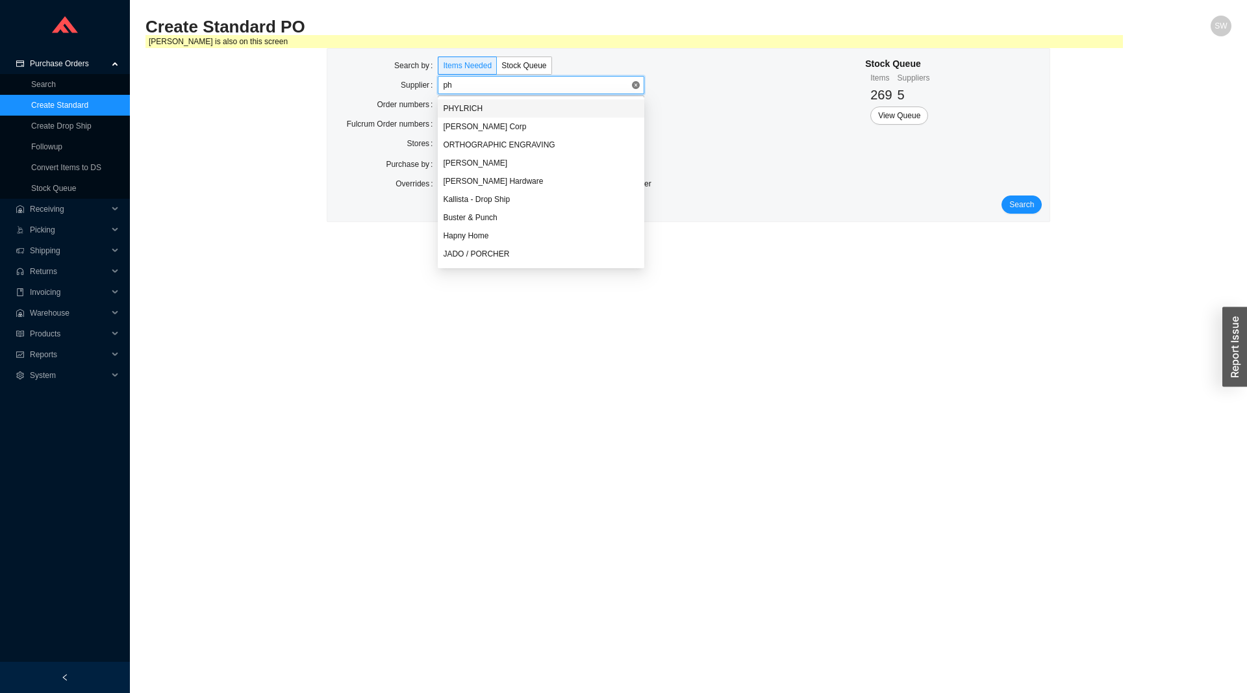
type input "phy"
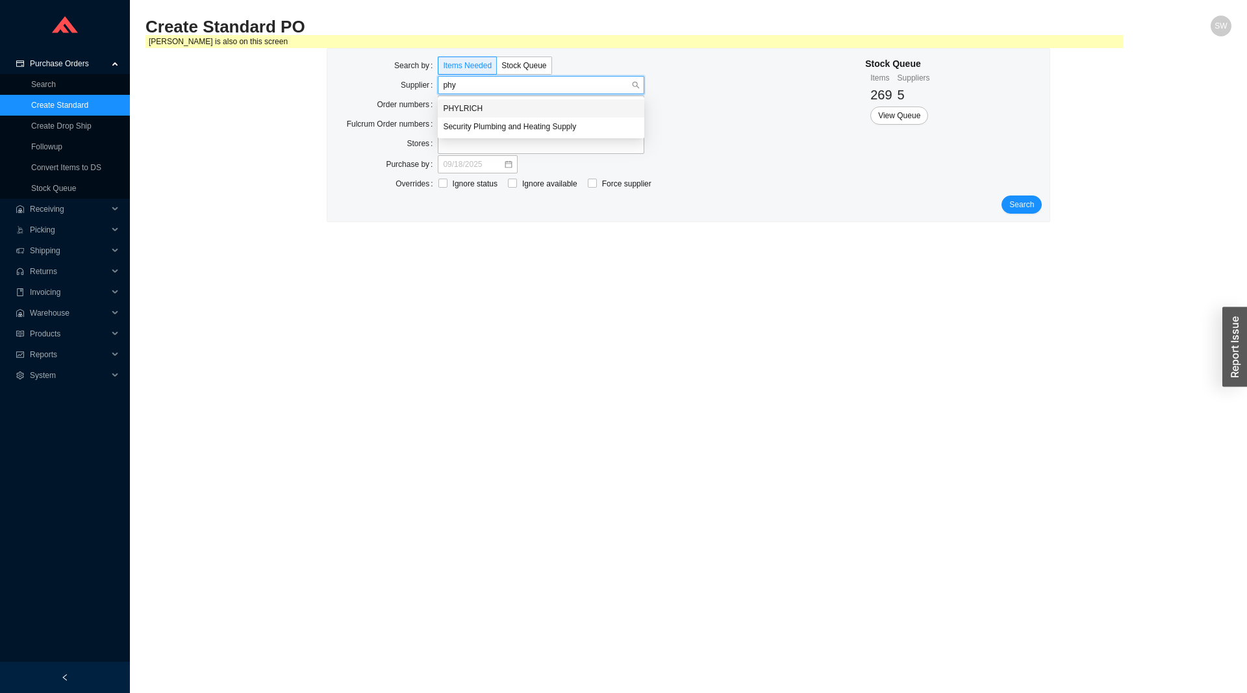
click at [482, 112] on div "PHYLRICH" at bounding box center [541, 109] width 196 height 12
click at [1019, 205] on span "Search" at bounding box center [1022, 204] width 25 height 13
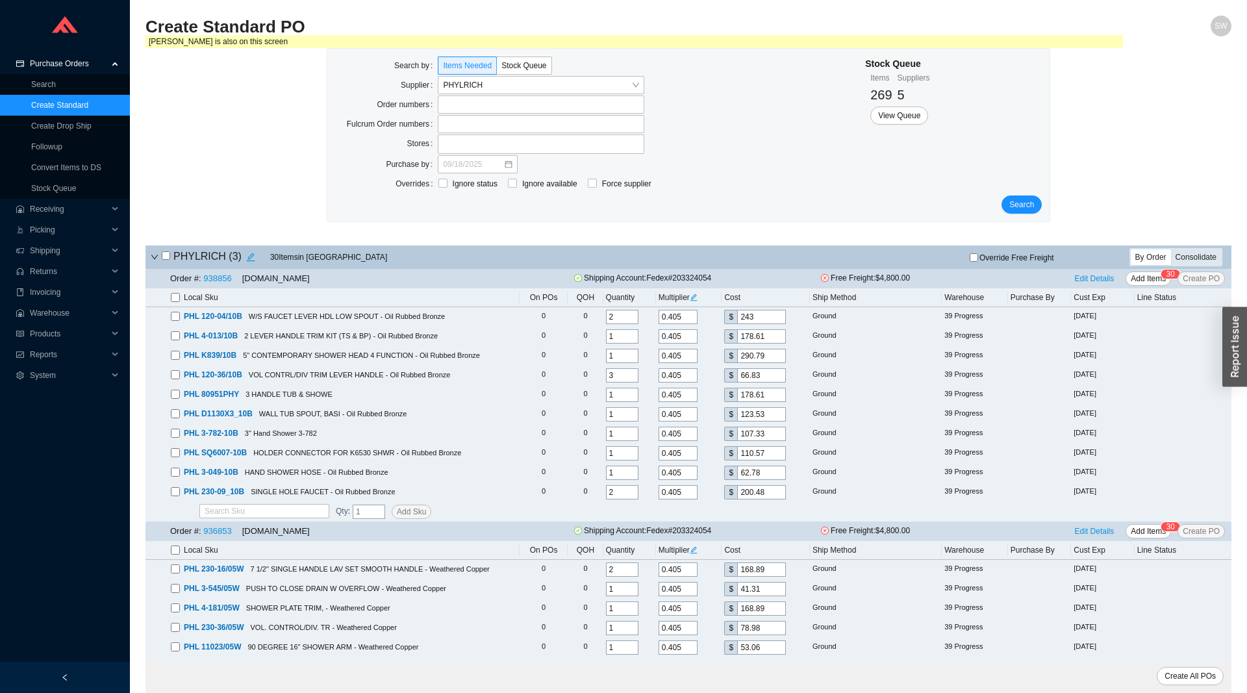
click at [1195, 257] on div "Consolidate" at bounding box center [1196, 257] width 50 height 16
click at [1171, 249] on input "Consolidate" at bounding box center [1171, 249] width 0 height 0
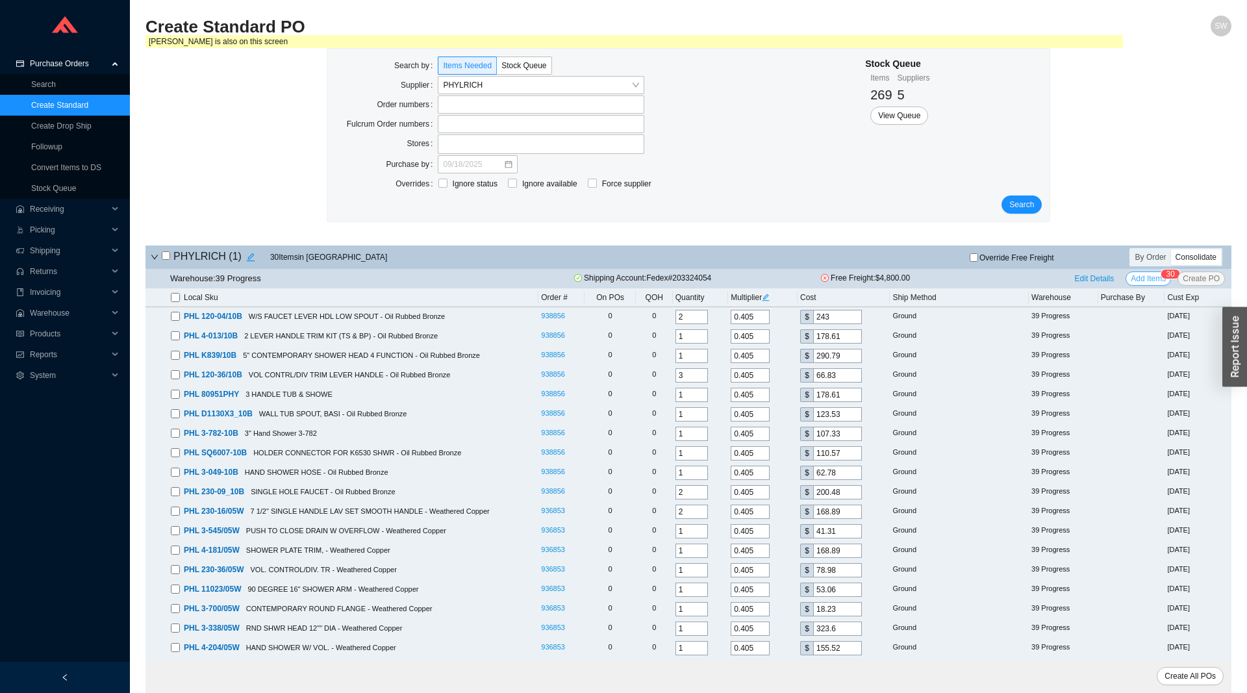
click at [1151, 279] on span "Add Items" at bounding box center [1148, 278] width 35 height 13
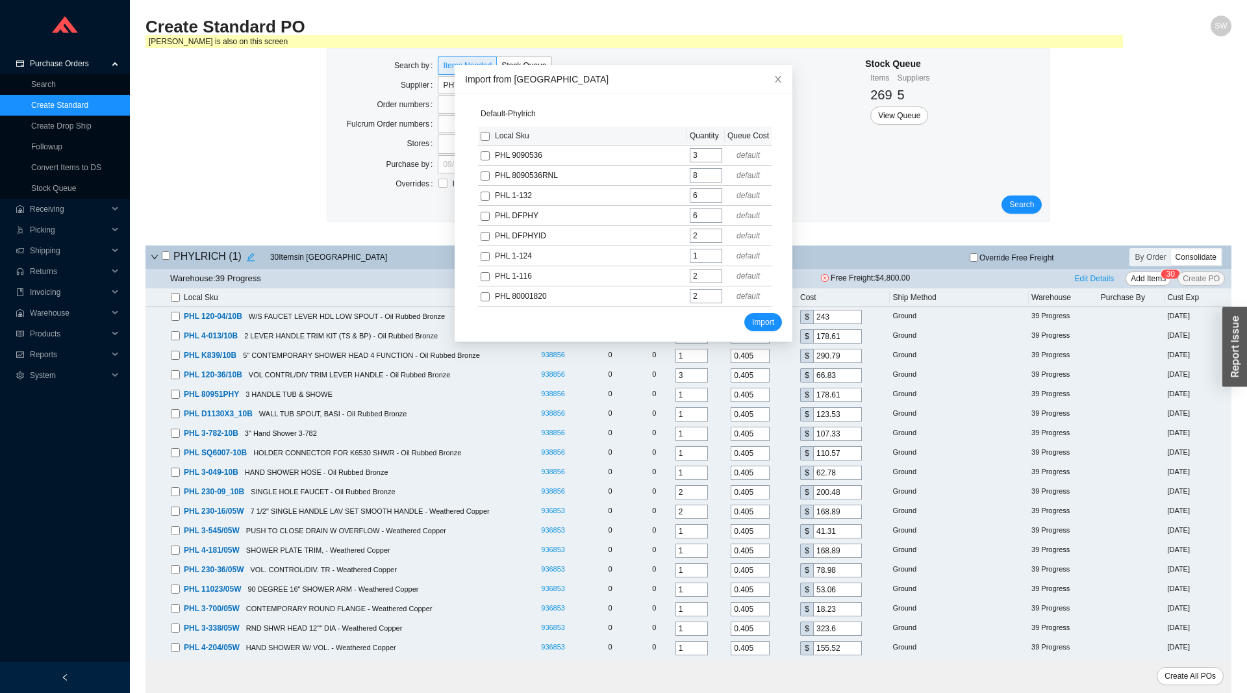
click at [492, 139] on th at bounding box center [485, 136] width 14 height 19
click at [489, 138] on input "checkbox" at bounding box center [485, 136] width 9 height 9
checkbox input "true"
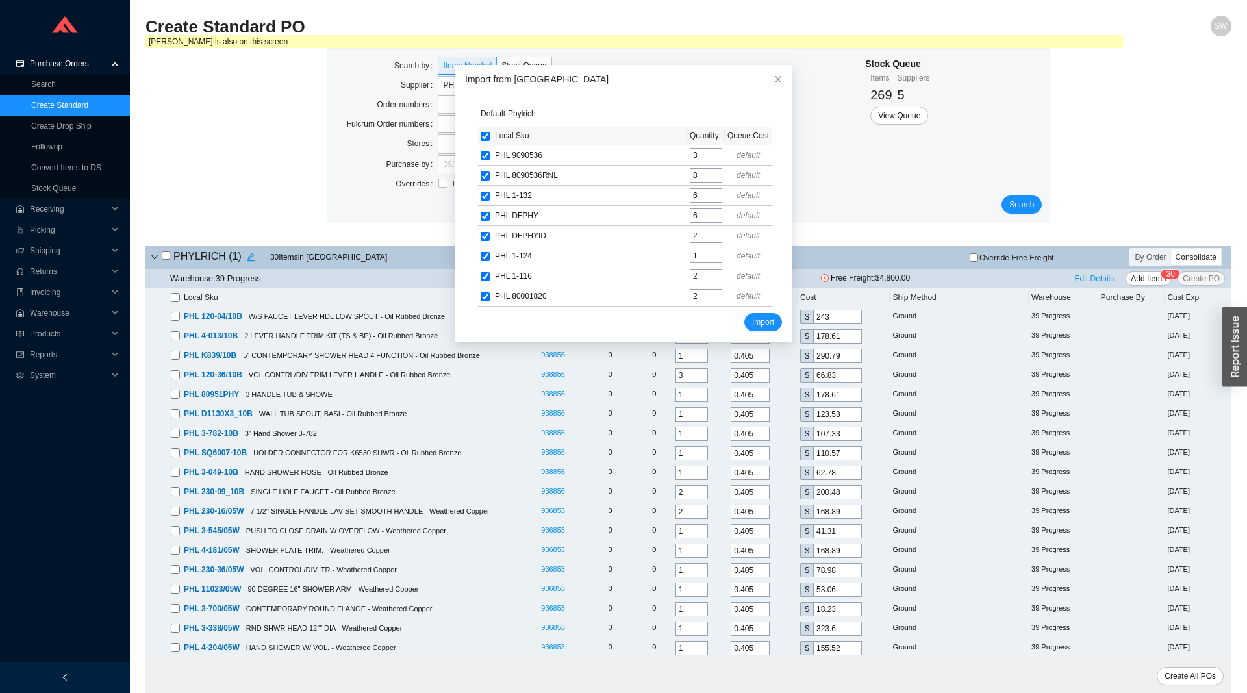
checkbox input "true"
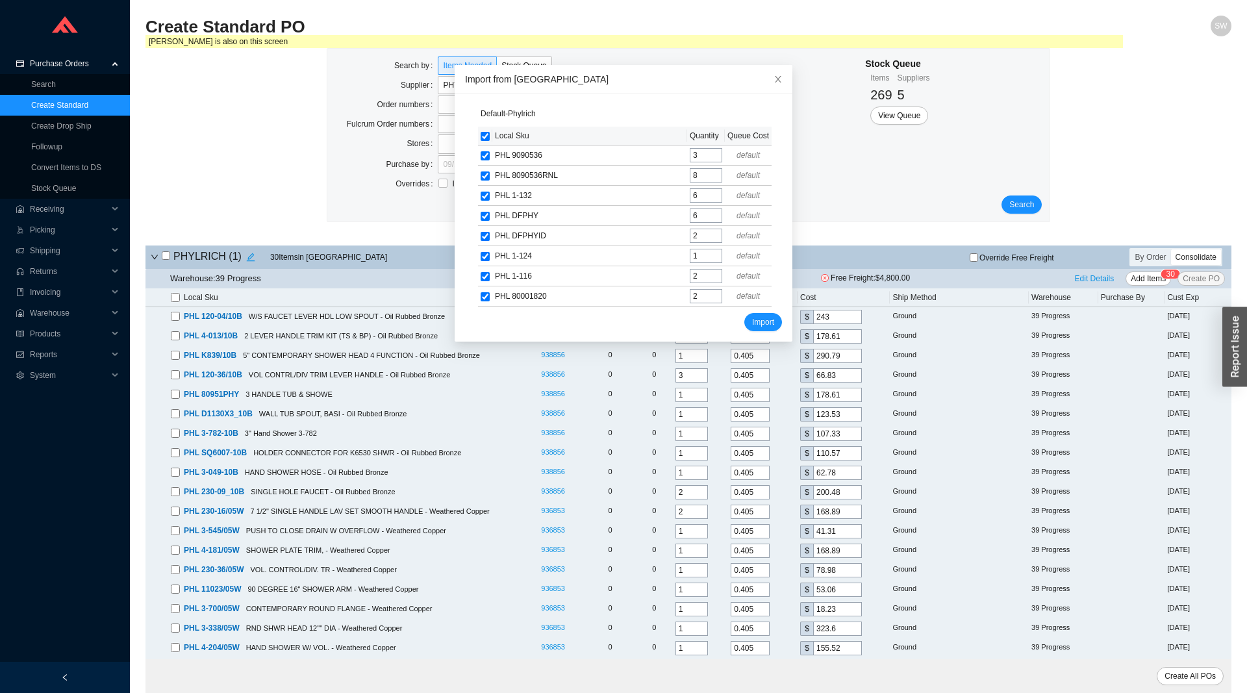
checkbox input "true"
click at [763, 322] on span "Import" at bounding box center [763, 322] width 22 height 13
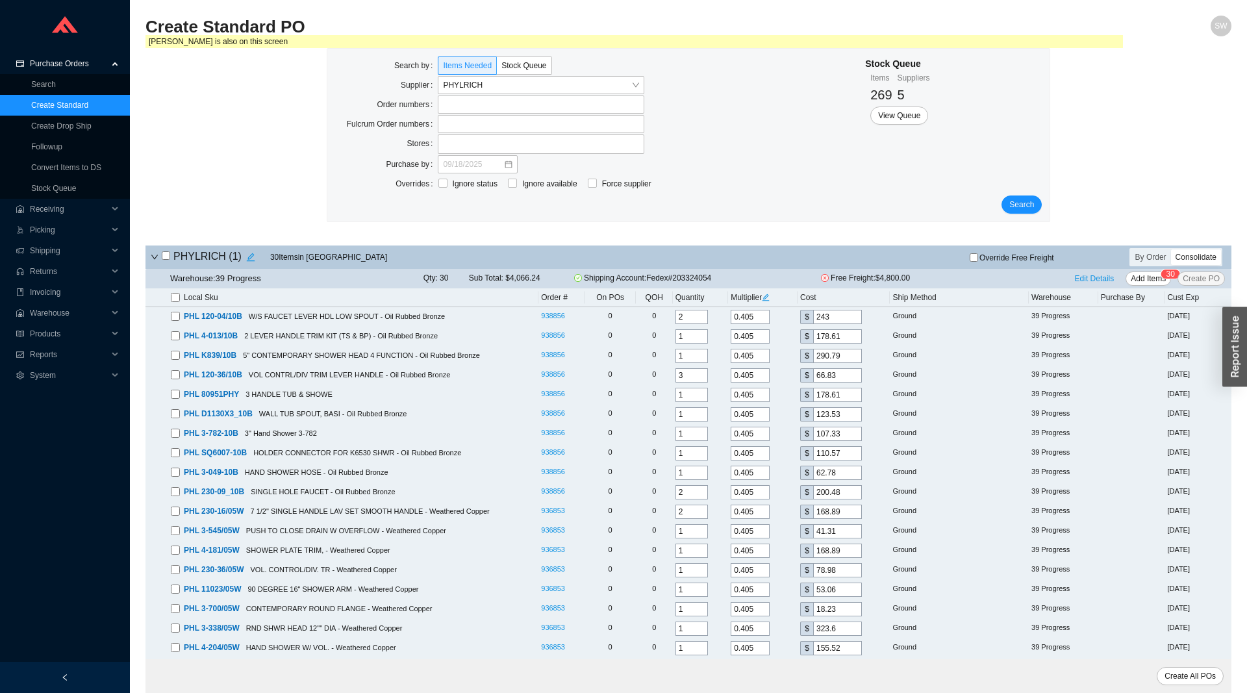
click at [166, 257] on input "checkbox" at bounding box center [166, 255] width 8 height 8
checkbox input "true"
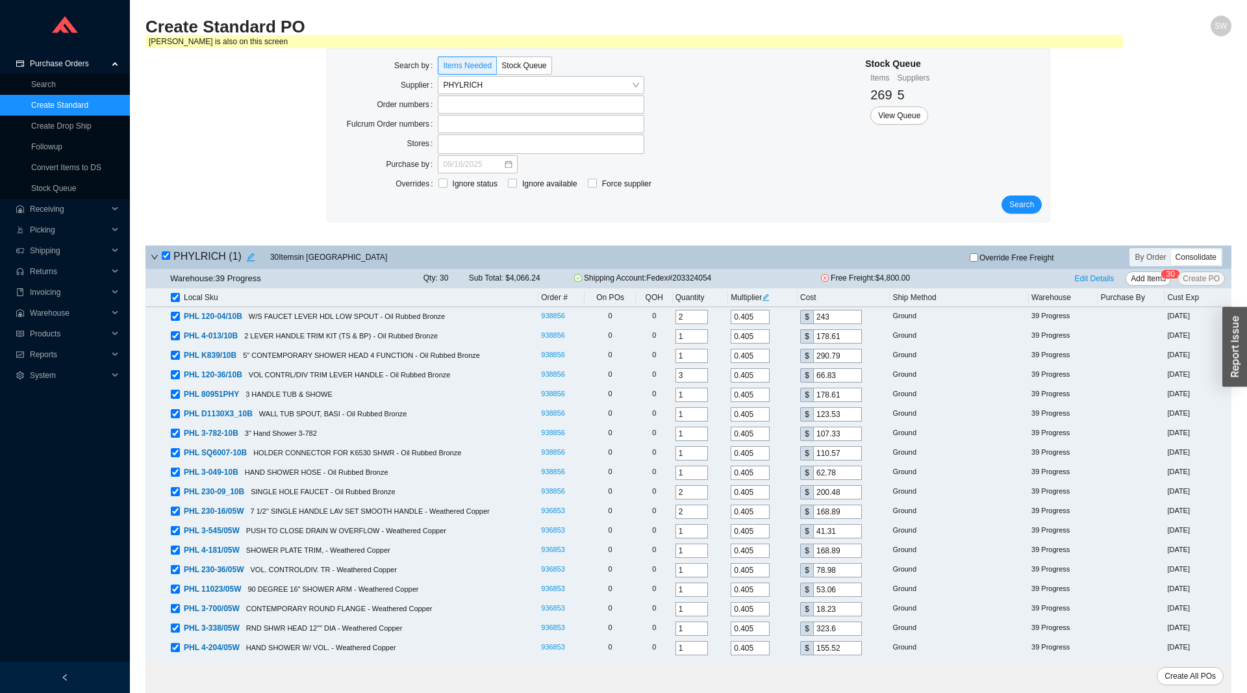
checkbox input "true"
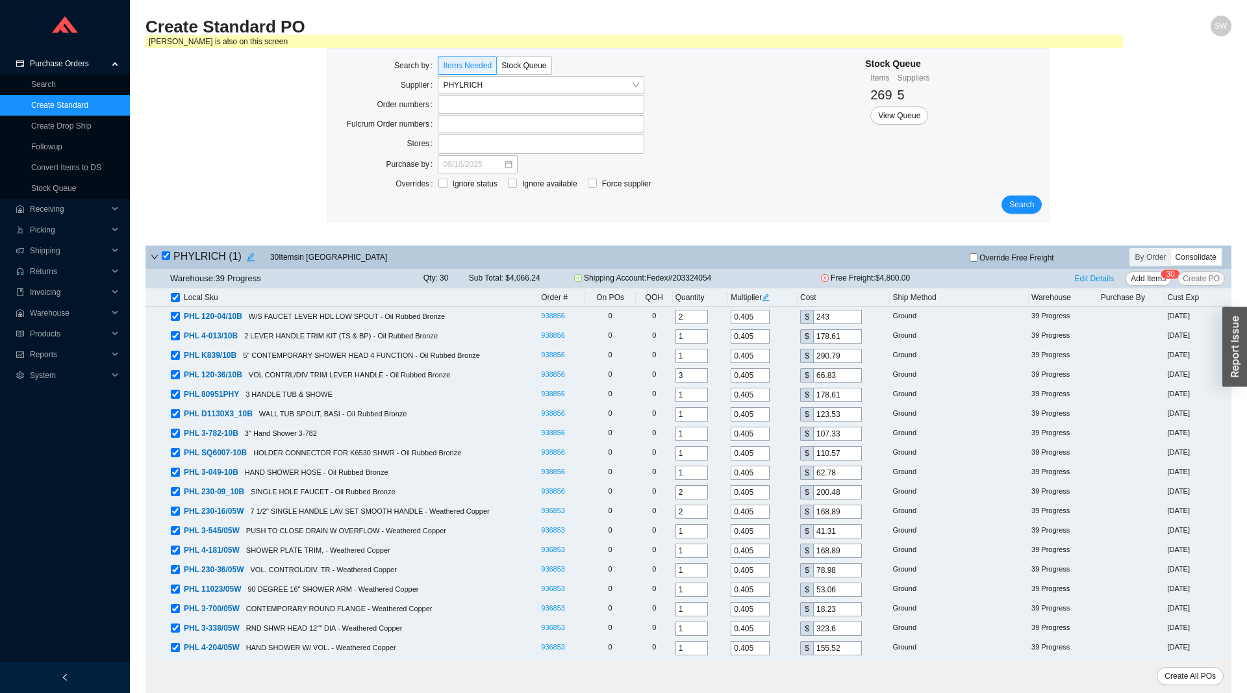
checkbox input "true"
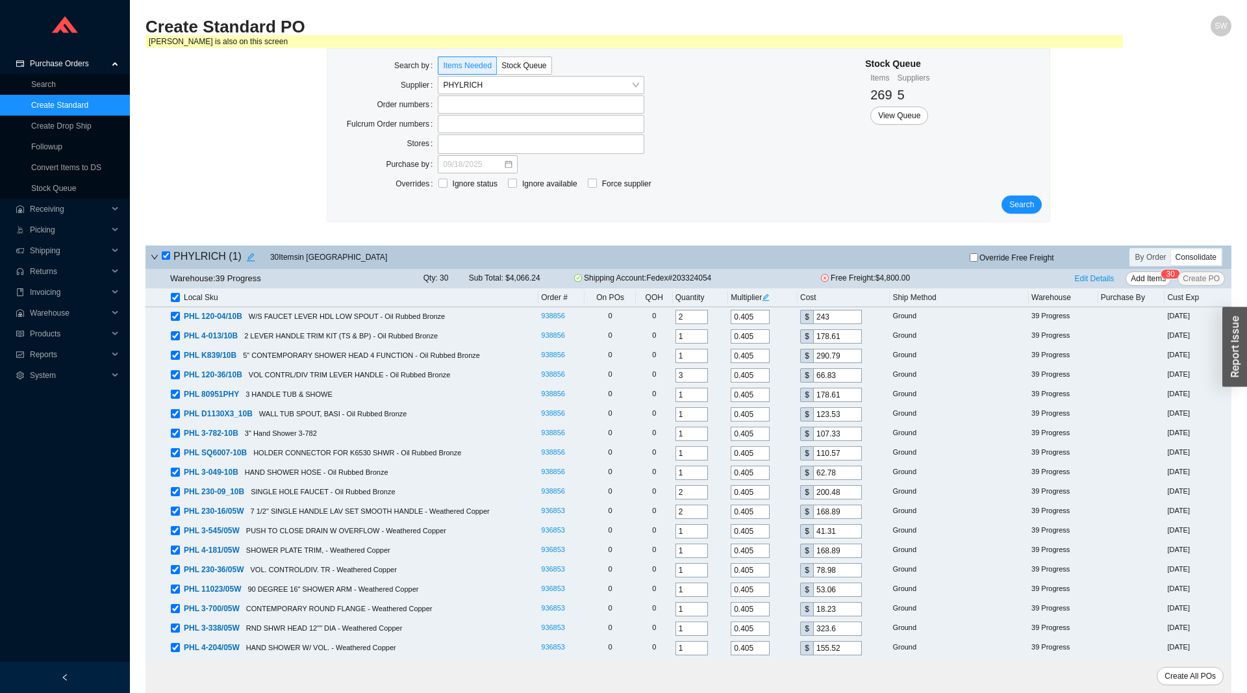
checkbox input "true"
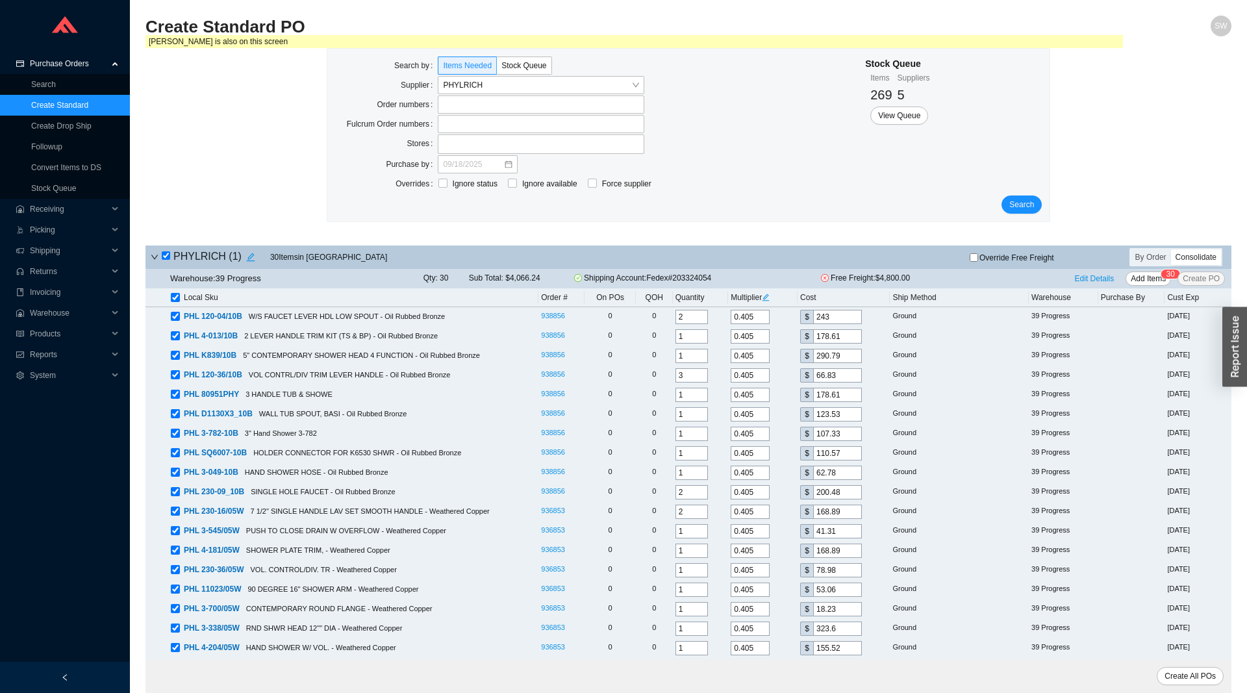
checkbox input "true"
click at [1105, 279] on span "Edit Details" at bounding box center [1095, 278] width 40 height 13
select select "1"
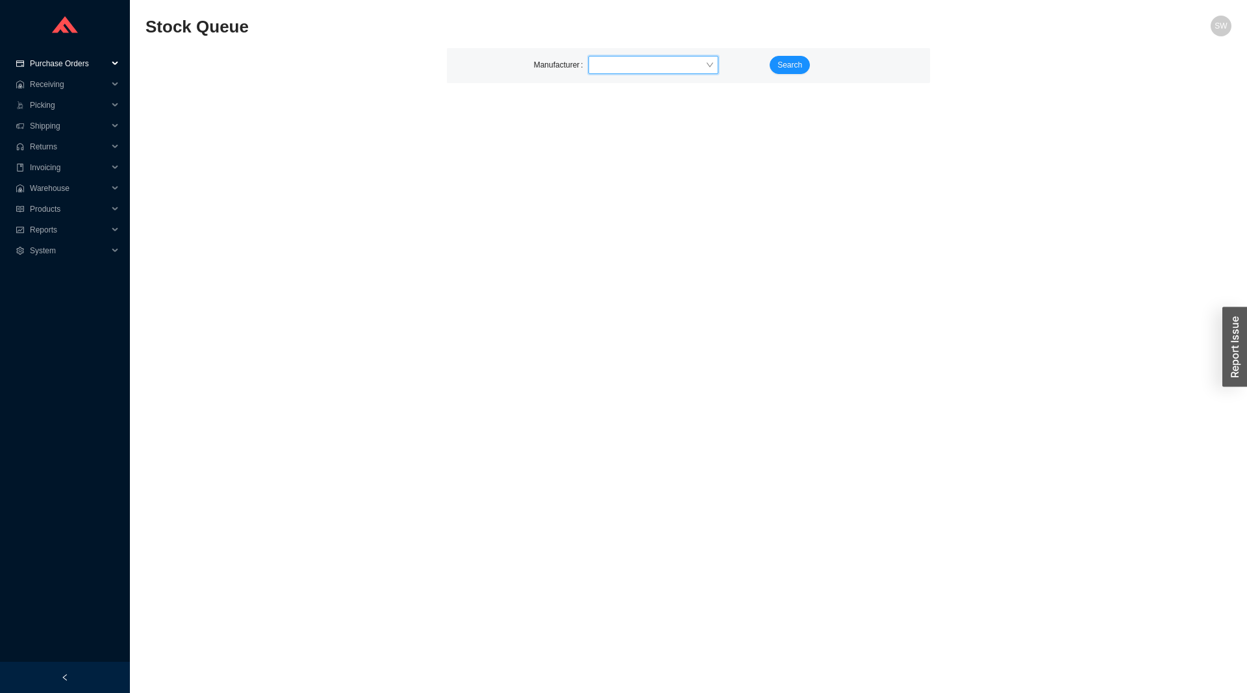
click at [51, 60] on span "Purchase Orders" at bounding box center [69, 63] width 78 height 21
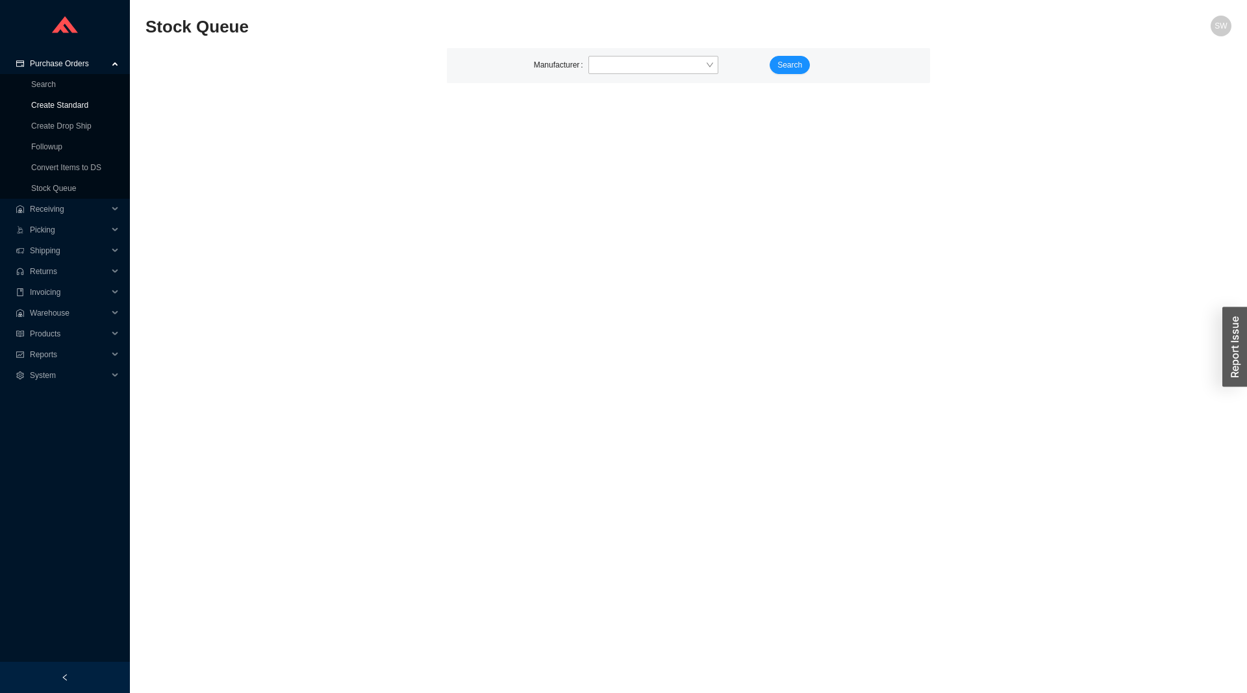
click at [62, 102] on link "Create Standard" at bounding box center [59, 105] width 57 height 9
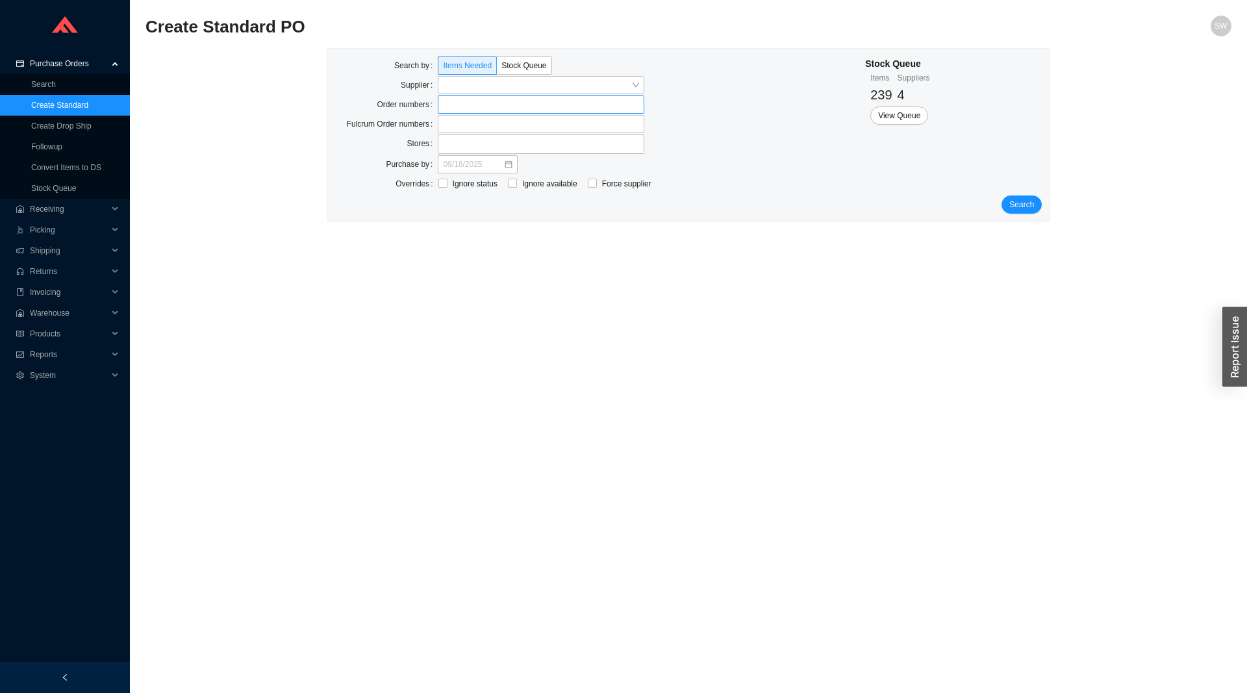
click at [459, 103] on label at bounding box center [541, 105] width 207 height 18
click at [449, 103] on input at bounding box center [444, 104] width 9 height 14
click at [1023, 201] on span "Search" at bounding box center [1022, 205] width 25 height 13
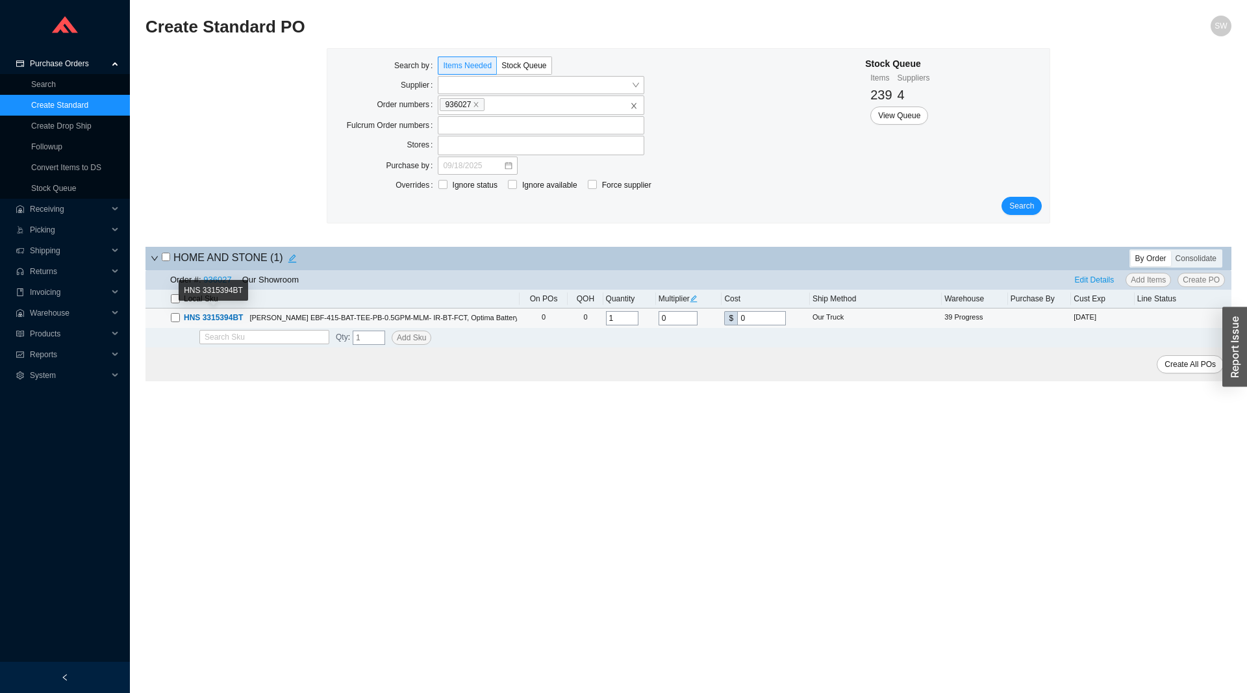
click at [180, 316] on span "HNS 3315394BT" at bounding box center [211, 317] width 63 height 13
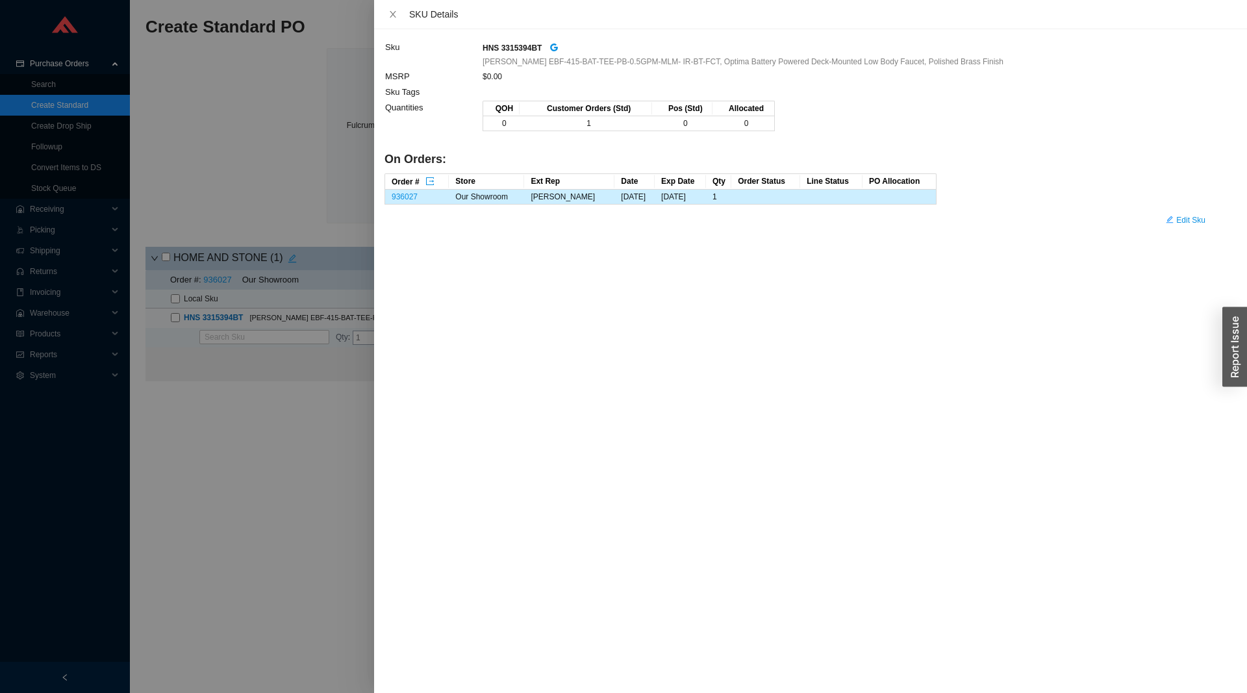
click at [181, 314] on div at bounding box center [623, 346] width 1247 height 693
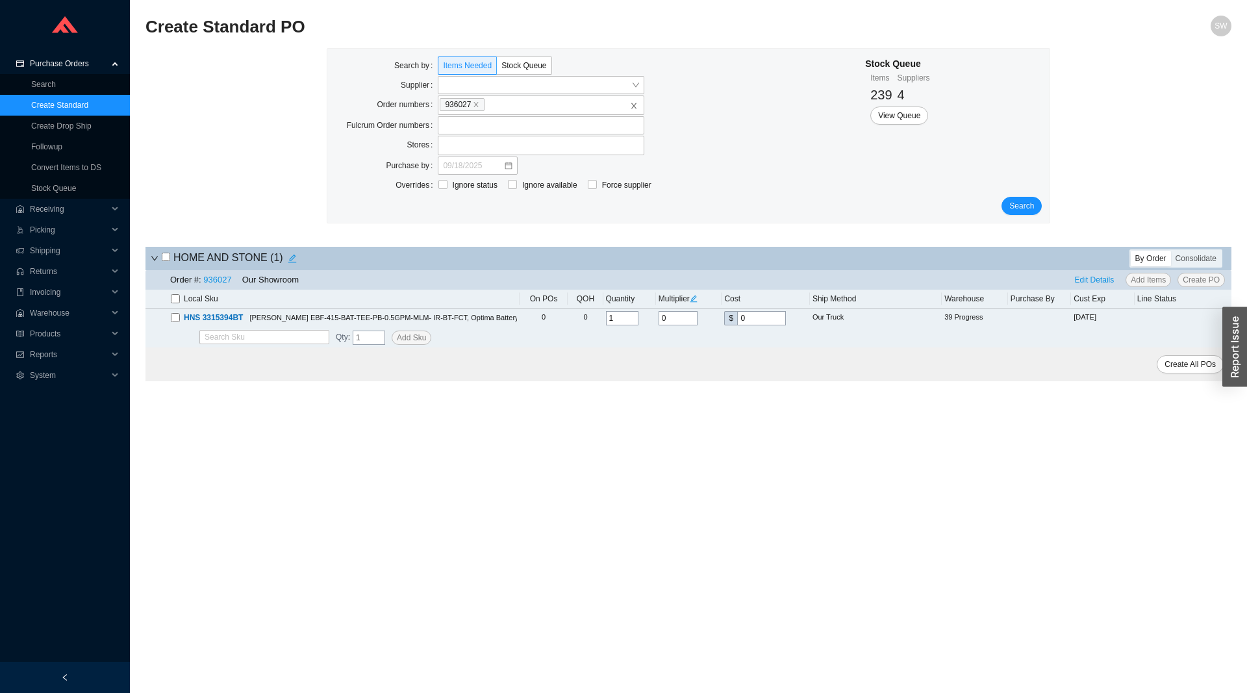
click at [173, 300] on input "checkbox" at bounding box center [175, 298] width 9 height 9
checkbox input "true"
click at [1103, 281] on span "Edit Details" at bounding box center [1095, 280] width 40 height 13
select select "1"
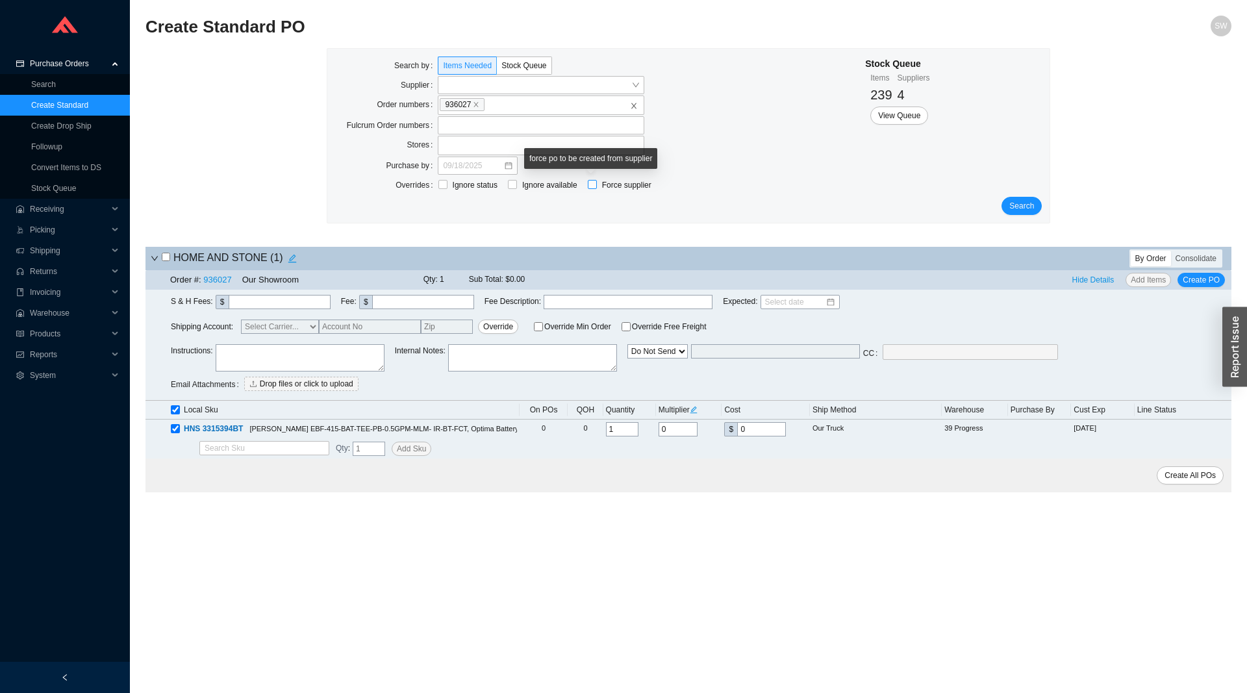
click at [588, 183] on input "Force supplier" at bounding box center [592, 184] width 9 height 9
checkbox input "true"
click at [669, 188] on input "search" at bounding box center [706, 185] width 89 height 17
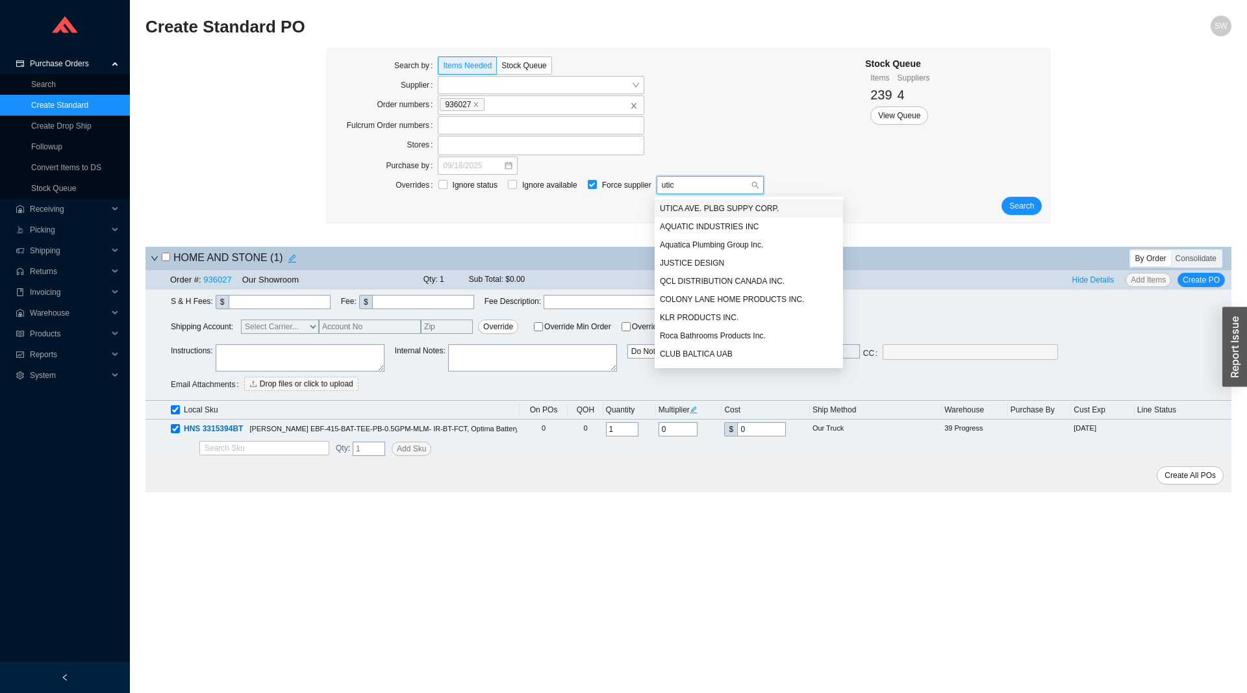
type input "utica"
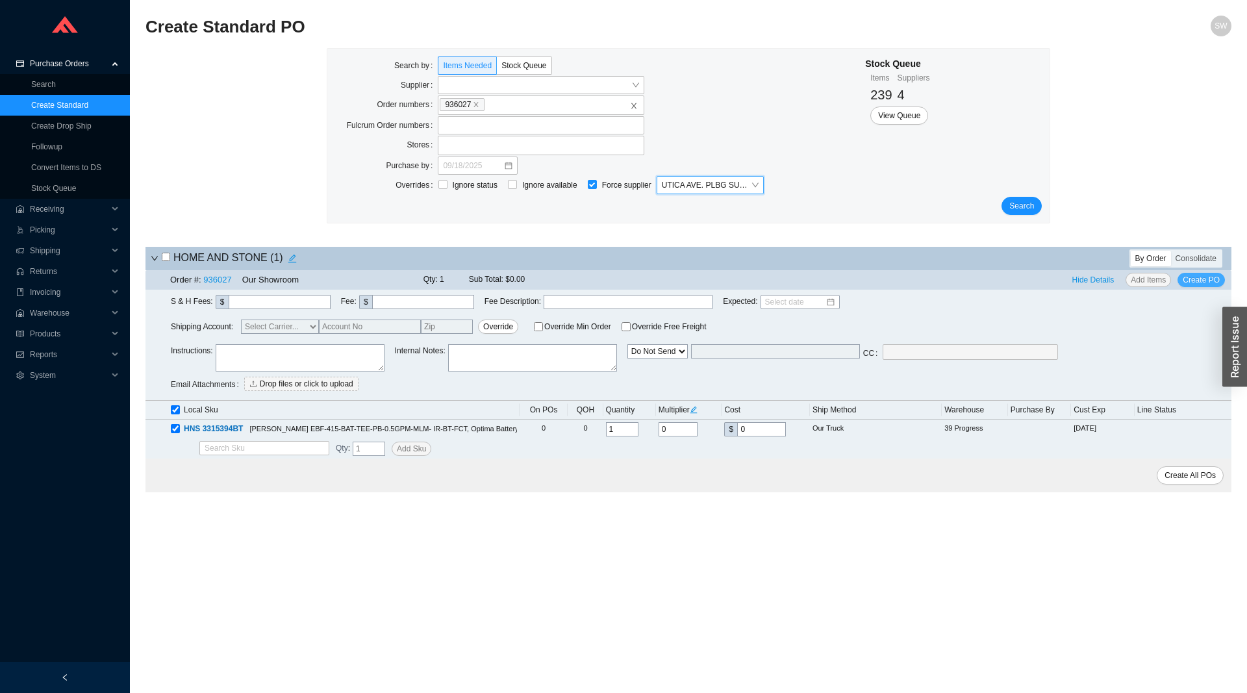
click at [1205, 285] on span "Create PO" at bounding box center [1201, 280] width 37 height 13
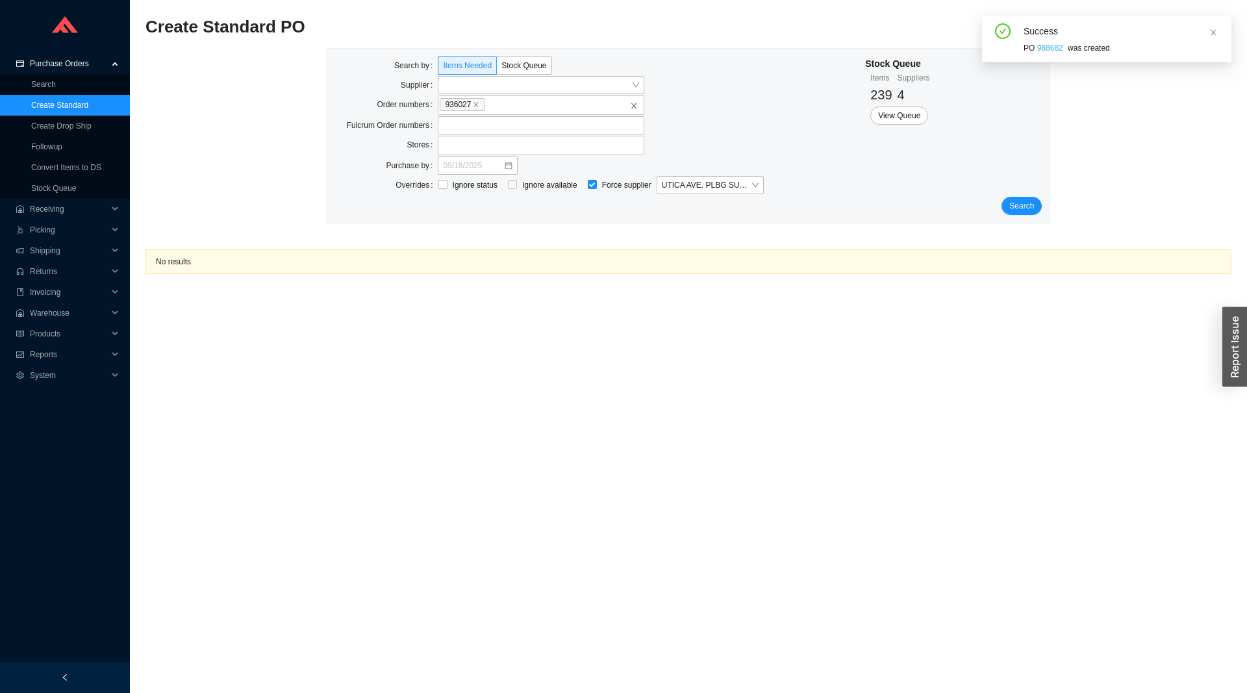
click at [1049, 51] on link "988682" at bounding box center [1051, 48] width 26 height 9
click at [1032, 208] on span "Search" at bounding box center [1022, 205] width 25 height 13
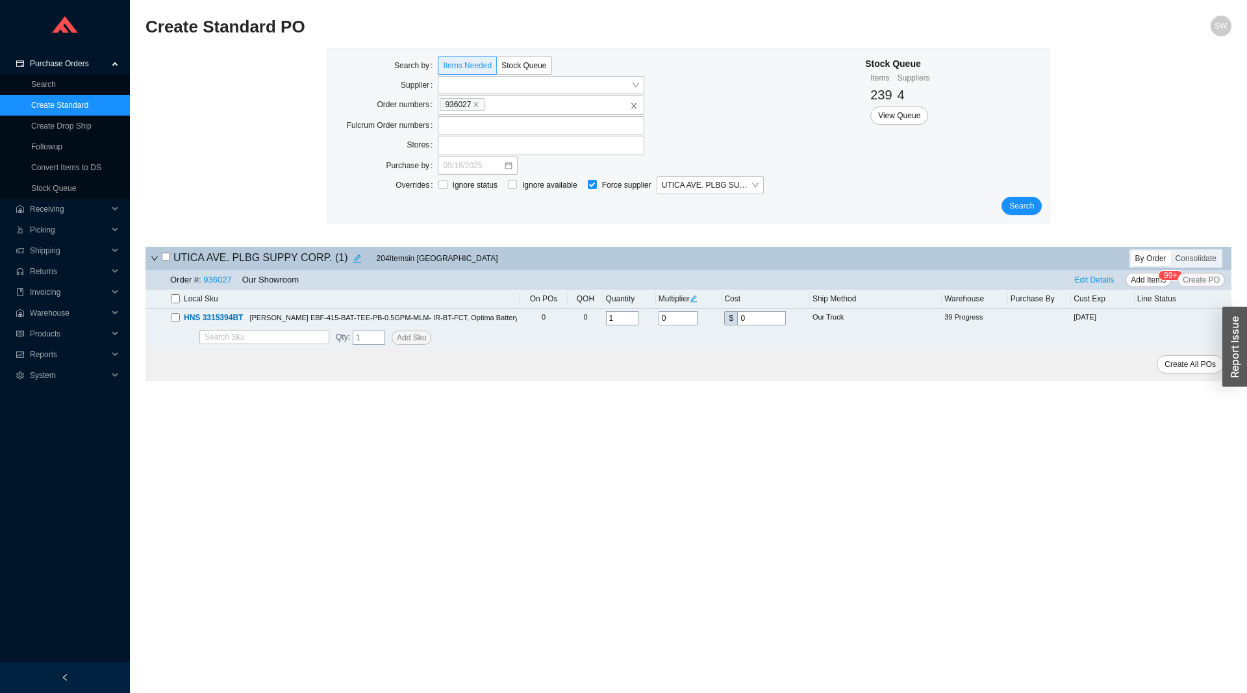
click at [167, 256] on input "checkbox" at bounding box center [166, 257] width 8 height 8
checkbox input "true"
click at [1193, 279] on span "Create PO" at bounding box center [1201, 280] width 37 height 13
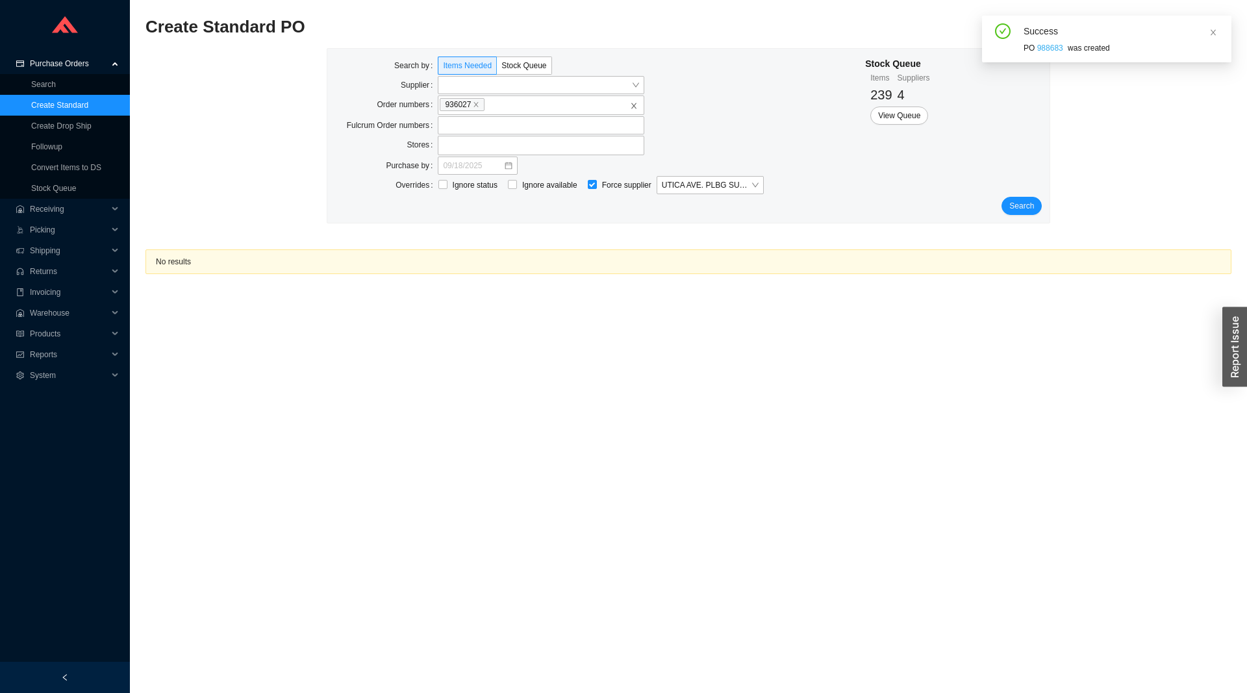
click at [1050, 45] on link "988683" at bounding box center [1051, 48] width 26 height 9
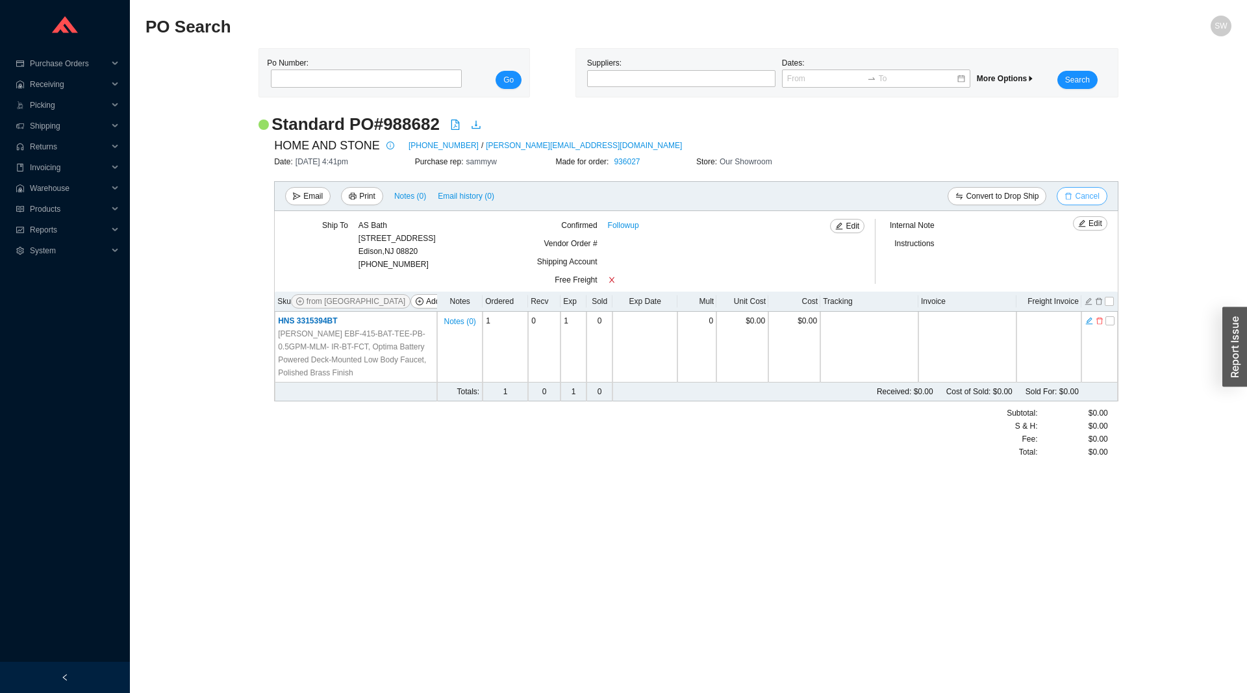
click at [1085, 195] on span "Cancel" at bounding box center [1087, 196] width 24 height 13
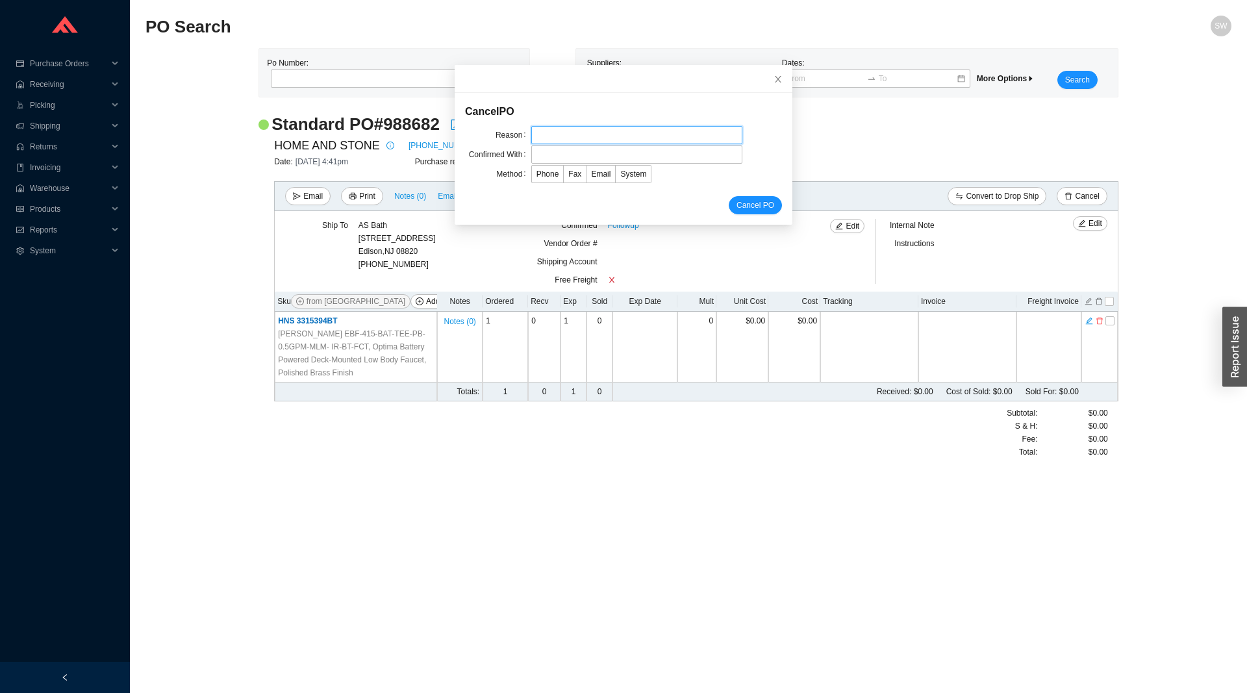
click at [628, 144] on input "text" at bounding box center [636, 135] width 211 height 18
type input "eee"
click at [624, 151] on input "text" at bounding box center [636, 155] width 211 height 18
type input "eee"
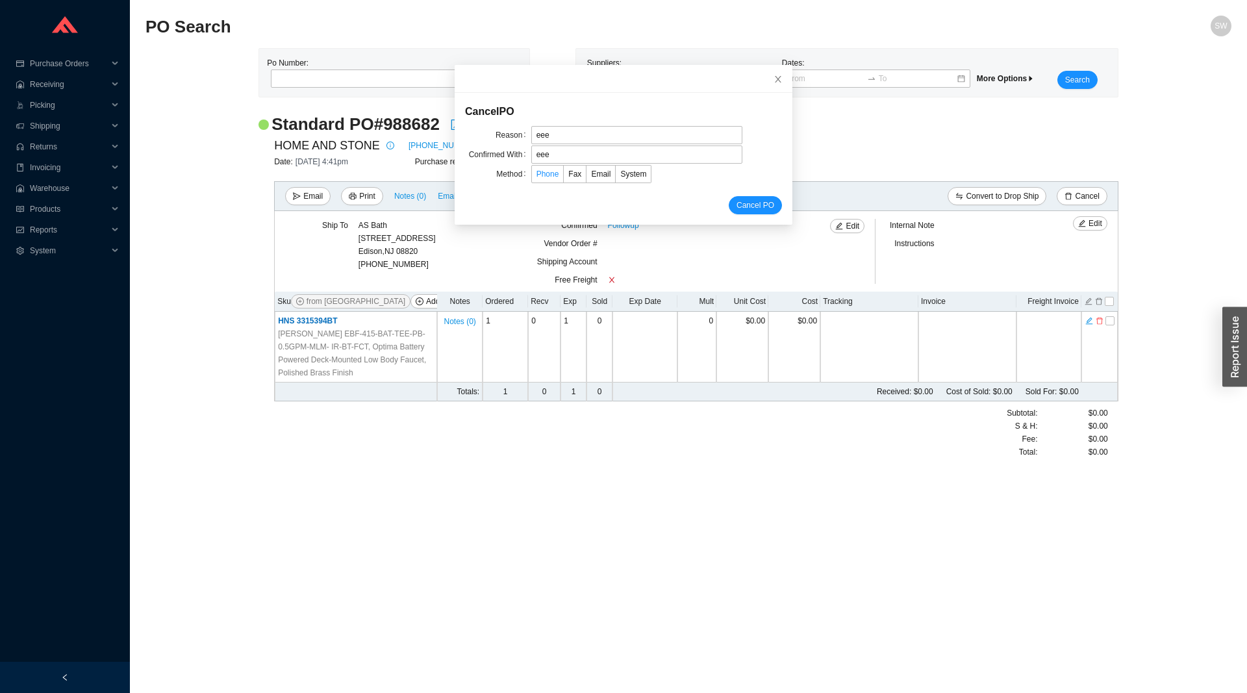
click at [554, 172] on span "Phone" at bounding box center [548, 174] width 23 height 9
click at [532, 177] on input "Phone" at bounding box center [532, 177] width 0 height 0
click at [772, 204] on span "Cancel PO" at bounding box center [756, 205] width 38 height 13
